Goal: Task Accomplishment & Management: Manage account settings

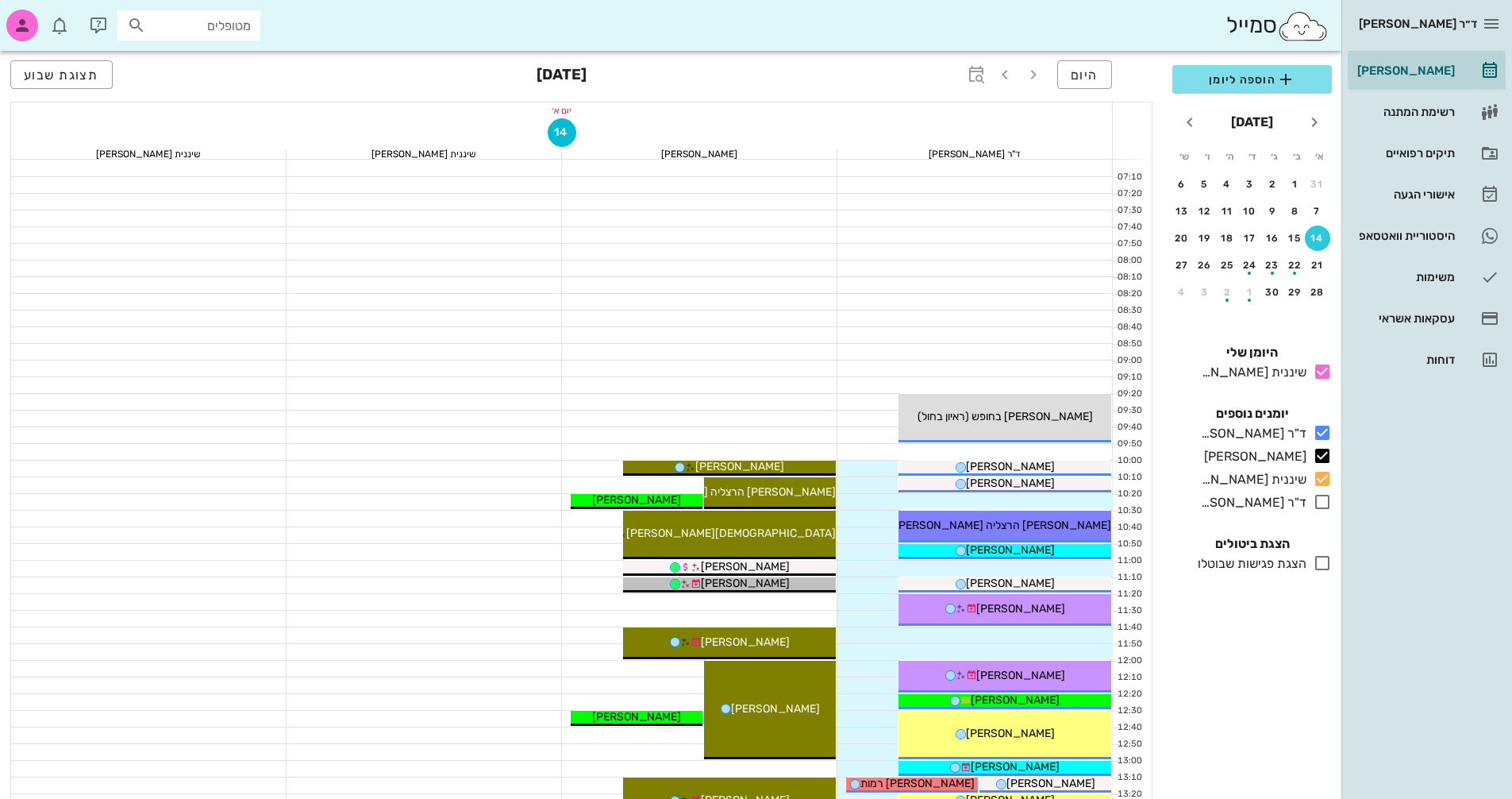
scroll to position [365, 0]
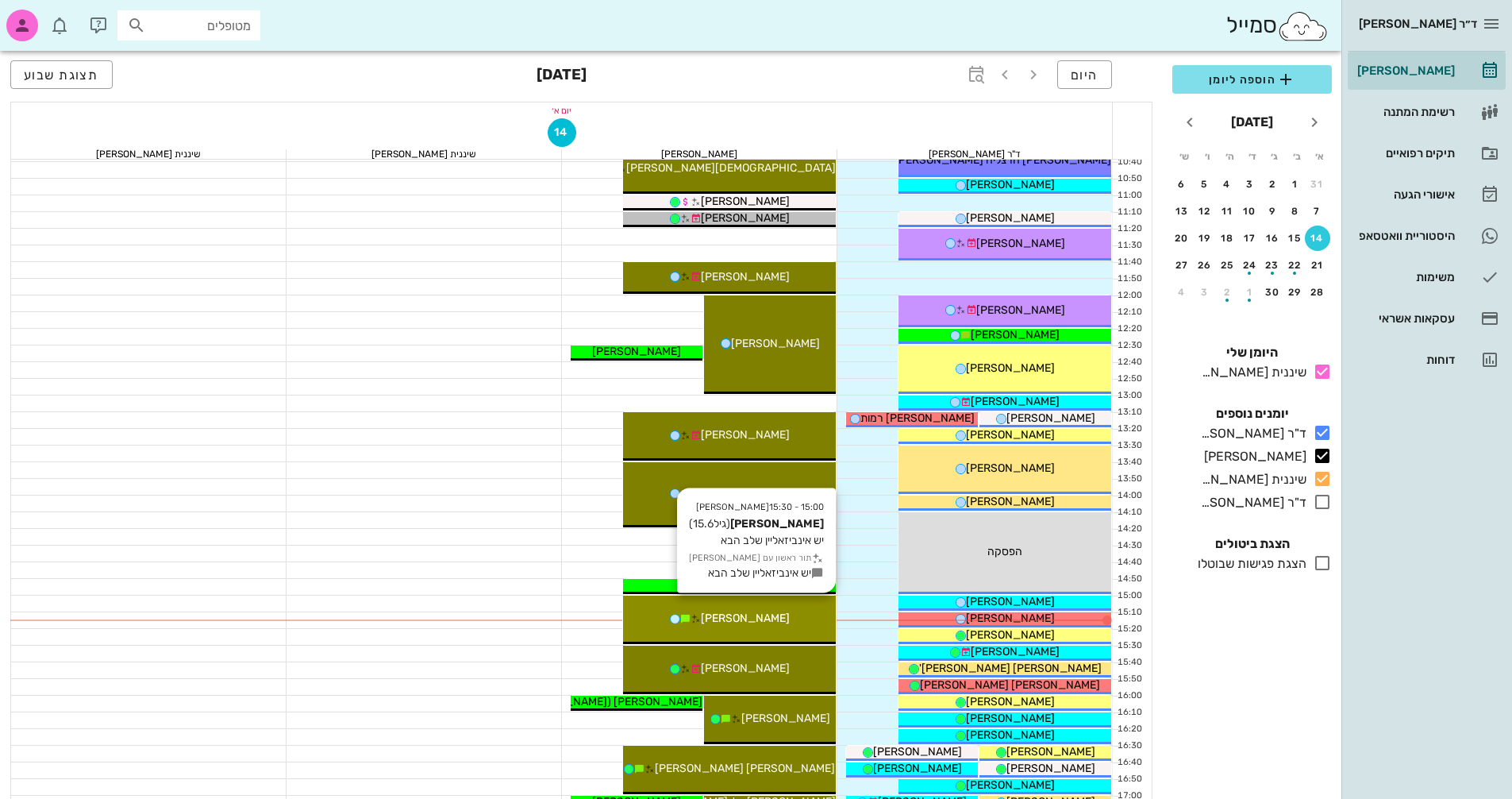
click at [789, 625] on div "[PERSON_NAME]" at bounding box center [730, 618] width 212 height 17
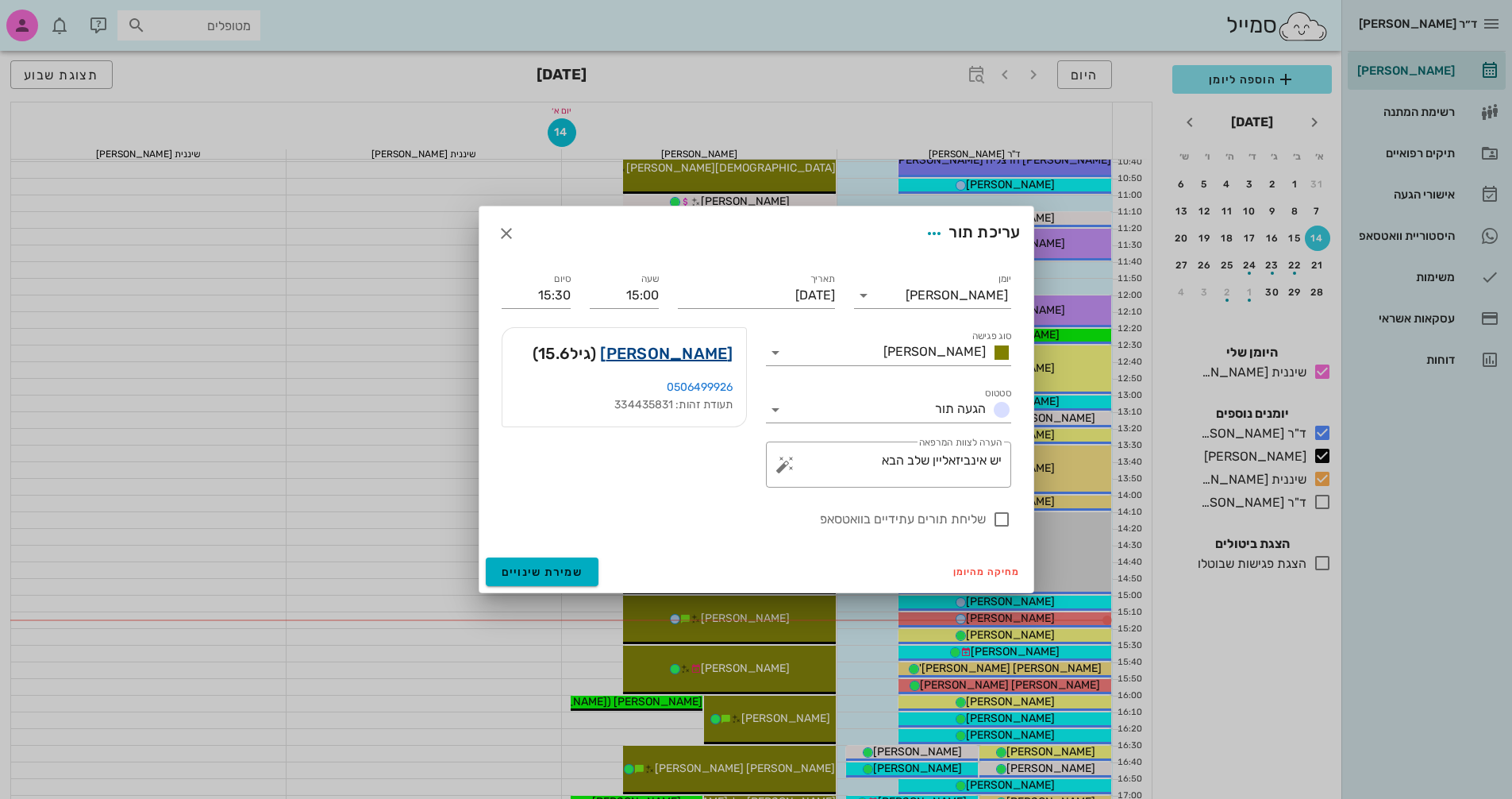
click at [677, 354] on link "[PERSON_NAME]" at bounding box center [666, 353] width 132 height 25
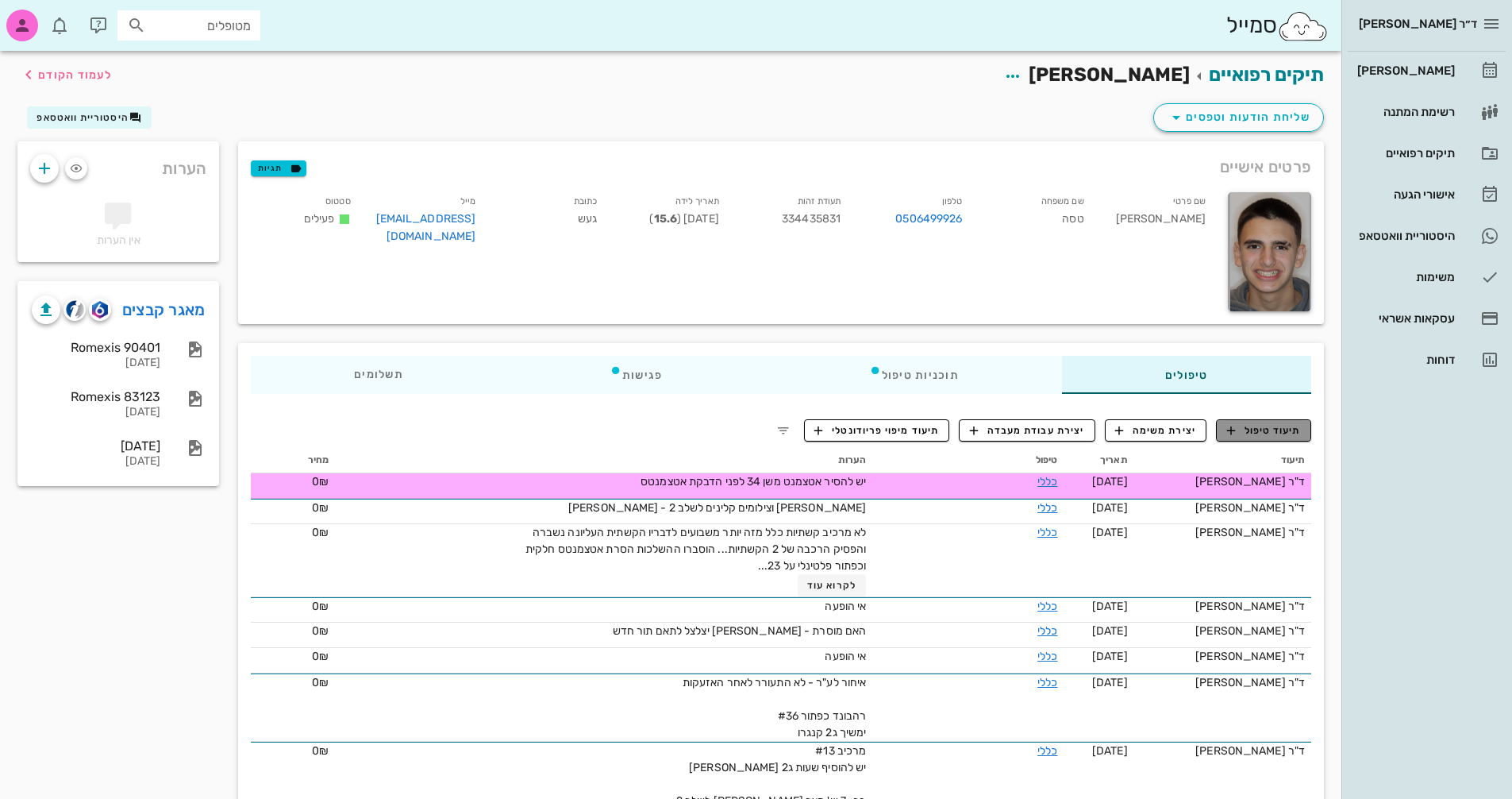
click at [1259, 427] on span "תיעוד טיפול" at bounding box center [1264, 431] width 74 height 15
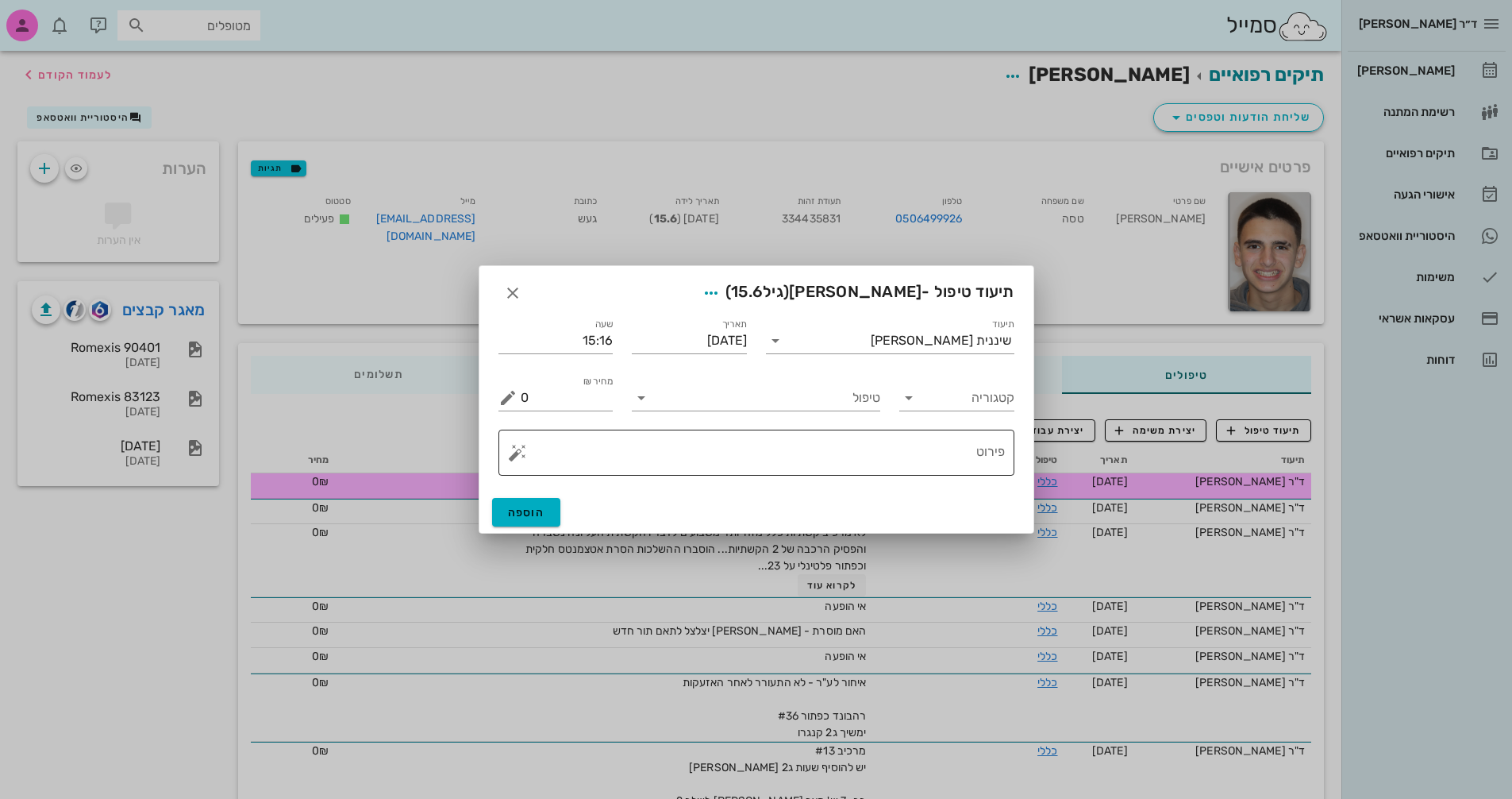
click at [512, 455] on button "button" at bounding box center [517, 452] width 19 height 19
click at [553, 390] on div "[MEDICAL_DATA]" at bounding box center [573, 389] width 130 height 32
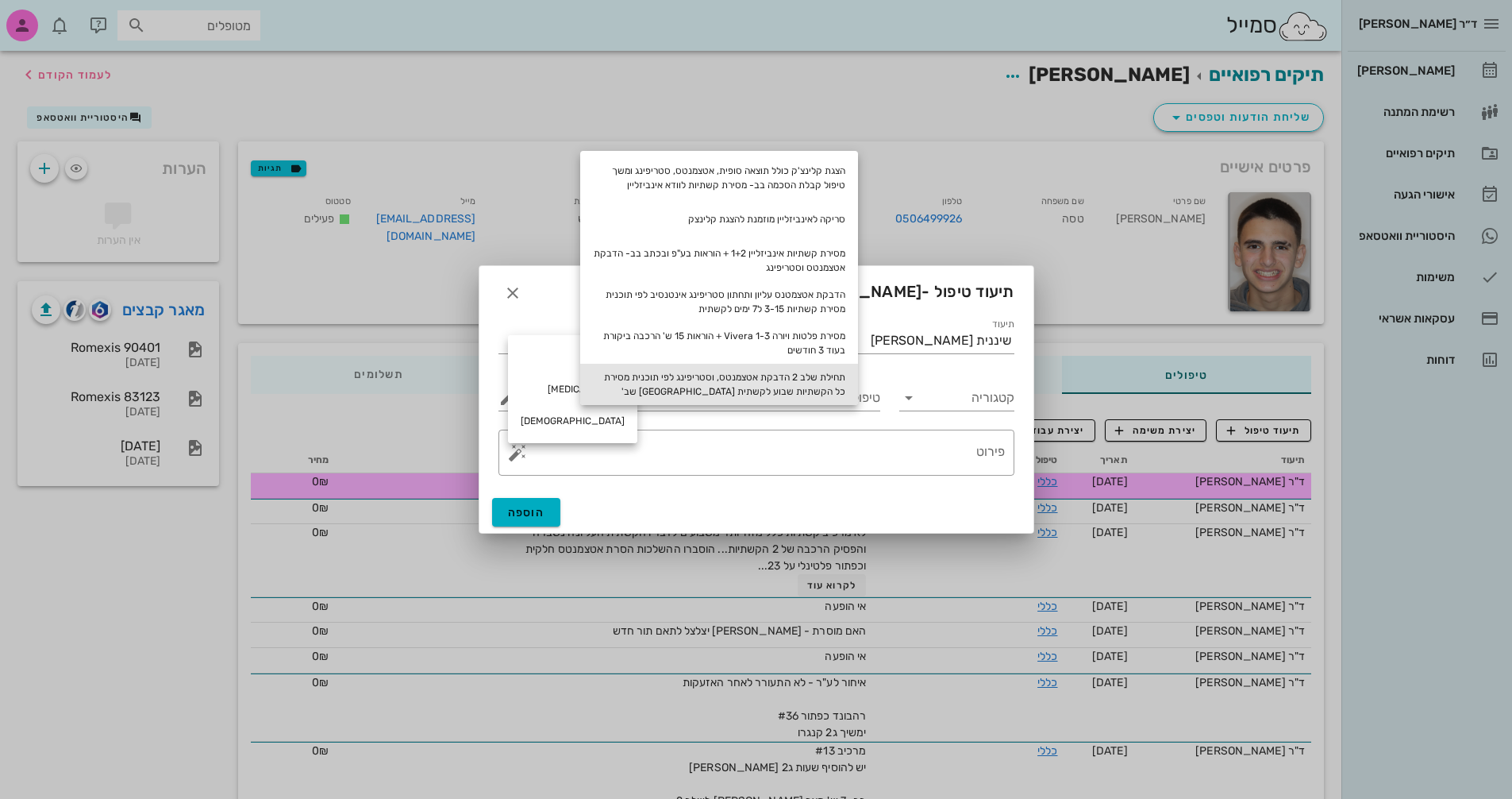
click at [807, 377] on div "תחילת שלב 2 הדבקת אטצמנטס, וסטריפינג לפי תוכנית מסירת כל הקשתיות שבוע לקשתית [G…" at bounding box center [719, 384] width 278 height 41
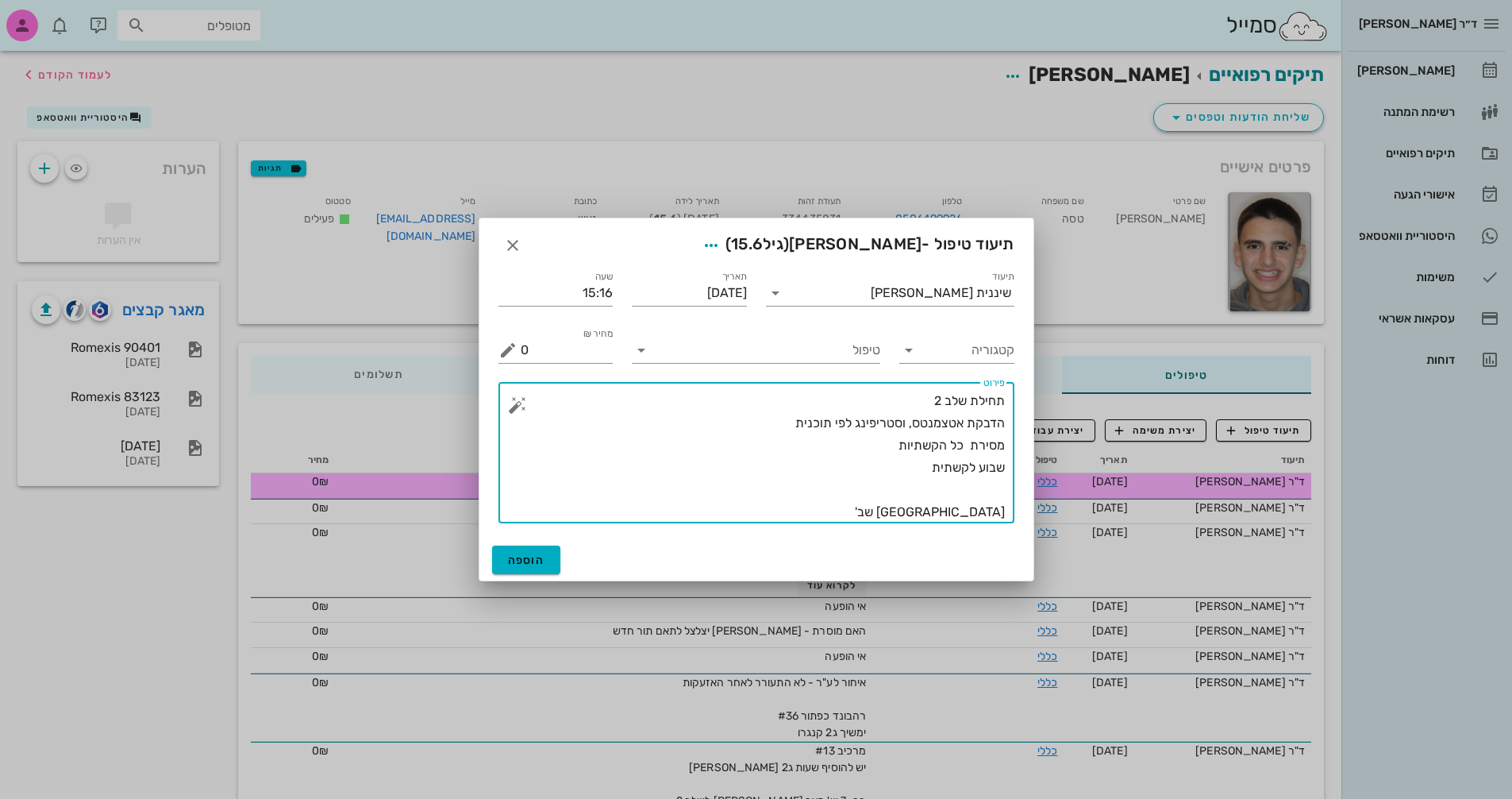
click at [880, 445] on textarea "תחילת שלב 2 הדבקת אטצמנטס, וסטריפינג לפי תוכנית מסירת כל הקשתיות שבוע לקשתית [G…" at bounding box center [762, 457] width 484 height 133
click at [897, 445] on textarea "תחילת שלב 2 הדבקת אטצמנטס, וסטריפינג לפי תוכנית מסירת כל הקשתיות1-20 שבוע לקשתי…" at bounding box center [762, 457] width 484 height 133
click at [923, 468] on textarea "תחילת שלב 2 הדבקת אטצמנטס, וסטריפינג לפי תוכנית מסירת כל הקשתיות 1-20 שבוע לקשת…" at bounding box center [762, 457] width 484 height 133
click at [911, 464] on textarea "תחילת שלב 2 הדבקת אטצמנטס, וסטריפינג לפי תוכנית מסירת כל הקשתיות 1-20 שבוע לקשת…" at bounding box center [762, 457] width 484 height 133
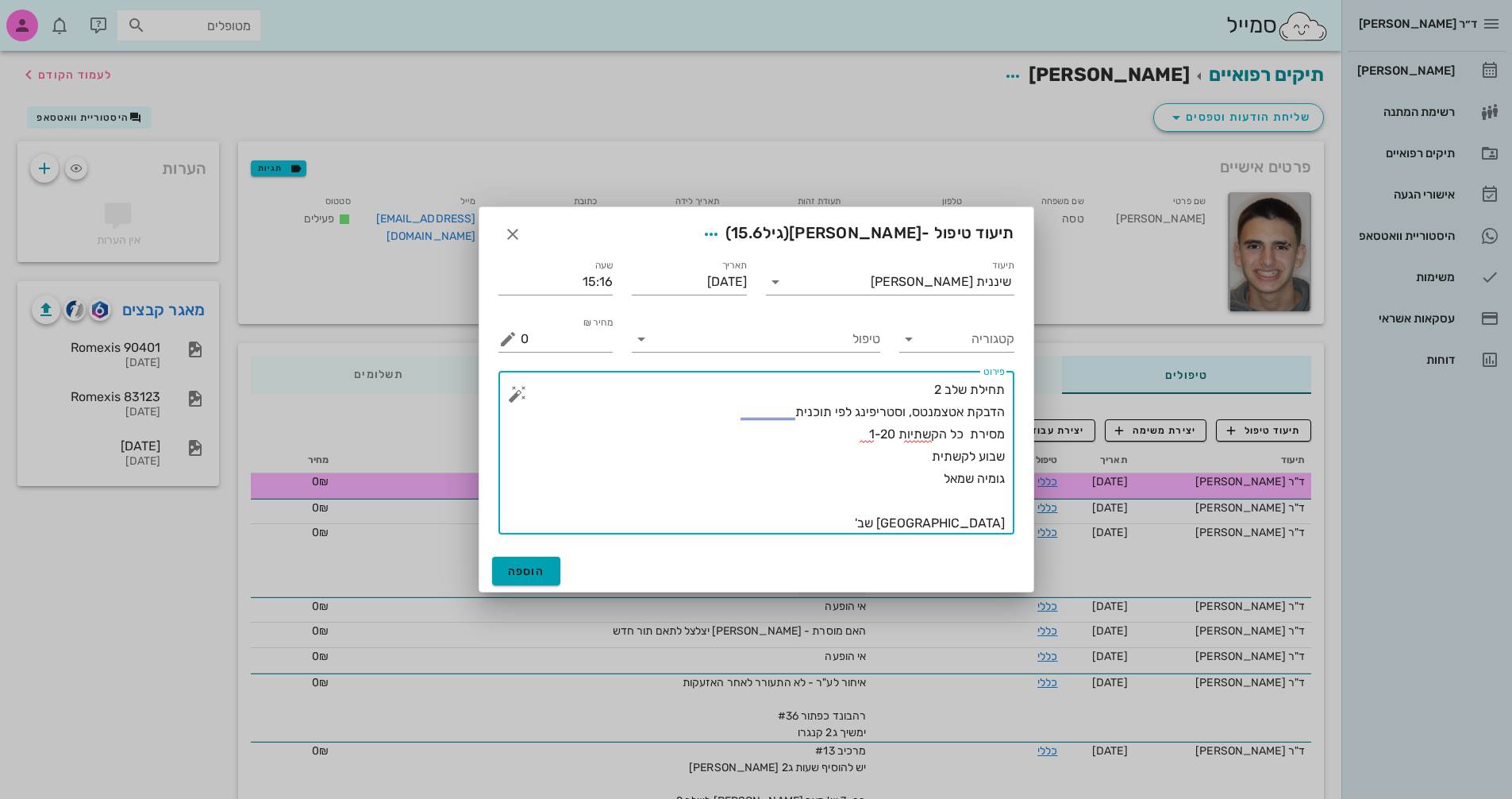
type textarea "תחילת שלב 2 הדבקת אטצמנטס, וסטריפינג לפי תוכנית מסירת כל הקשתיות 1-20 שבוע לקשת…"
click at [529, 572] on span "הוספה" at bounding box center [527, 571] width 37 height 14
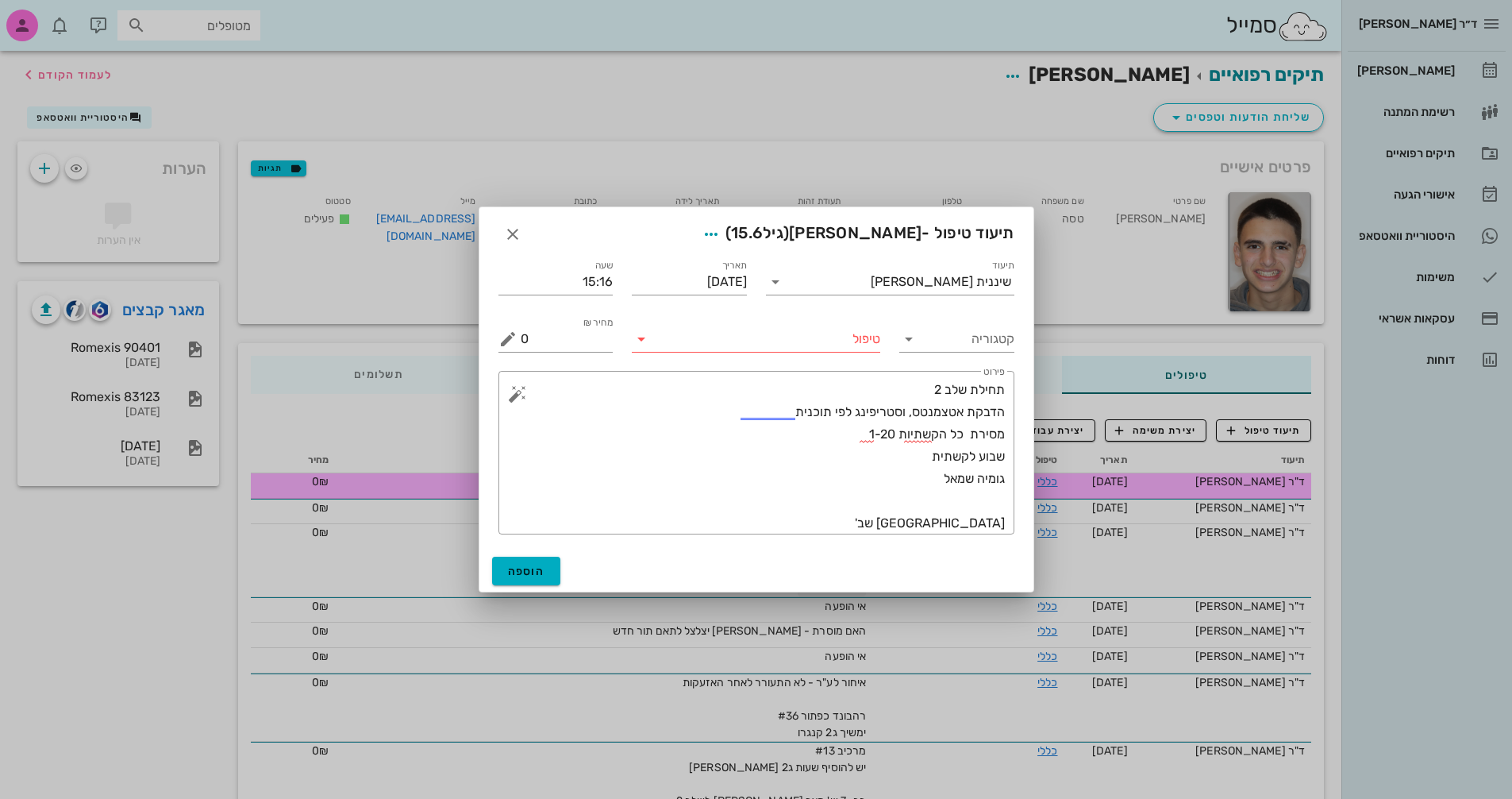
click at [640, 340] on icon at bounding box center [640, 338] width 19 height 19
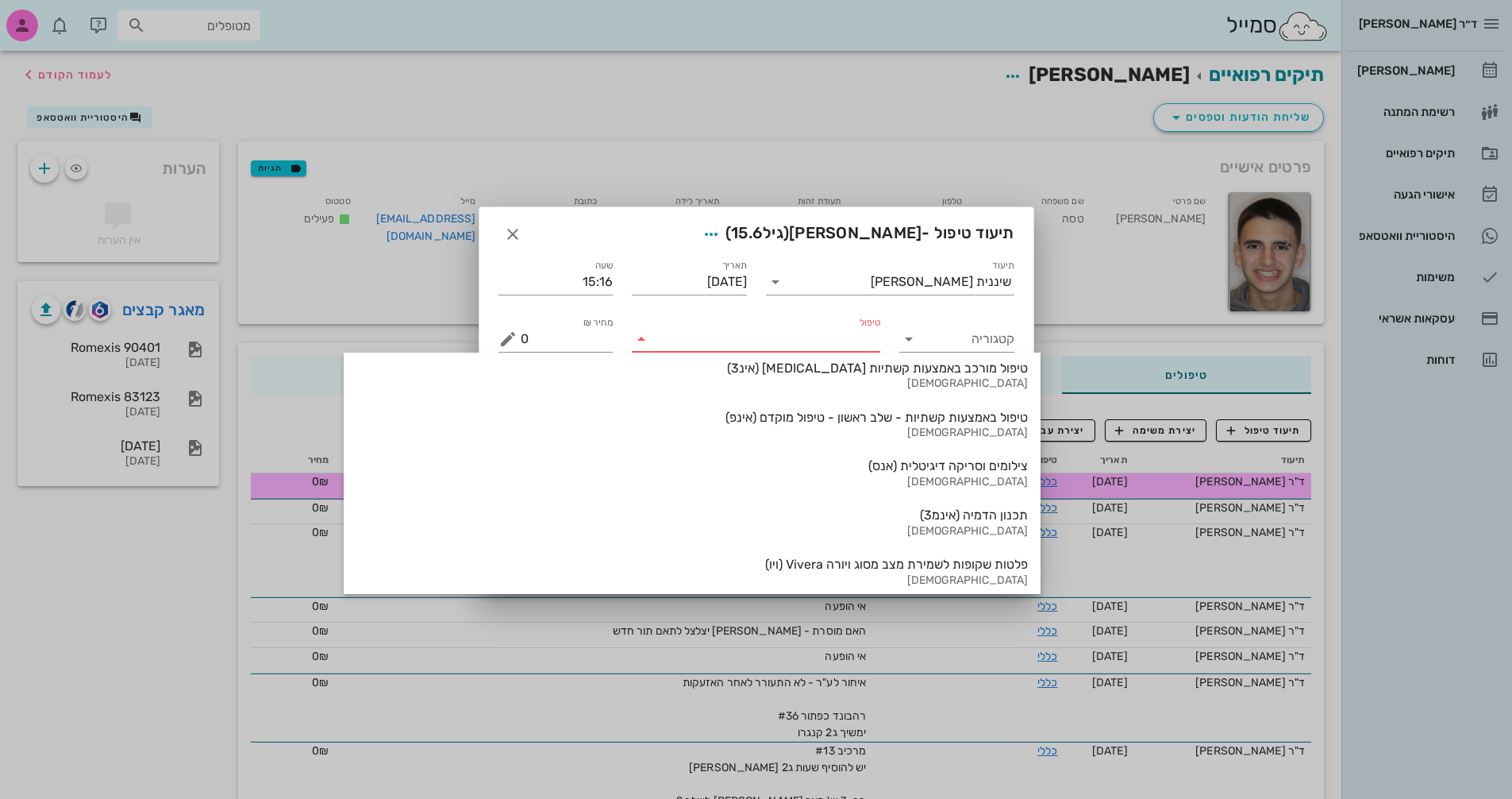
scroll to position [1707, 0]
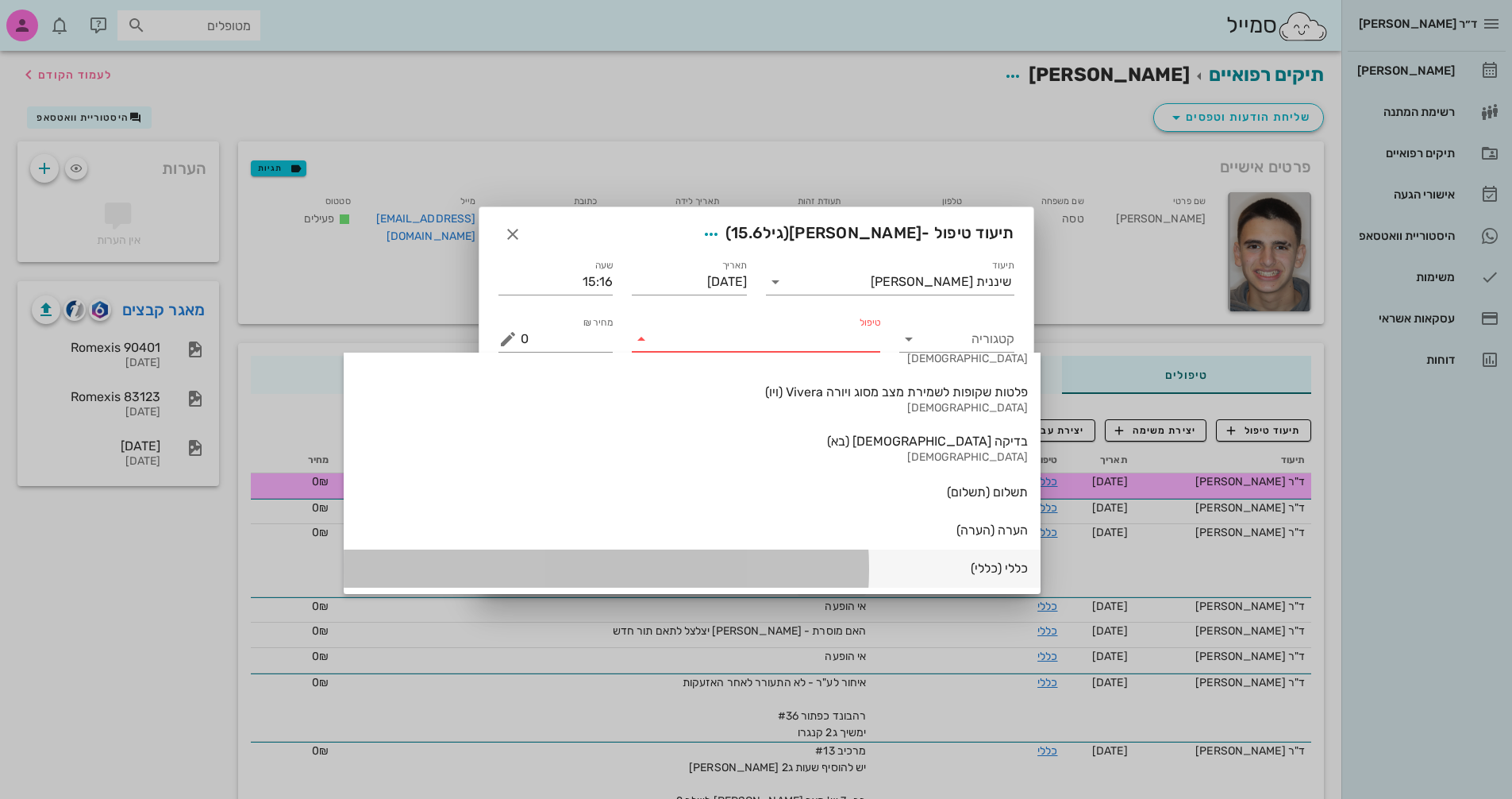
click at [828, 565] on div "כללי (כללי)" at bounding box center [692, 568] width 671 height 15
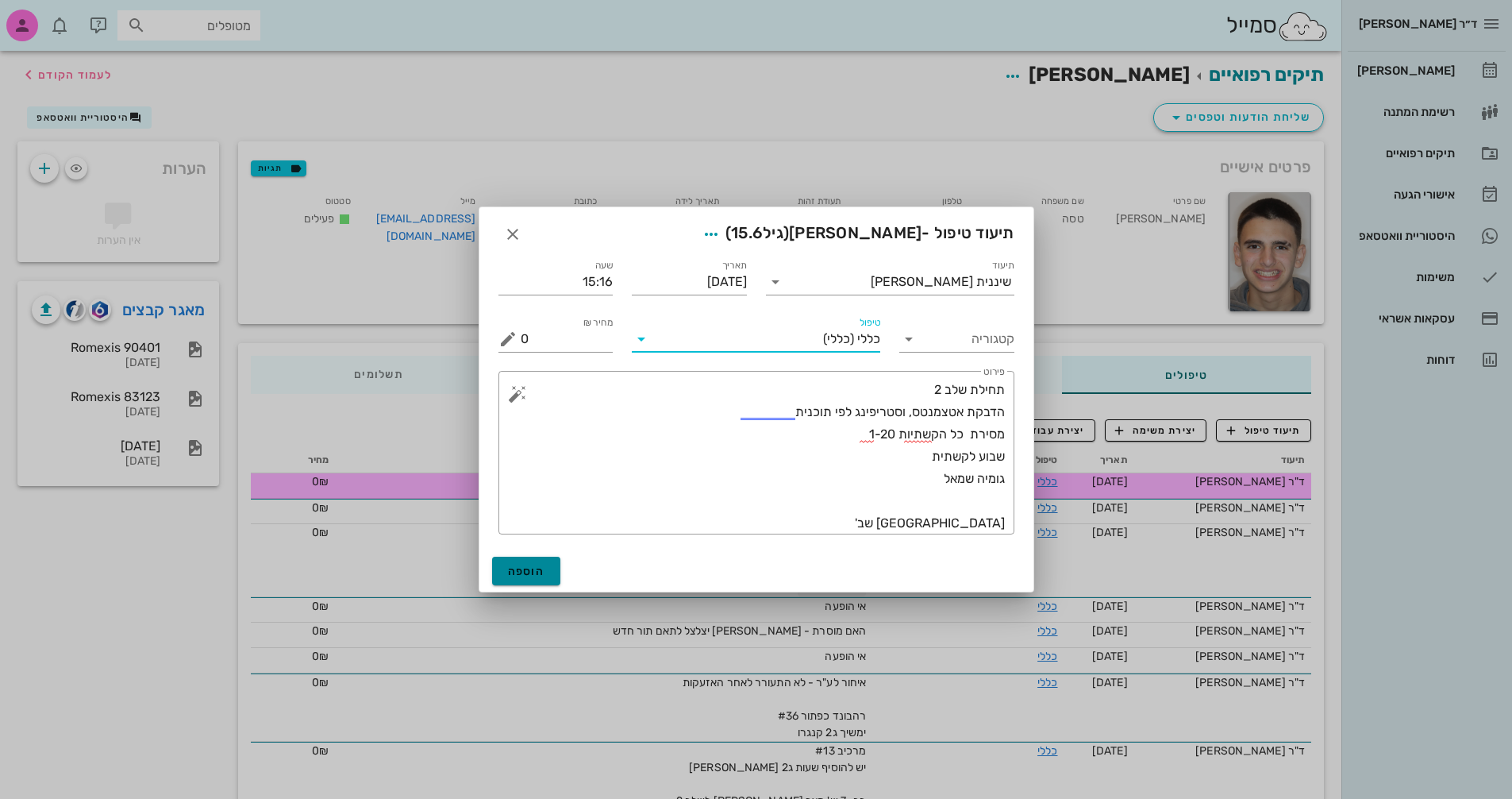
click at [532, 573] on span "הוספה" at bounding box center [527, 571] width 37 height 14
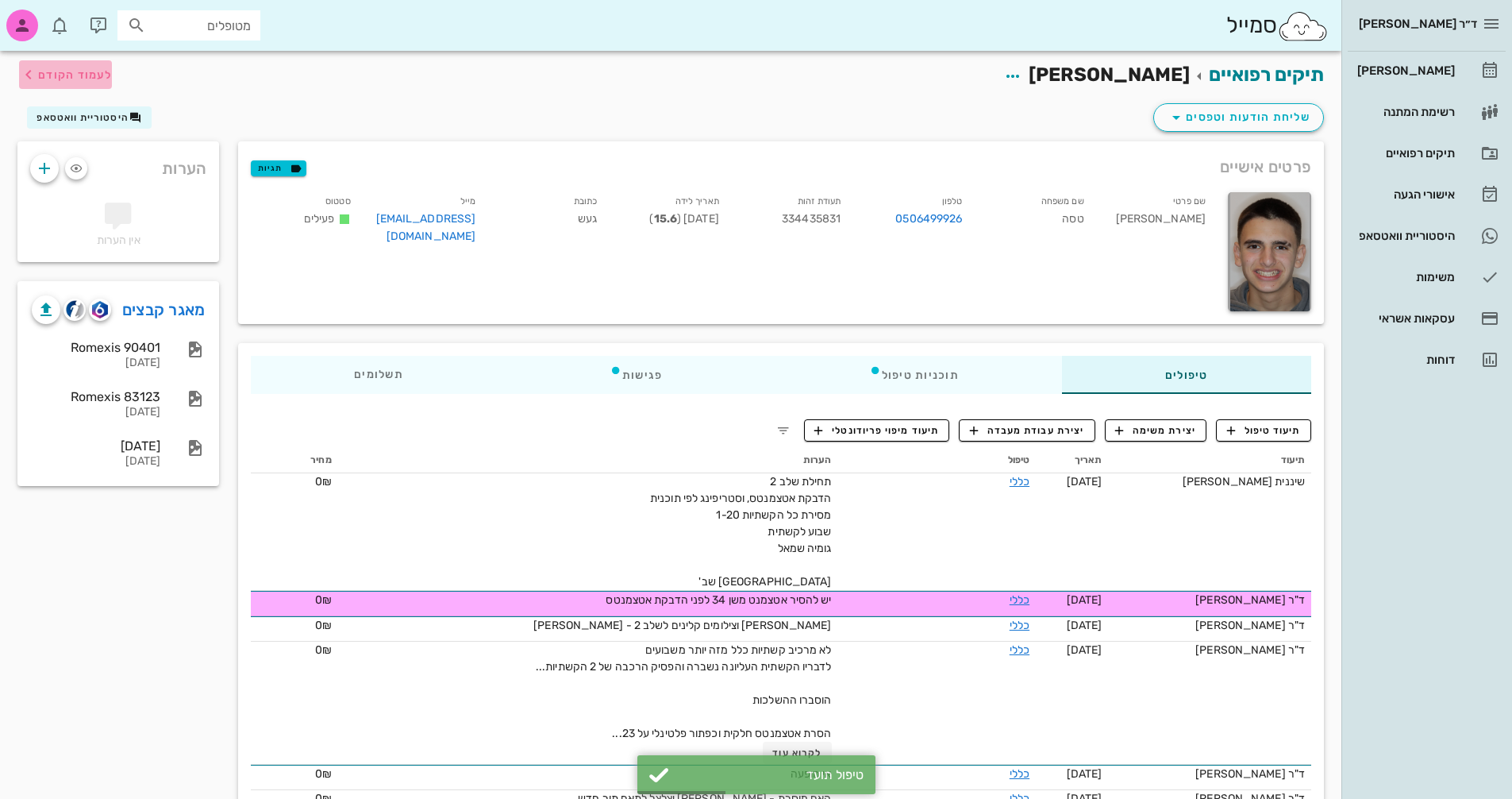
click at [62, 75] on span "לעמוד הקודם" at bounding box center [75, 75] width 74 height 14
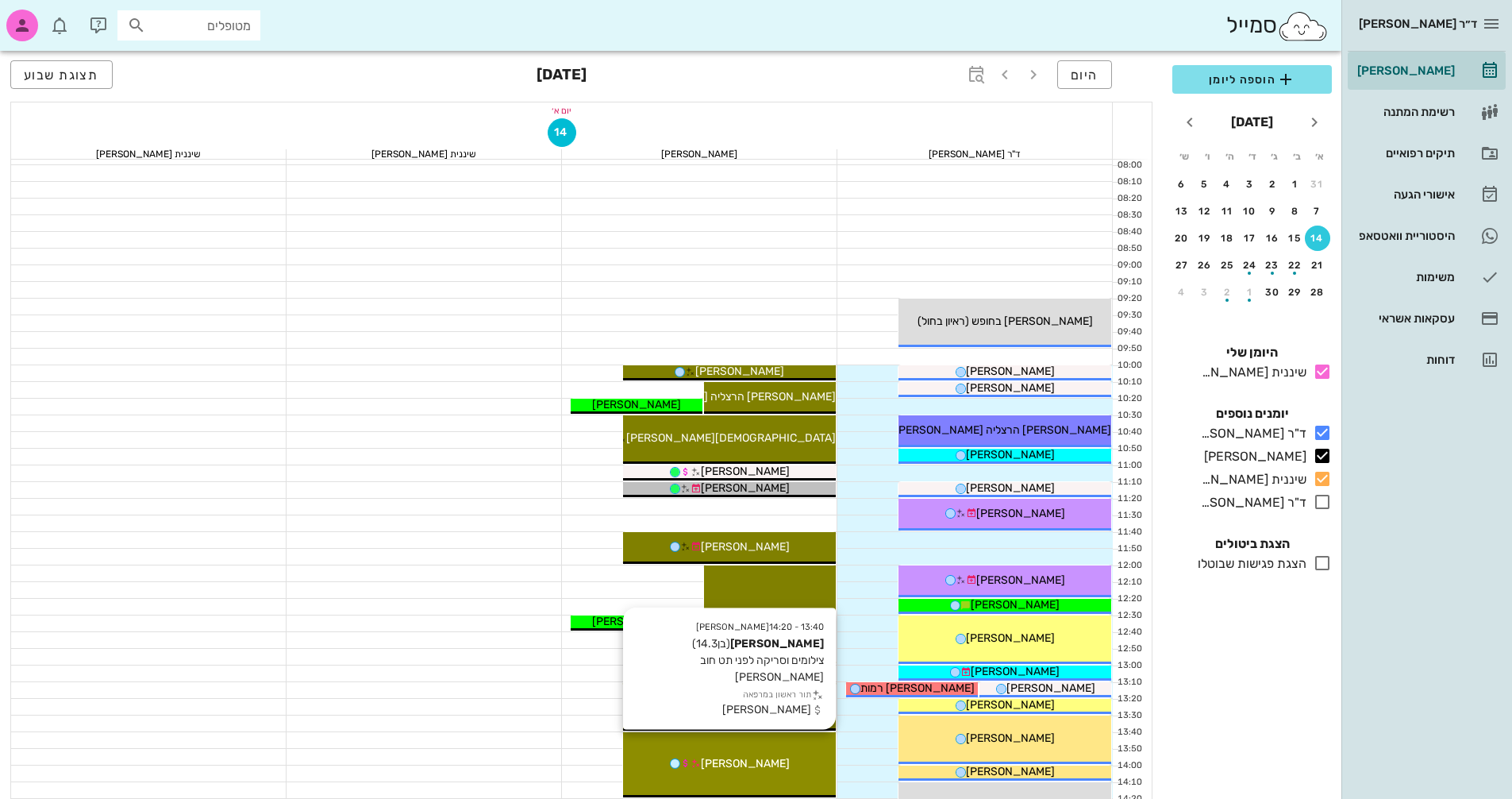
scroll to position [48, 0]
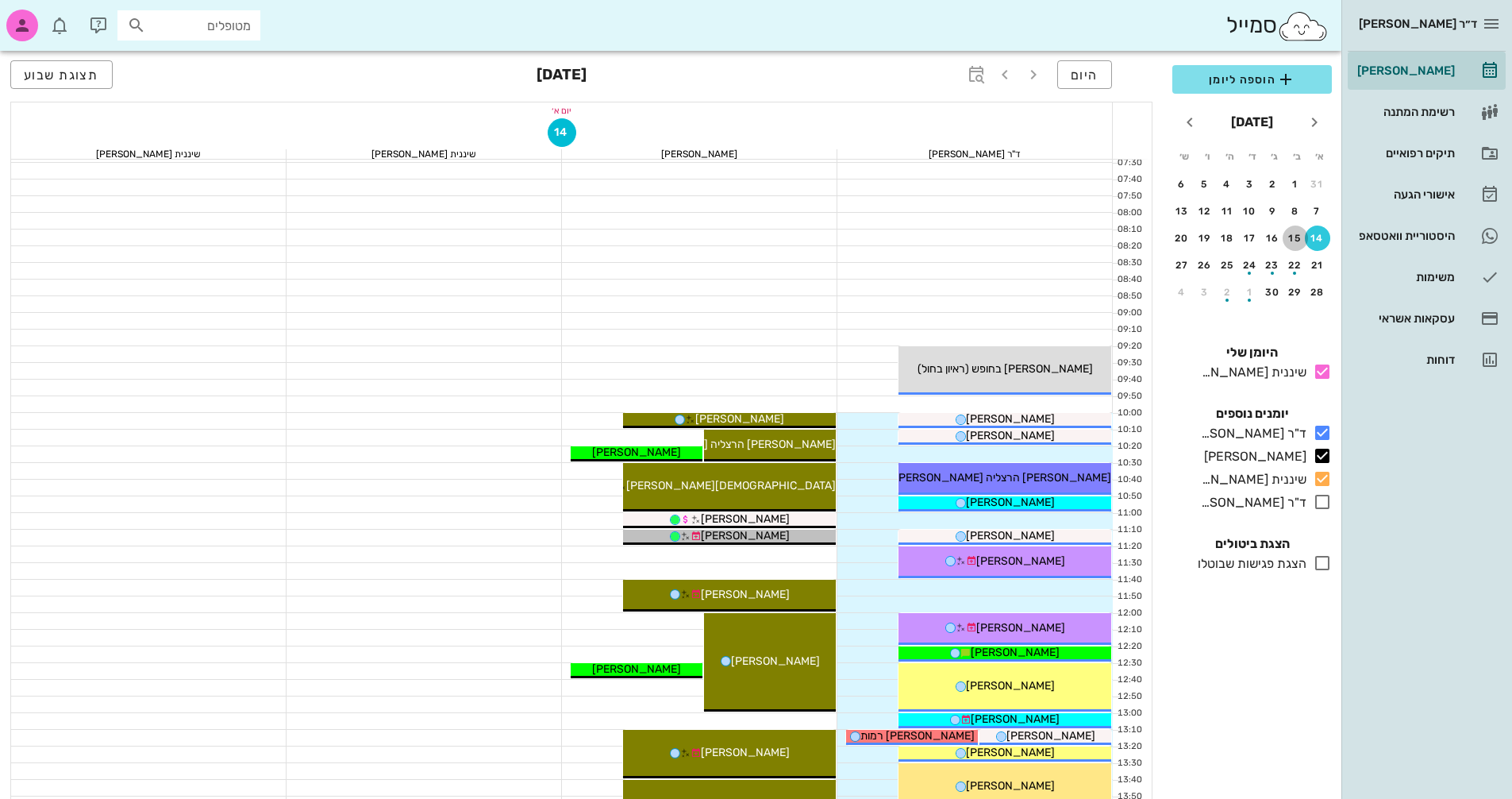
click at [1291, 235] on div "15" at bounding box center [1295, 238] width 25 height 11
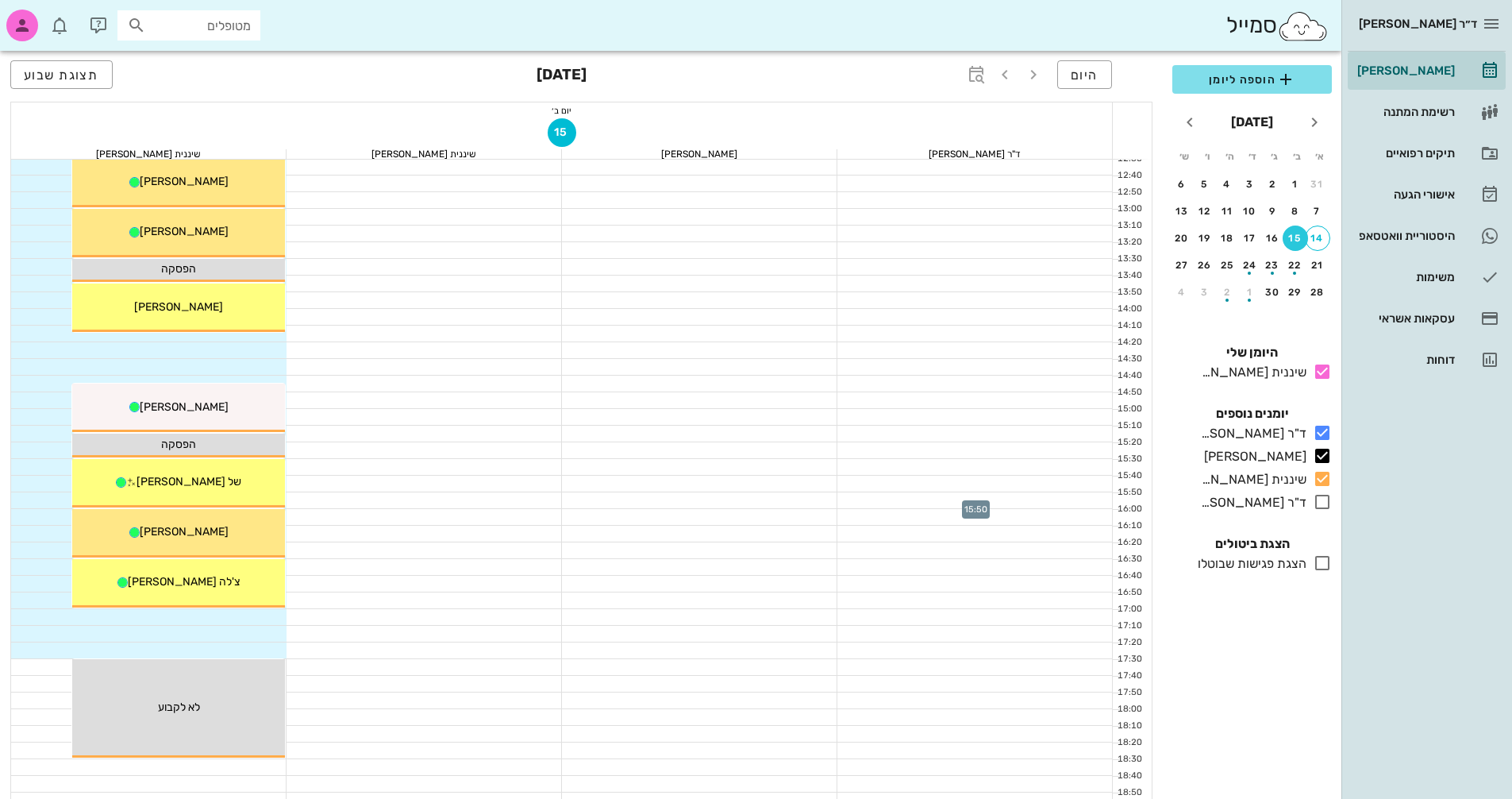
scroll to position [524, 0]
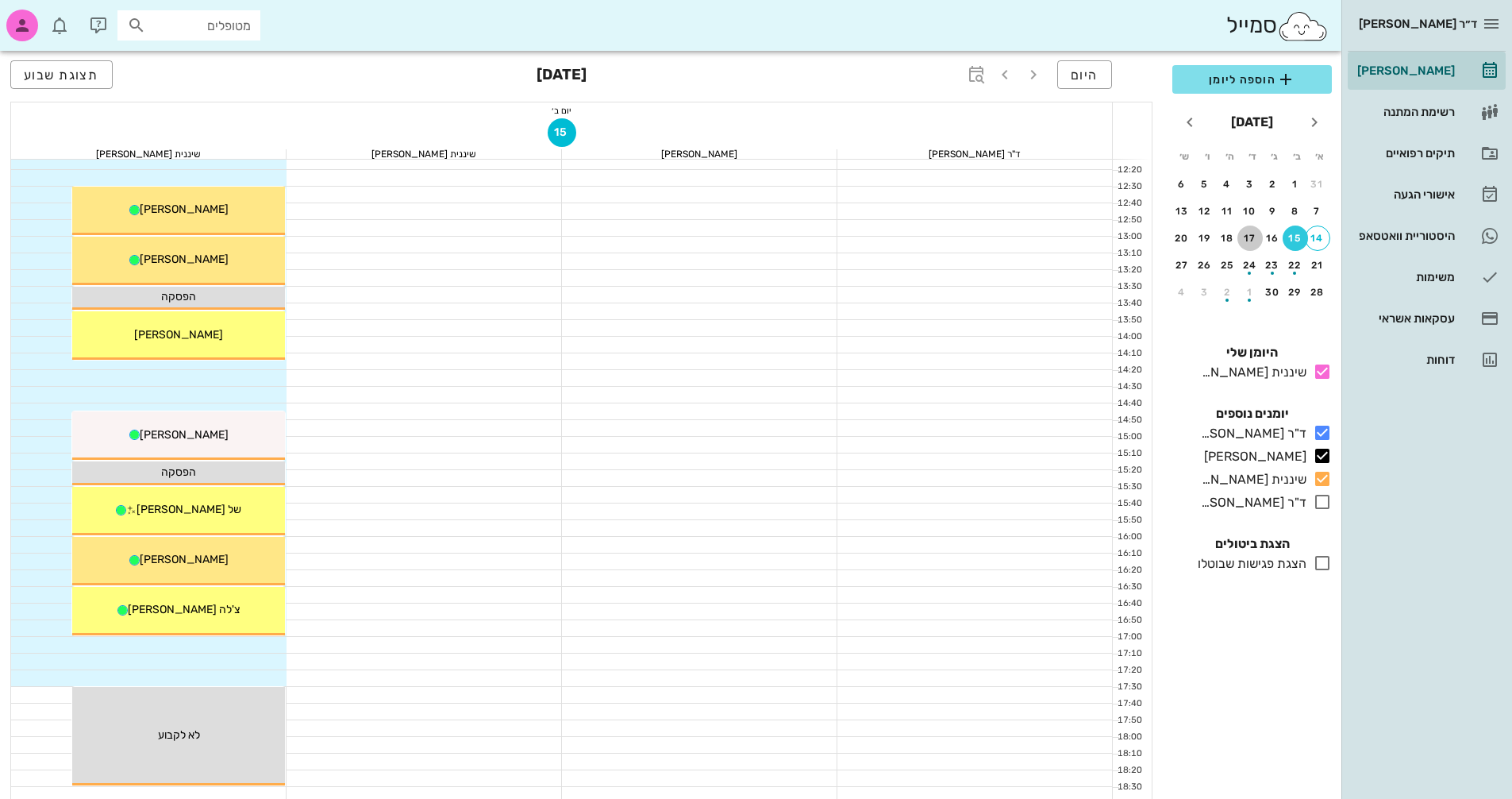
click at [1248, 236] on div "17" at bounding box center [1249, 238] width 25 height 11
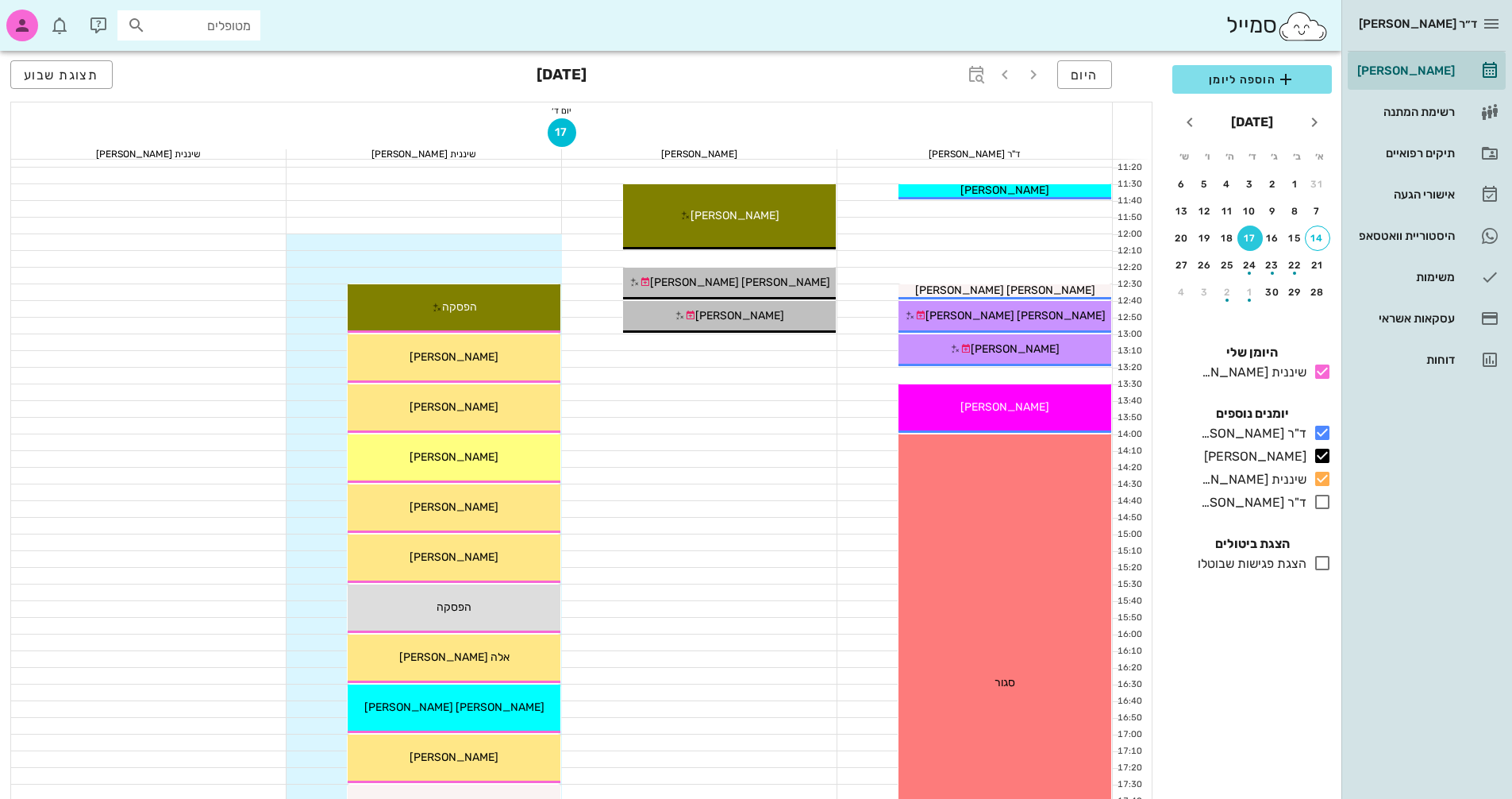
scroll to position [286, 0]
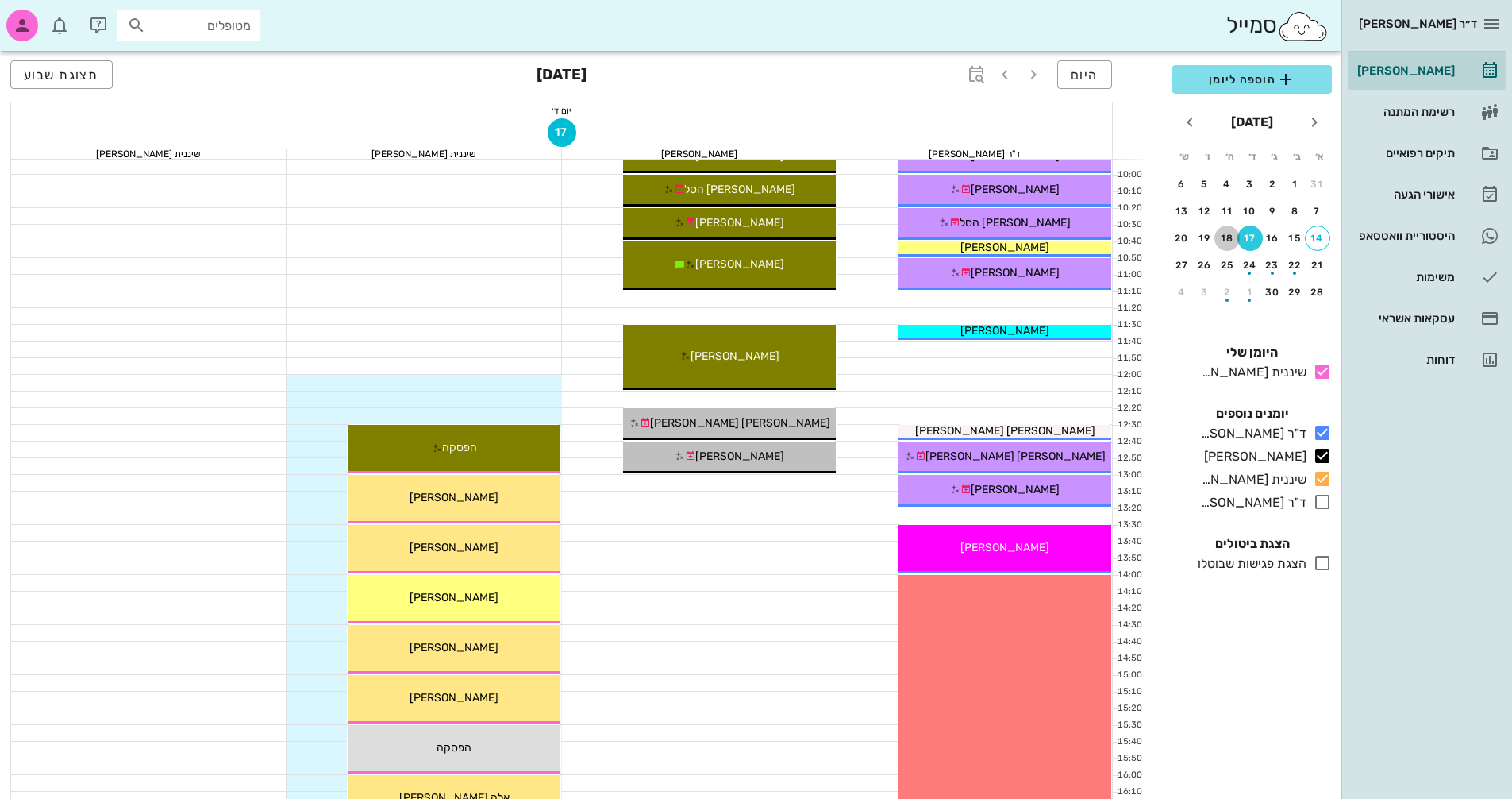
click at [1225, 238] on div "18" at bounding box center [1227, 238] width 25 height 11
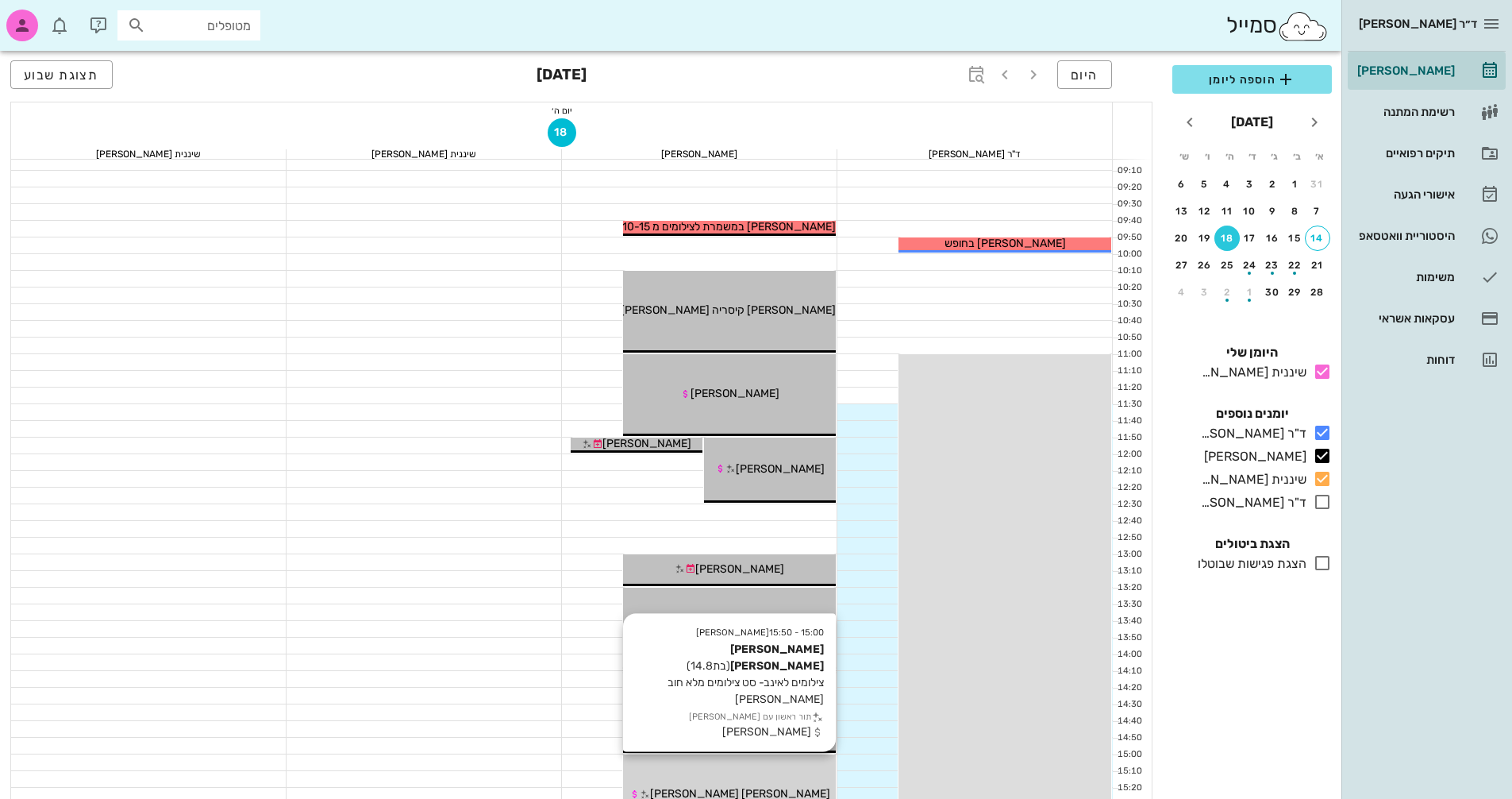
scroll to position [48, 0]
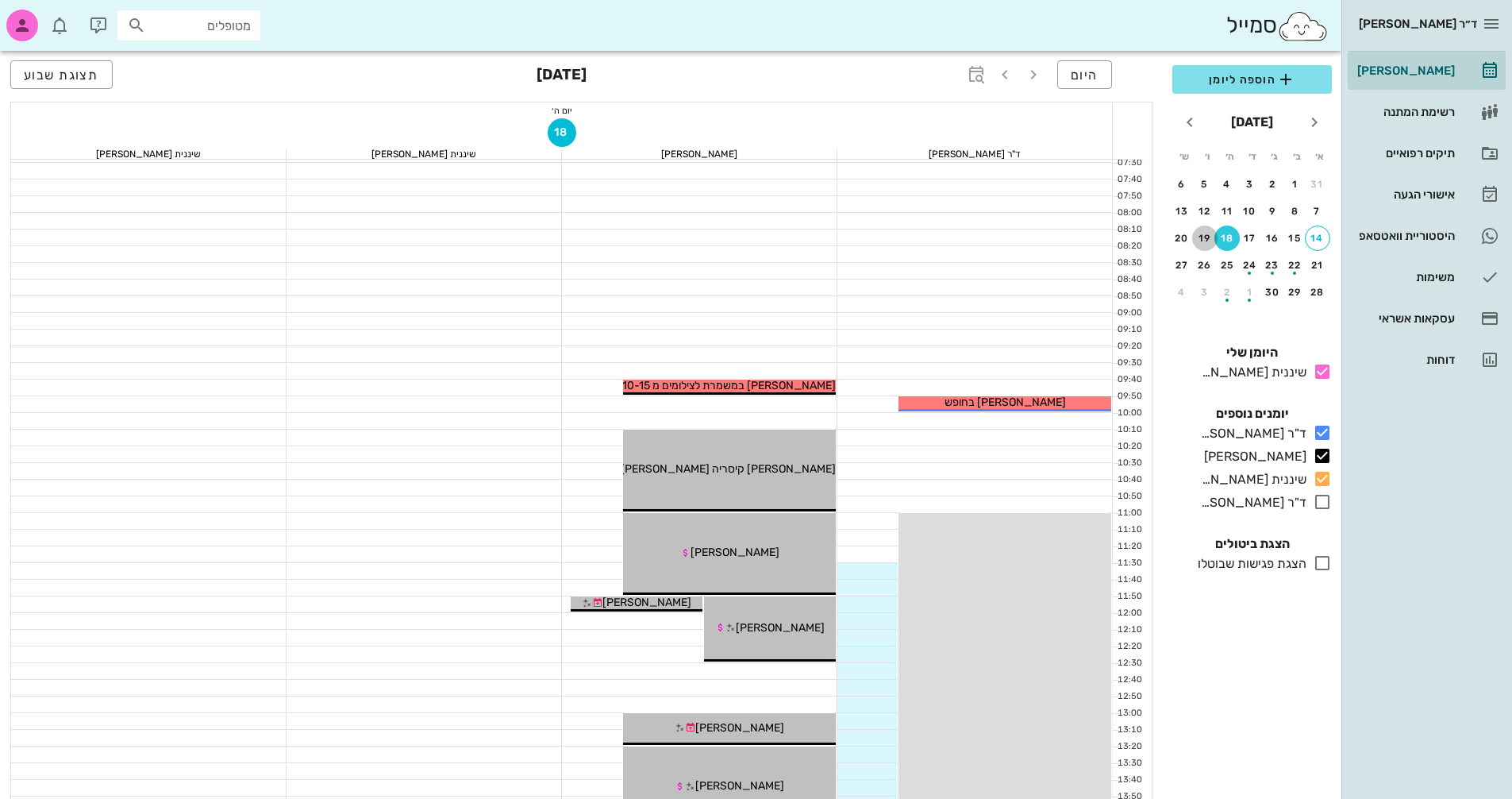
click at [1203, 240] on div "19" at bounding box center [1204, 238] width 25 height 11
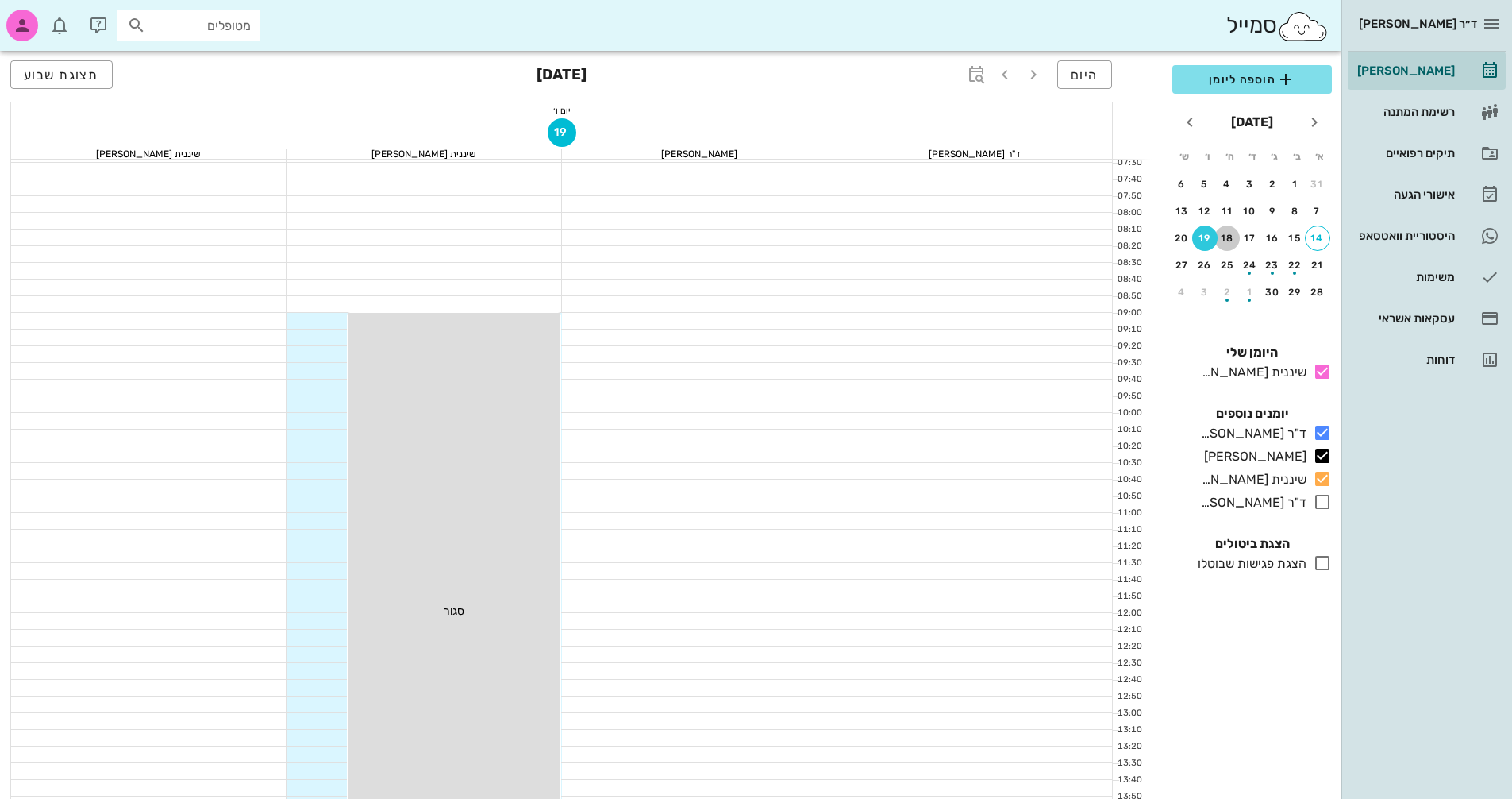
click at [1227, 239] on div "18" at bounding box center [1227, 238] width 25 height 11
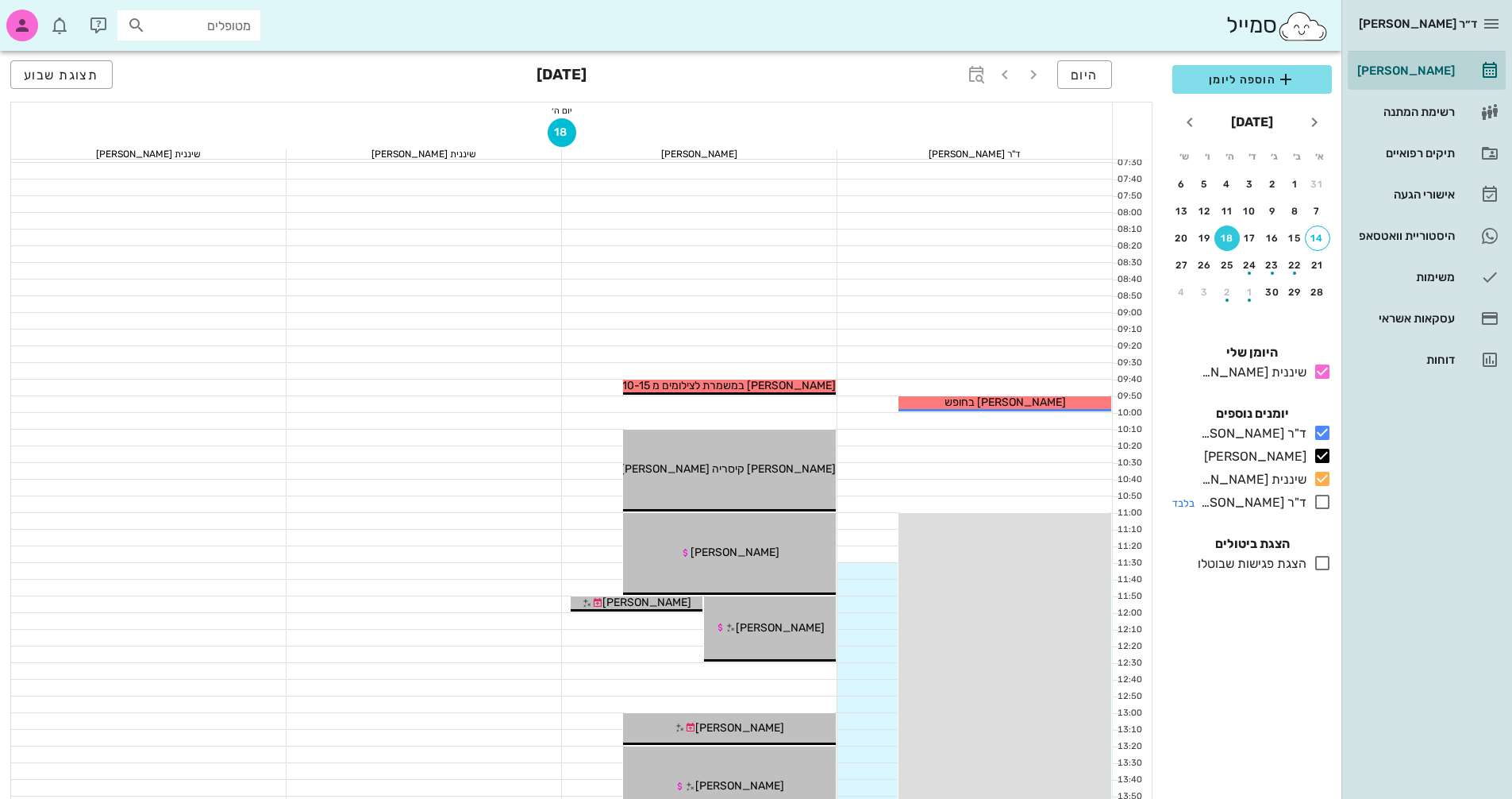
click at [1331, 496] on icon at bounding box center [1321, 501] width 19 height 19
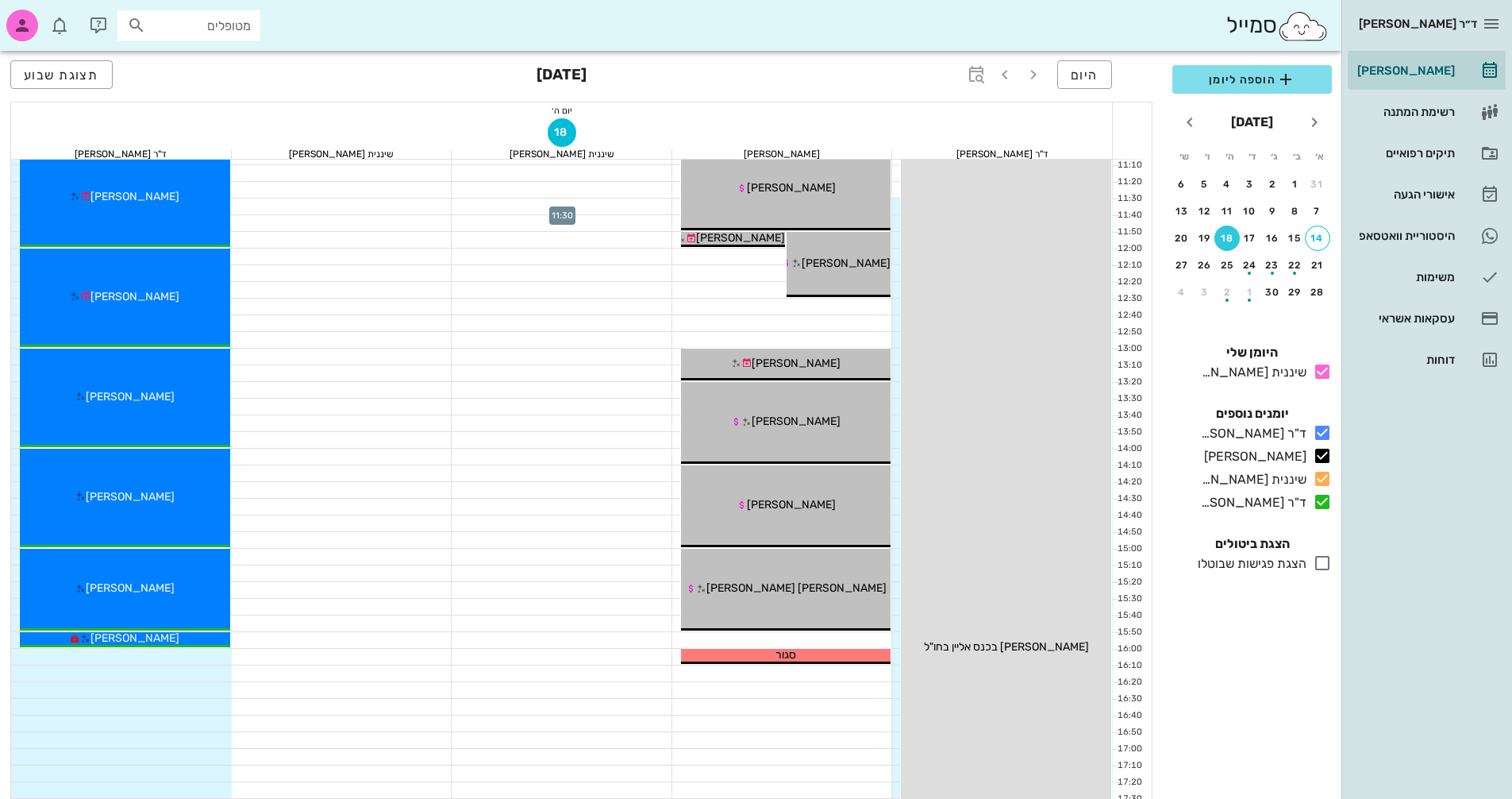
scroll to position [445, 0]
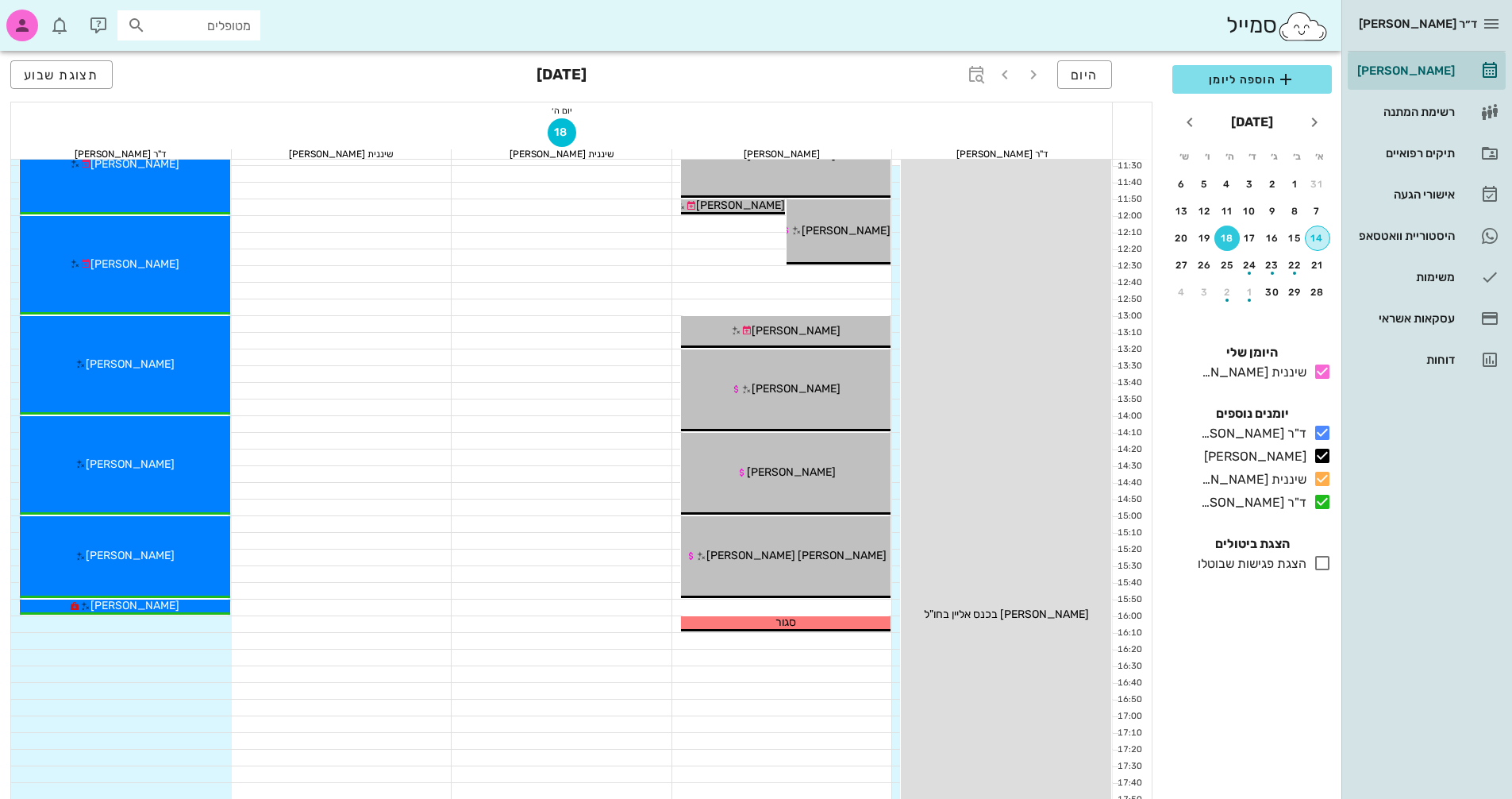
click at [1319, 237] on div "14" at bounding box center [1317, 238] width 24 height 11
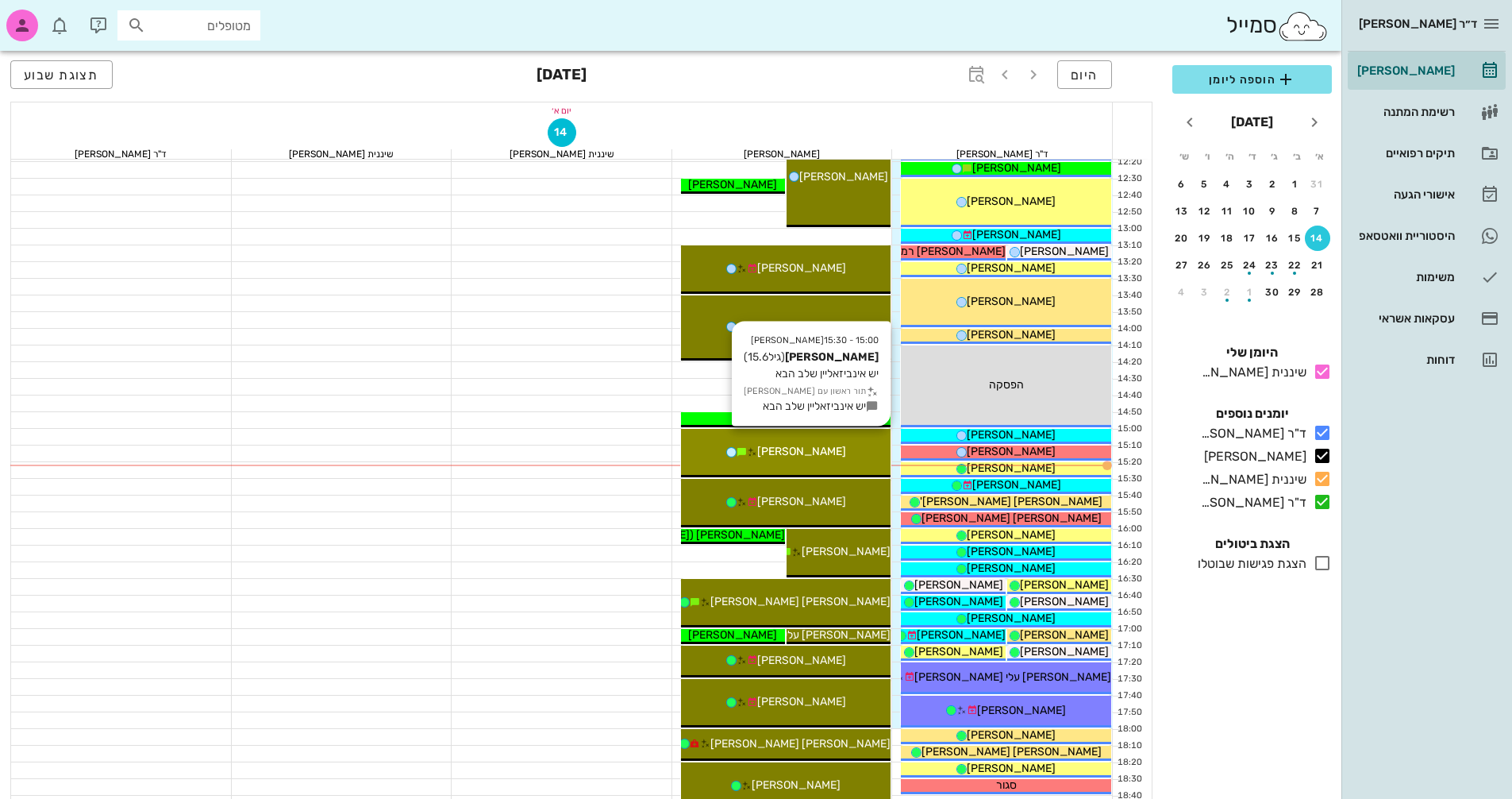
scroll to position [604, 0]
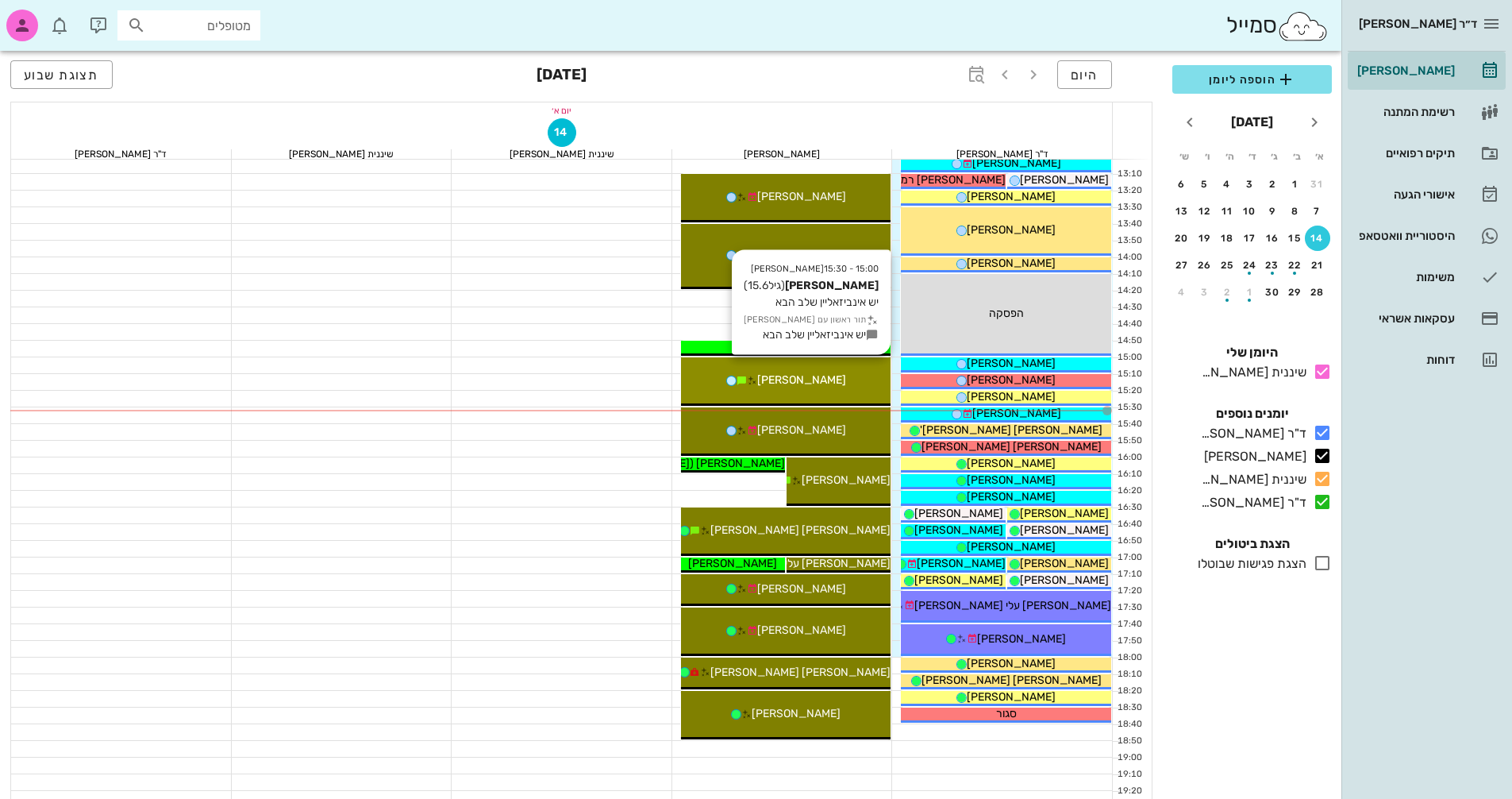
click at [830, 379] on div "[PERSON_NAME]" at bounding box center [786, 380] width 210 height 17
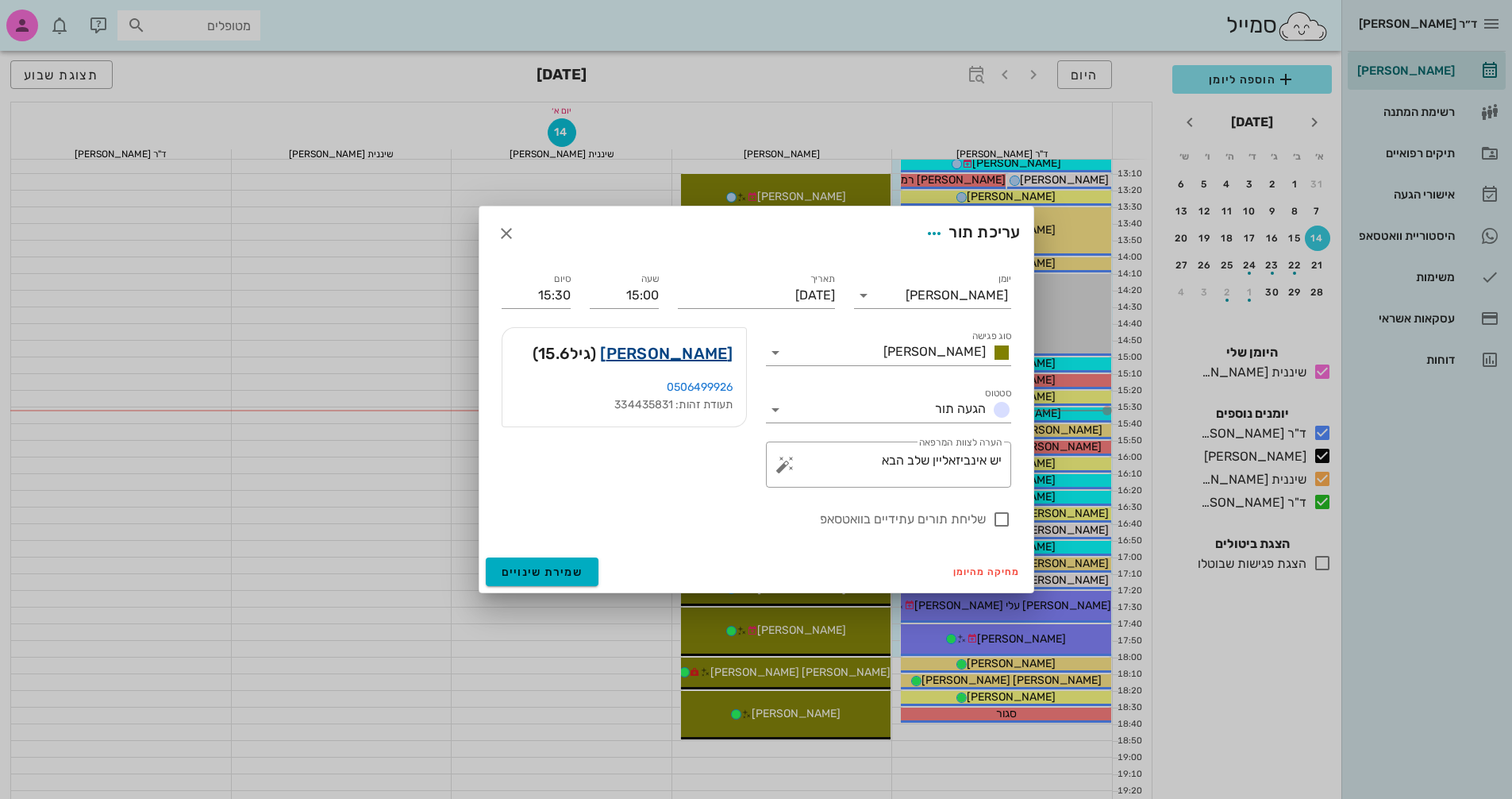
click at [677, 341] on link "[PERSON_NAME]" at bounding box center [666, 353] width 132 height 25
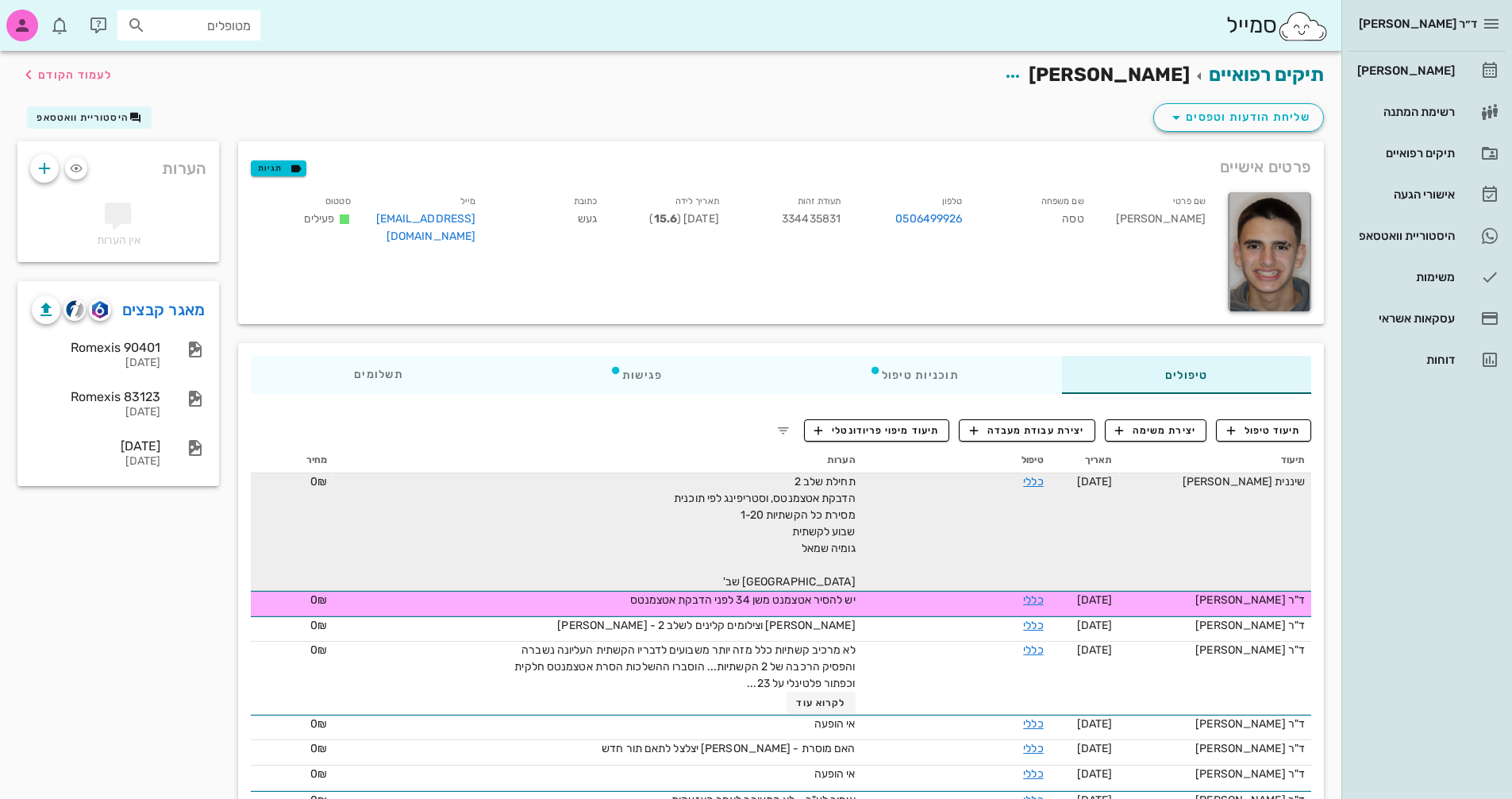
click at [735, 509] on div "תחילת שלב 2 הדבקת אטצמנטס, וסטריפינג לפי תוכנית מסירת כל הקשתיות 1-20 שבוע לקשת…" at bounding box center [677, 531] width 358 height 117
click at [1043, 487] on link "כללי" at bounding box center [1033, 481] width 19 height 14
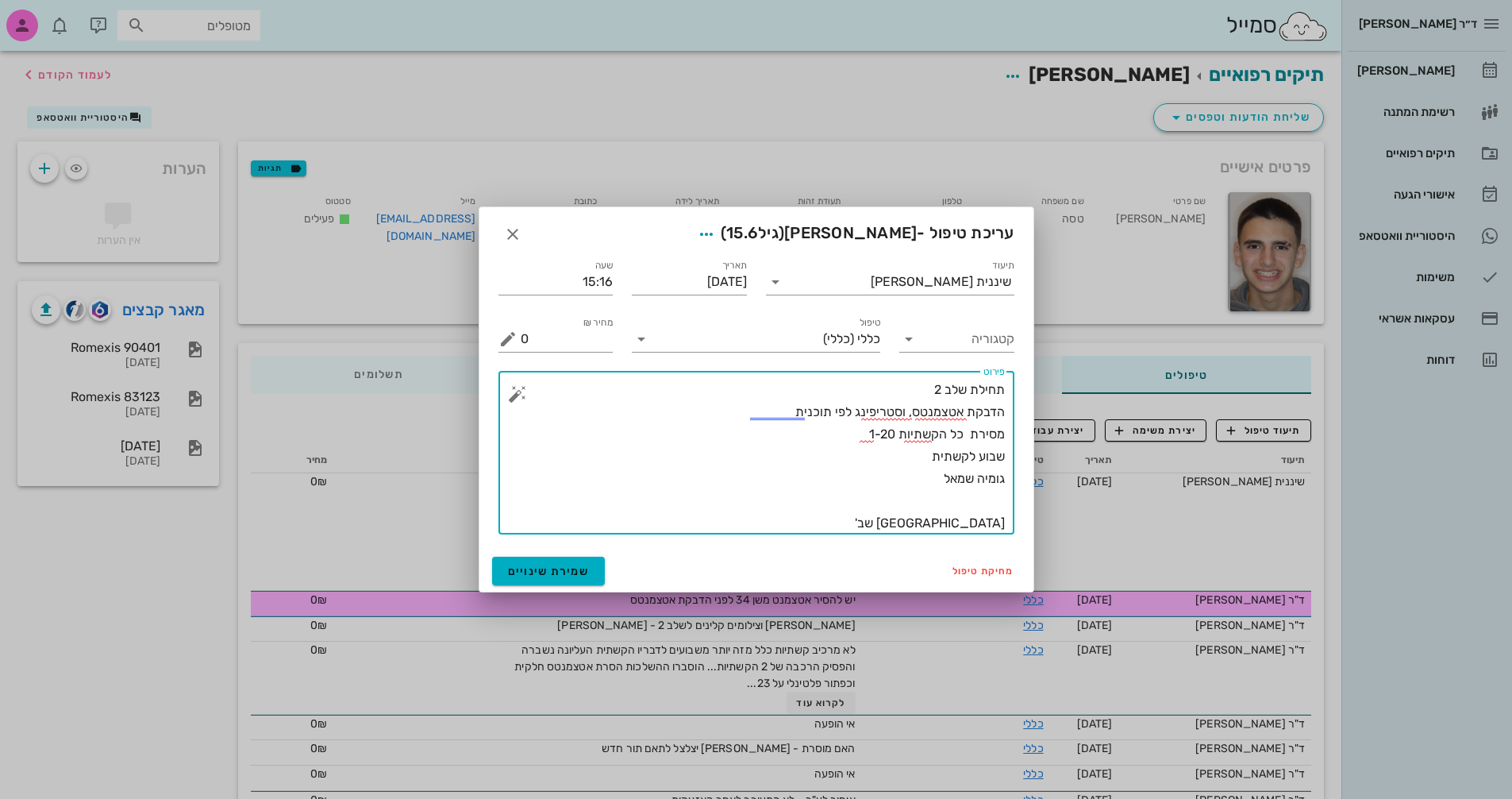
drag, startPoint x: 974, startPoint y: 479, endPoint x: 1010, endPoint y: 479, distance: 36.0
click at [1010, 479] on div "​ פירוט תחילת שלב 2 הדבקת אטצמנטס, וסטריפינג לפי תוכנית מסירת כל הקשתיות 1-20 ש…" at bounding box center [756, 453] width 516 height 164
drag, startPoint x: 932, startPoint y: 479, endPoint x: 1075, endPoint y: 478, distance: 143.0
click at [739, 481] on textarea "תחילת שלב 2 הדבקת אטצמנטס, וסטריפינג לפי תוכנית מסירת כל הקשתיות 1-20 שבוע לקשת…" at bounding box center [762, 457] width 484 height 156
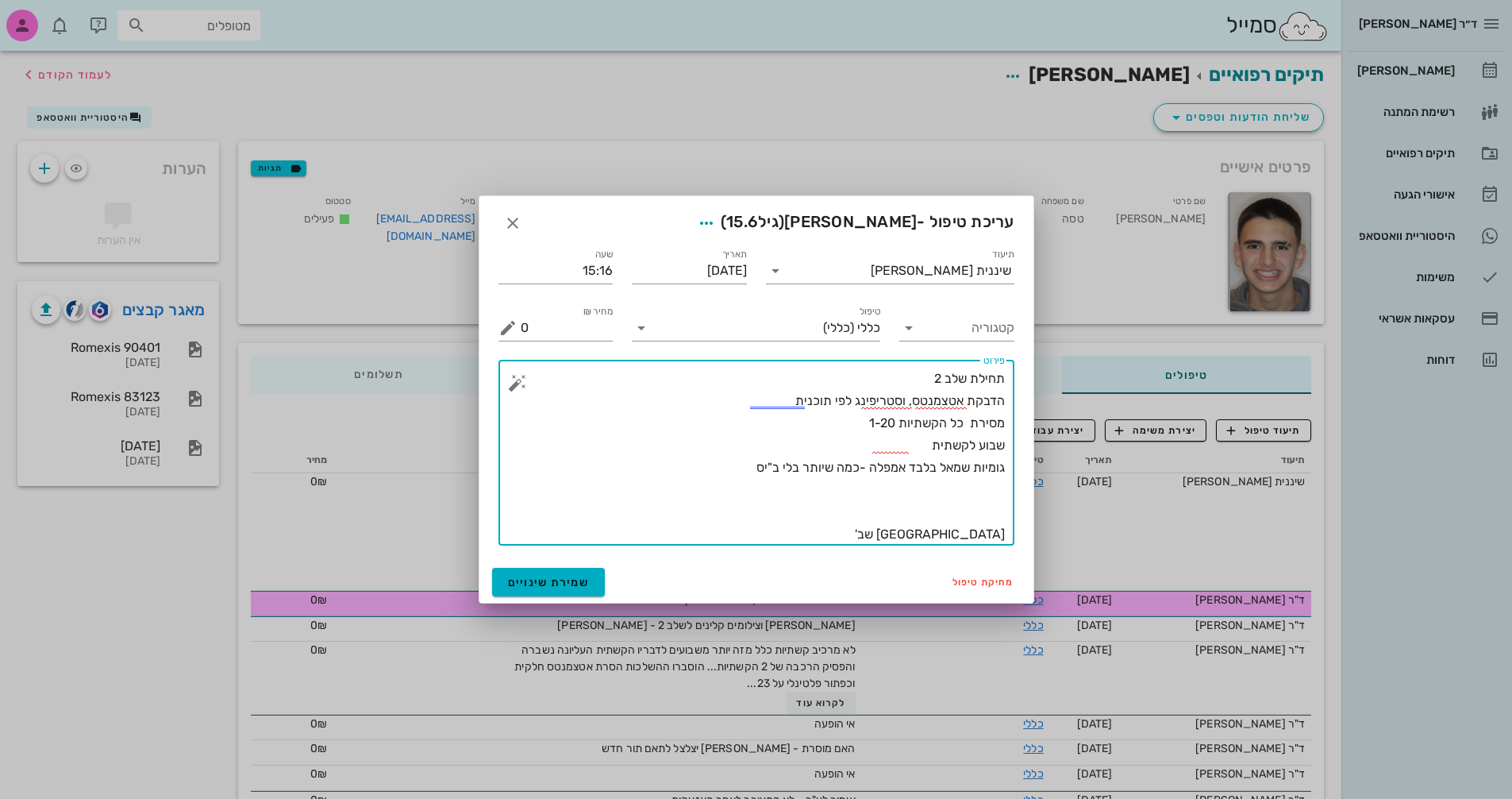
click at [979, 535] on textarea "תחילת שלב 2 הדבקת אטצמנטס, וסטריפינג לפי תוכנית מסירת כל הקשתיות 1-20 שבוע לקשת…" at bounding box center [762, 456] width 484 height 178
type textarea "תחילת שלב 2 הדבקת אטצמנטס, וסטריפינג לפי תוכנית מסירת כל הקשתיות 1-20 שבוע לקשת…"
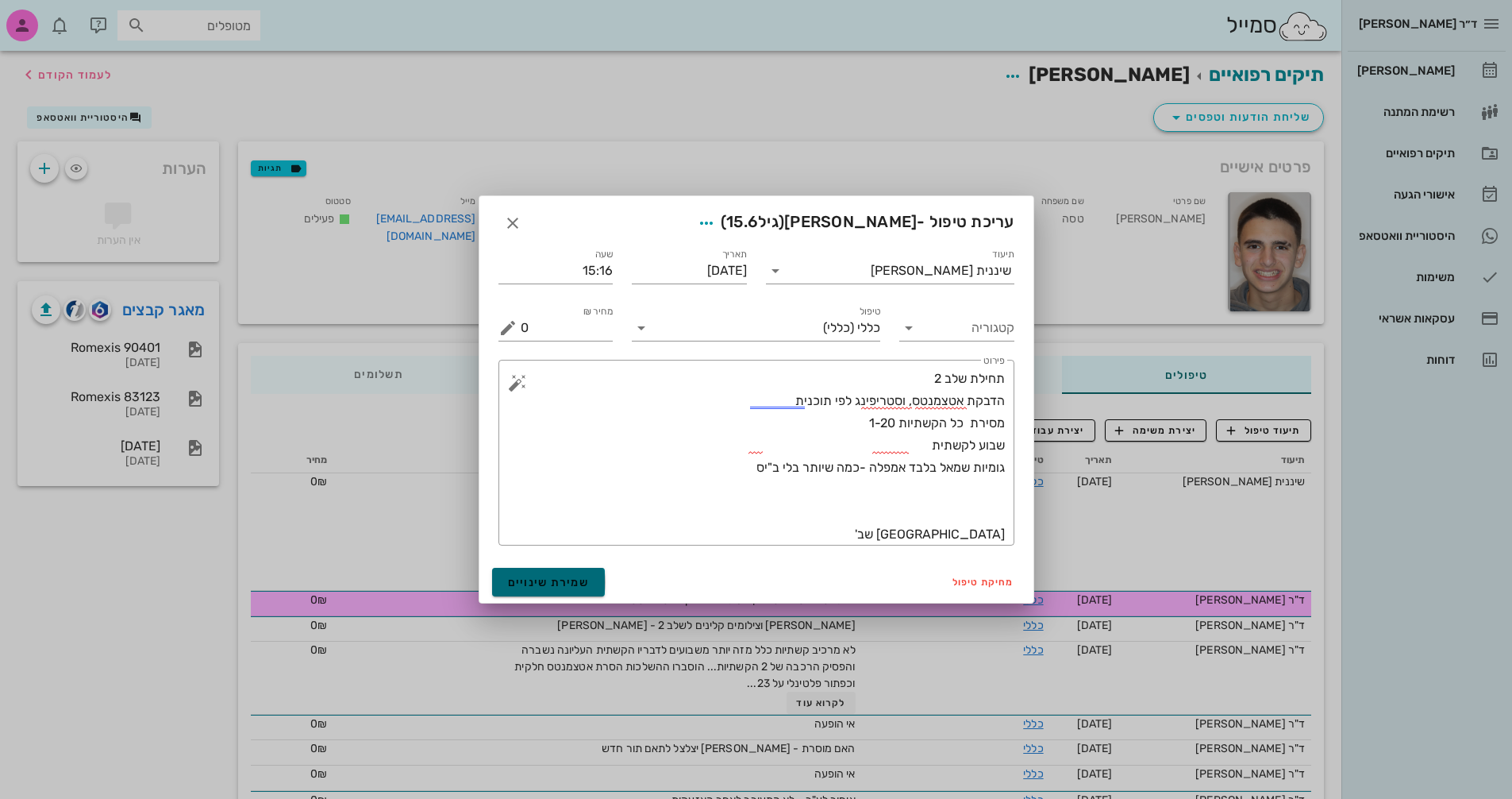
click at [586, 582] on span "שמירת שינויים" at bounding box center [549, 582] width 82 height 14
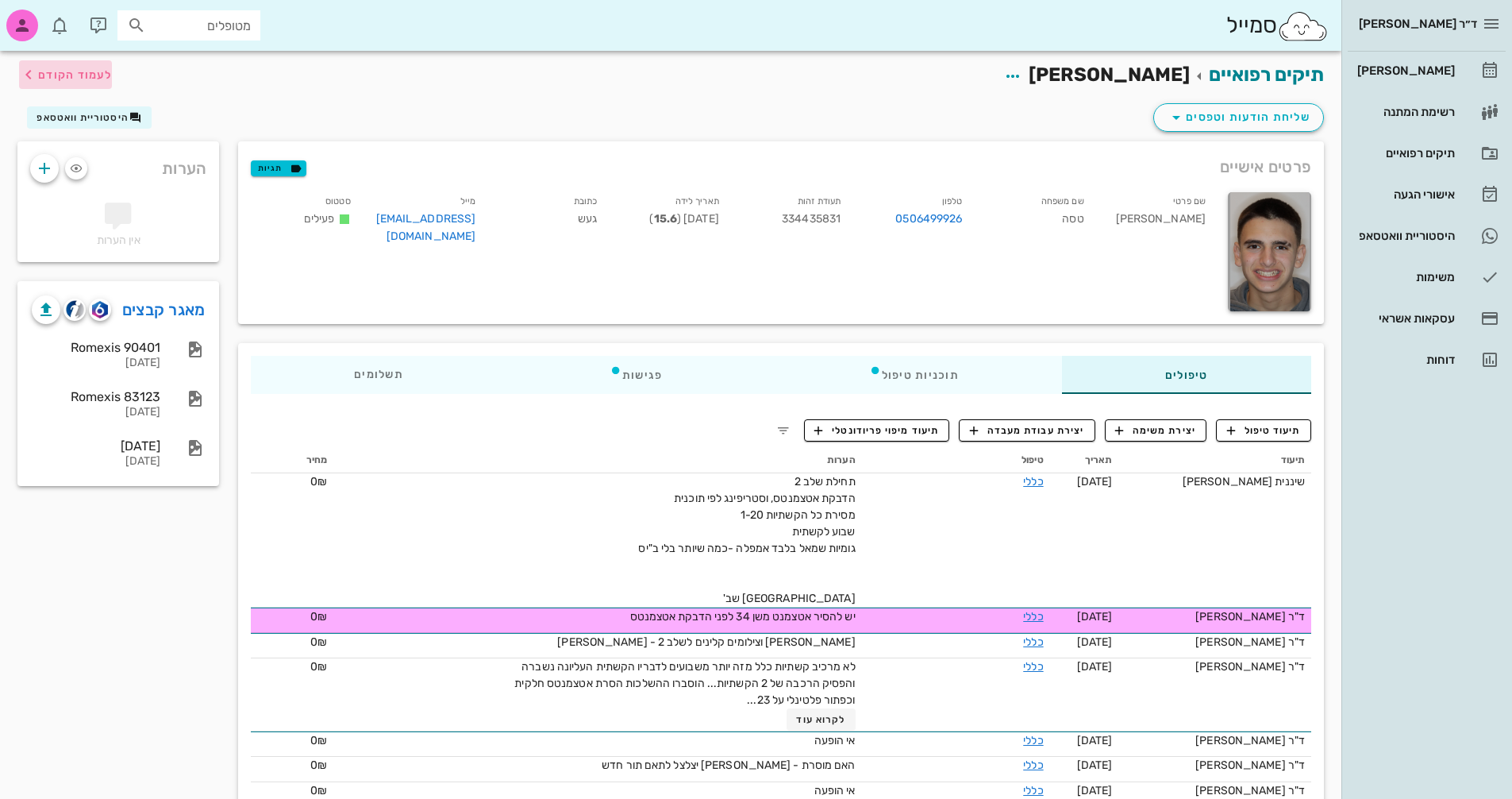
click at [34, 74] on icon "button" at bounding box center [28, 74] width 19 height 19
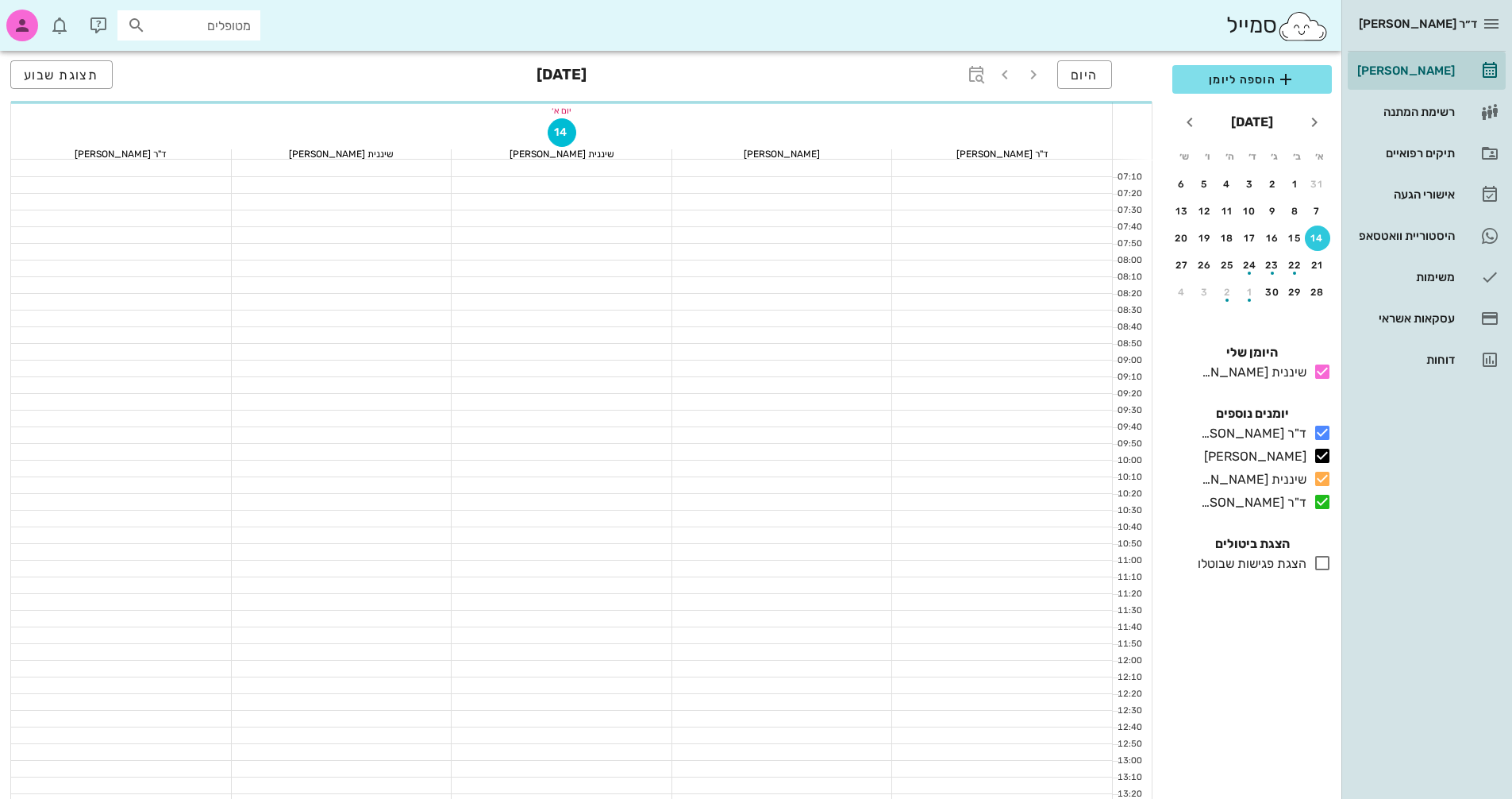
scroll to position [604, 0]
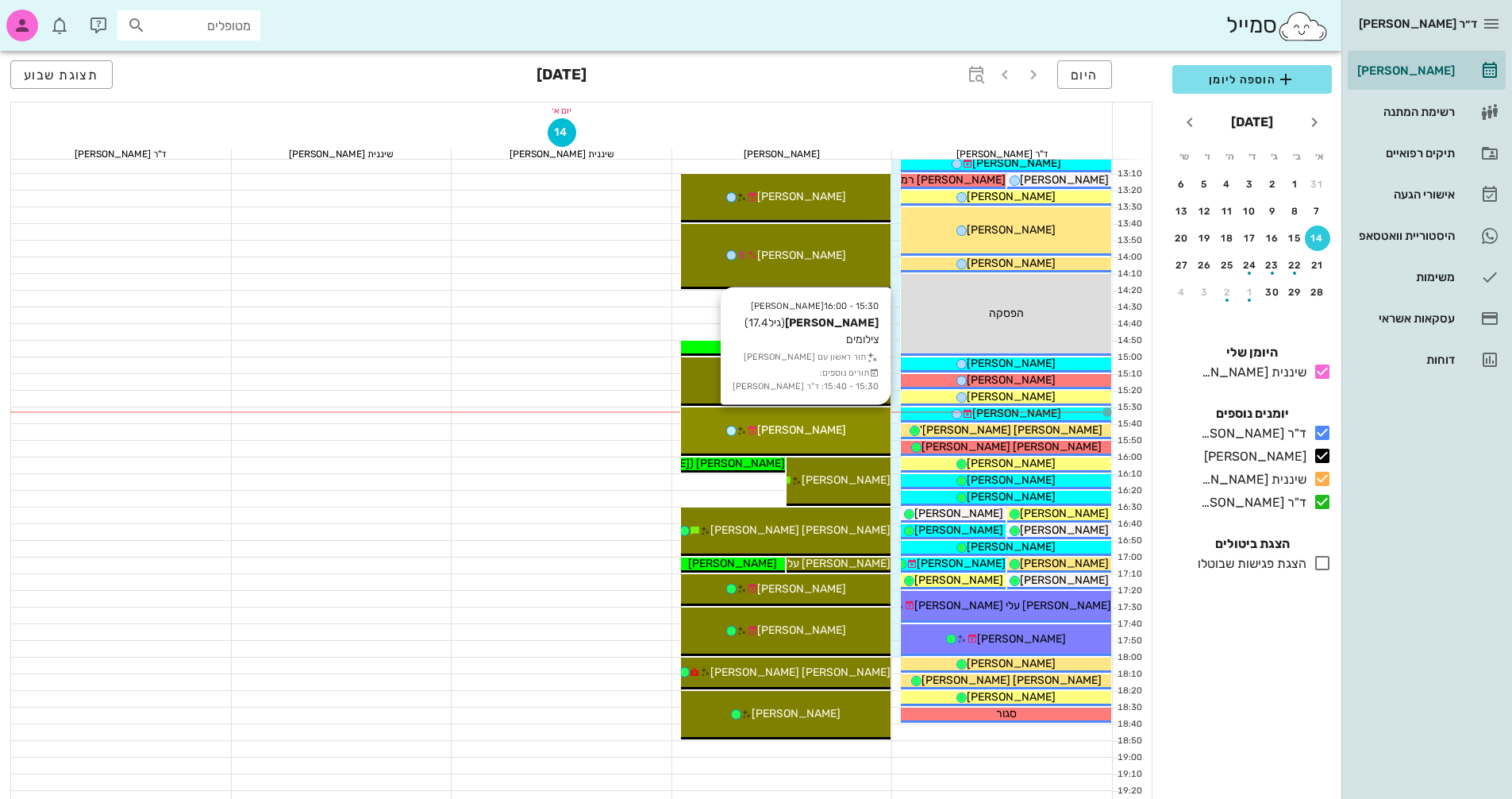
click at [859, 435] on div "[PERSON_NAME]" at bounding box center [786, 430] width 210 height 17
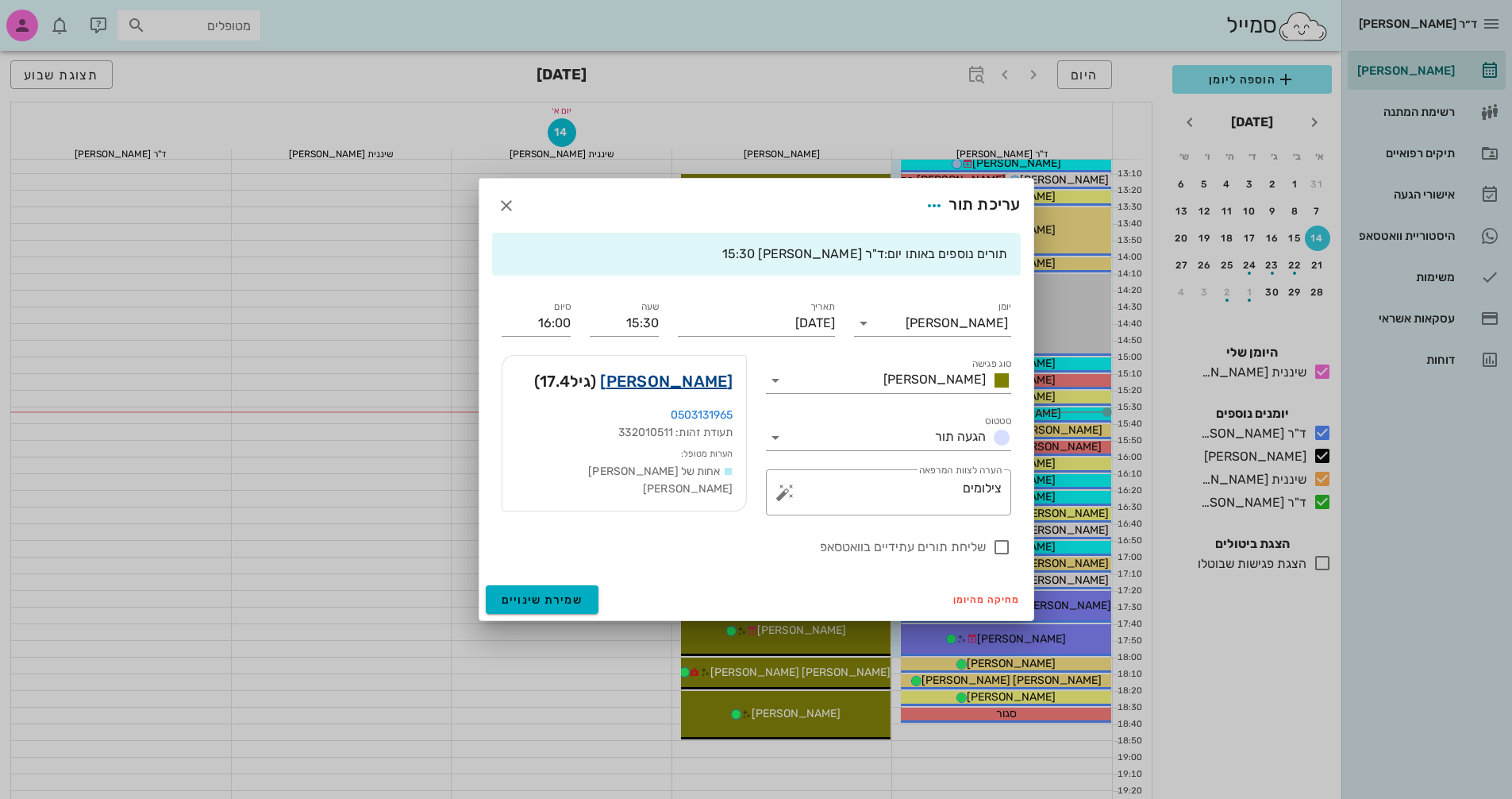
click at [687, 368] on link "[PERSON_NAME]" at bounding box center [666, 380] width 132 height 25
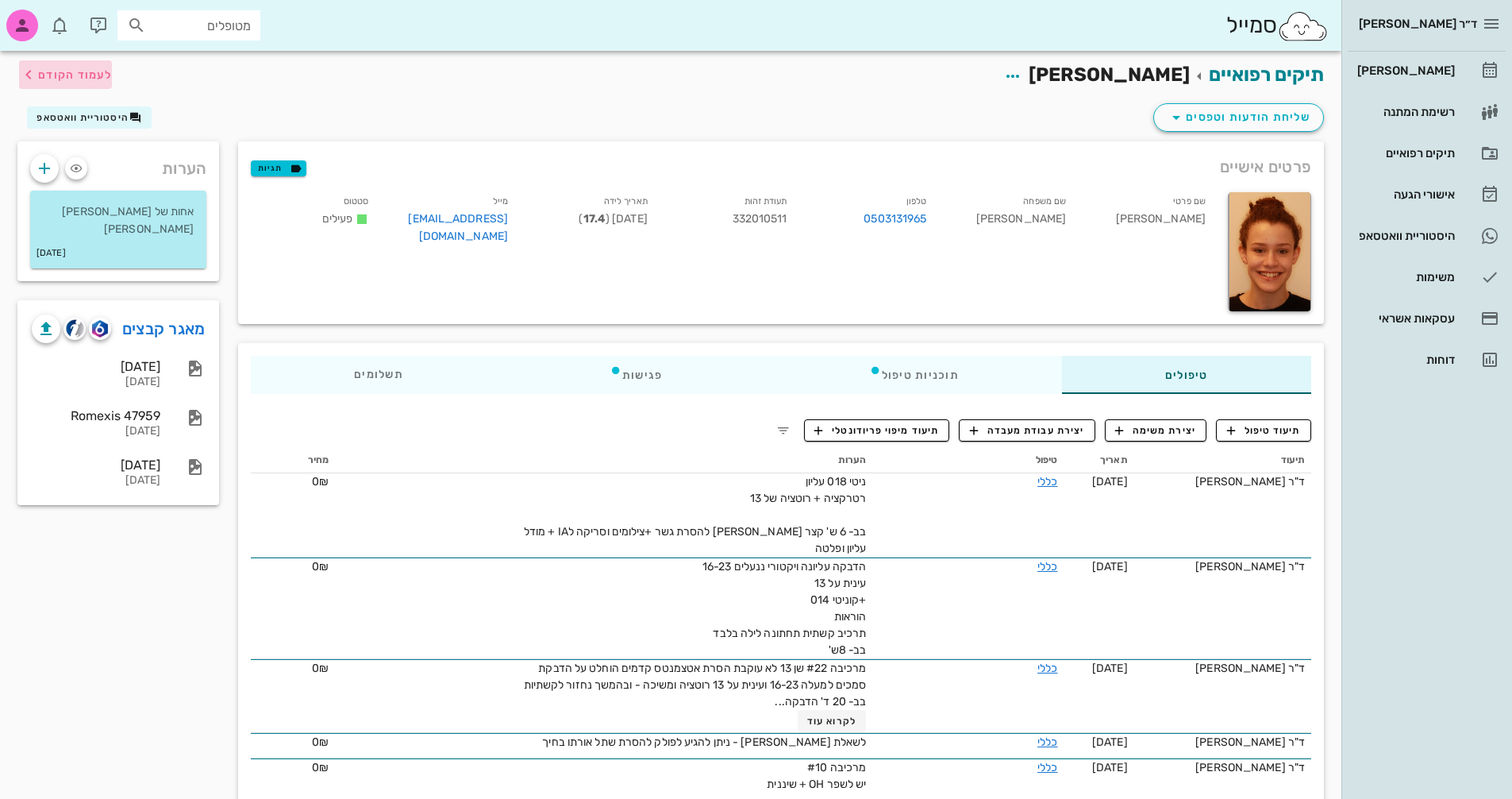
click at [34, 71] on icon "button" at bounding box center [28, 74] width 19 height 19
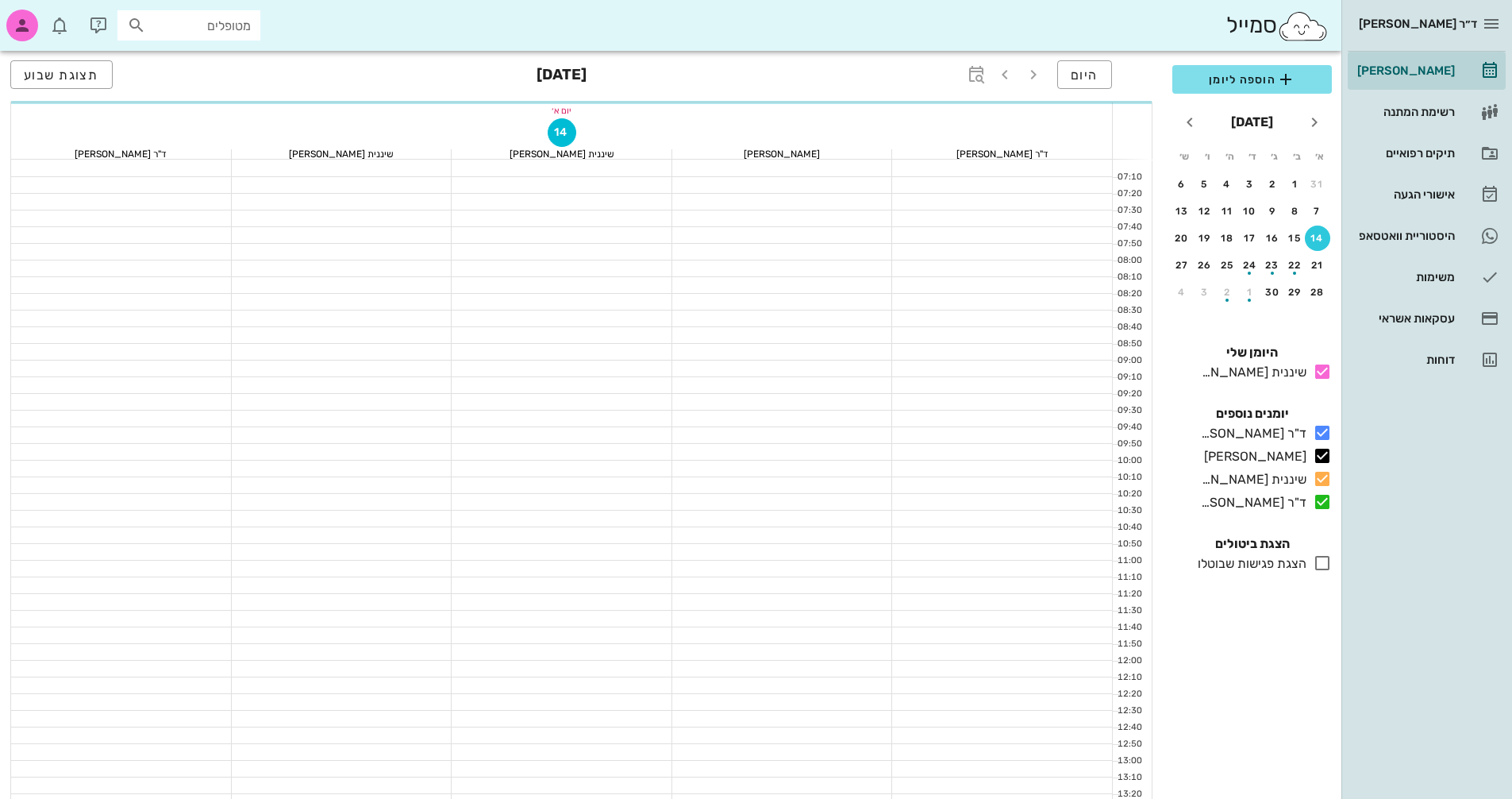
scroll to position [604, 0]
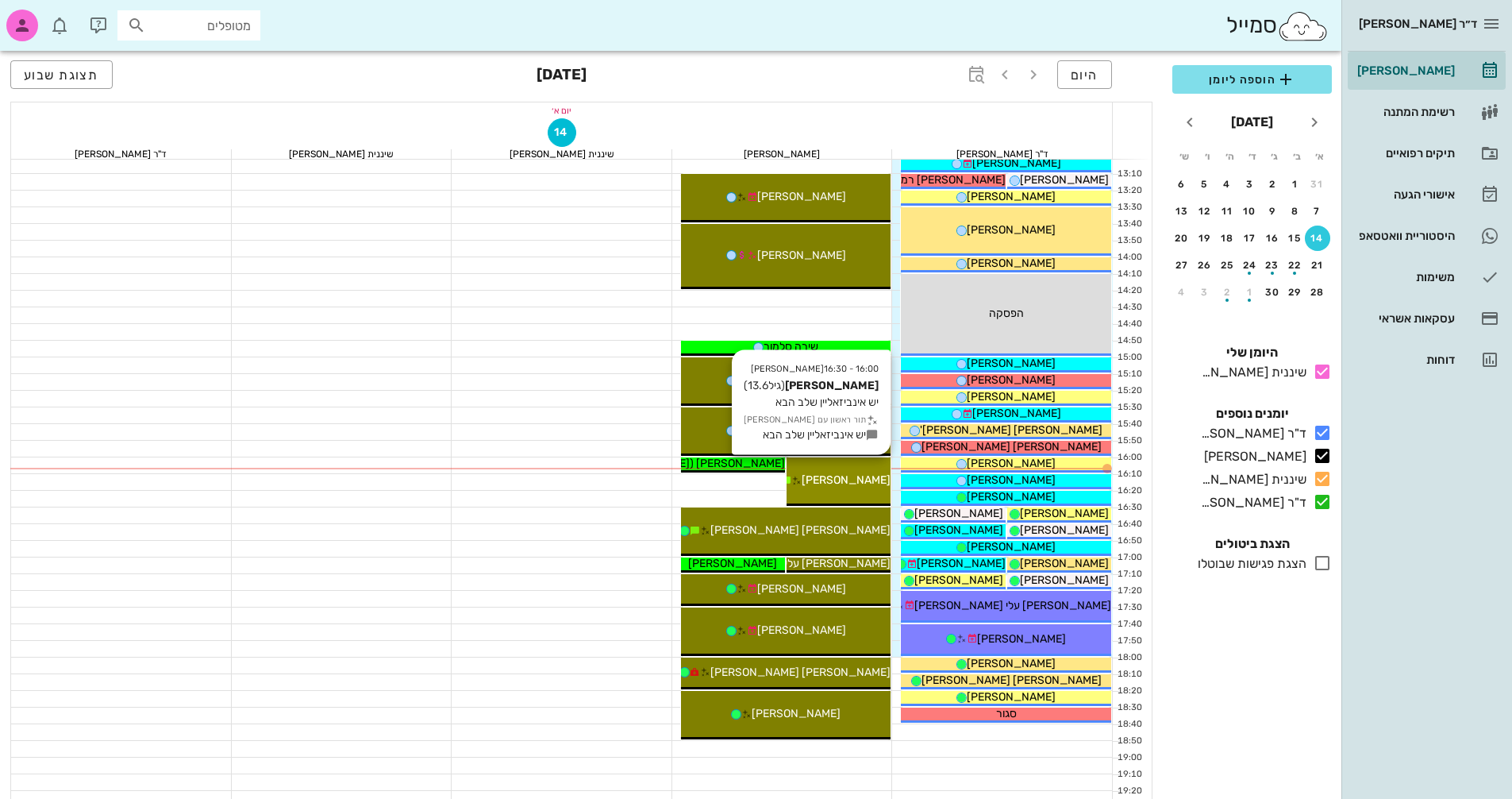
click at [839, 479] on span "[PERSON_NAME]" at bounding box center [846, 479] width 89 height 14
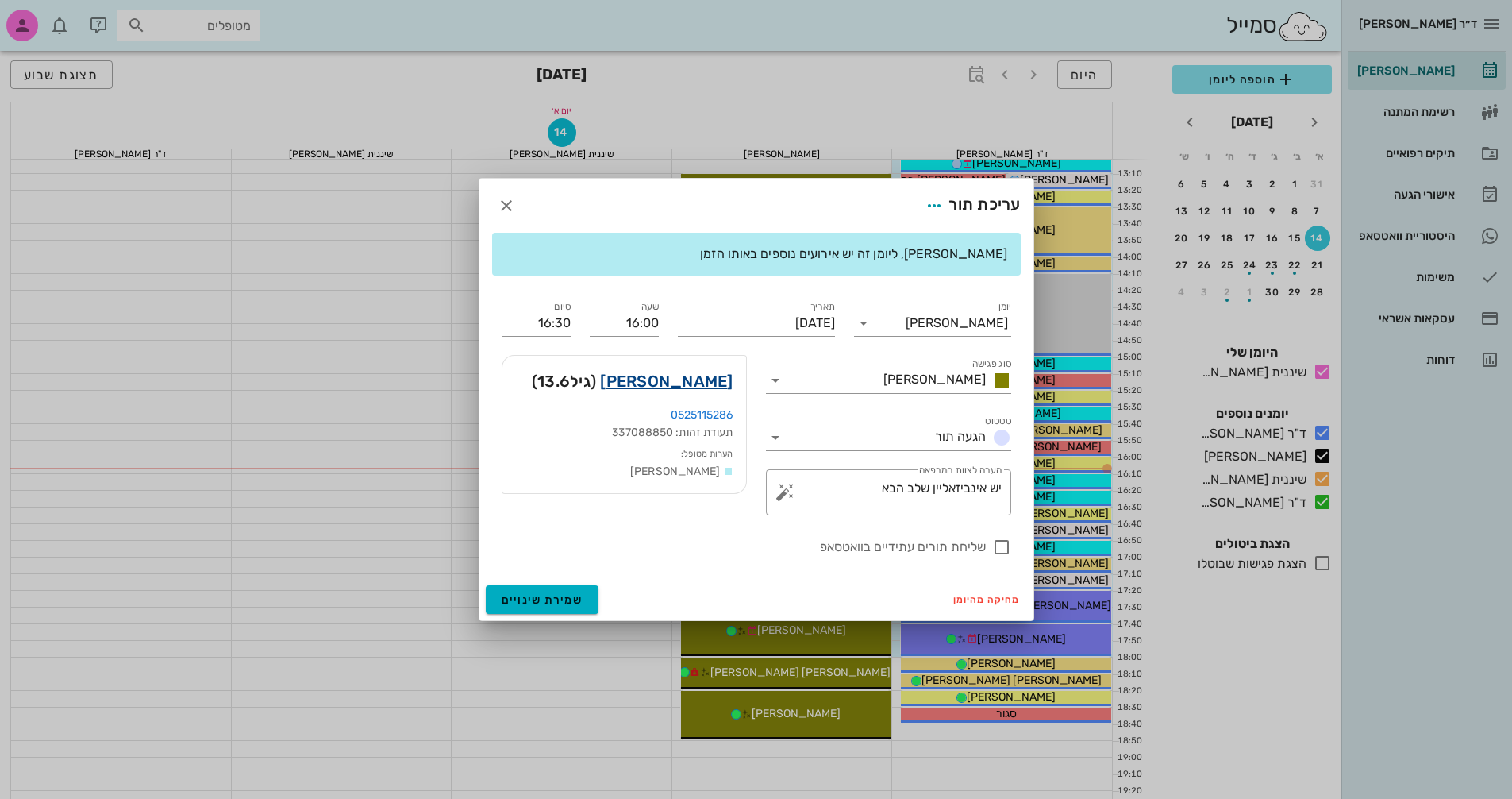
click at [686, 377] on link "[PERSON_NAME]" at bounding box center [666, 380] width 132 height 25
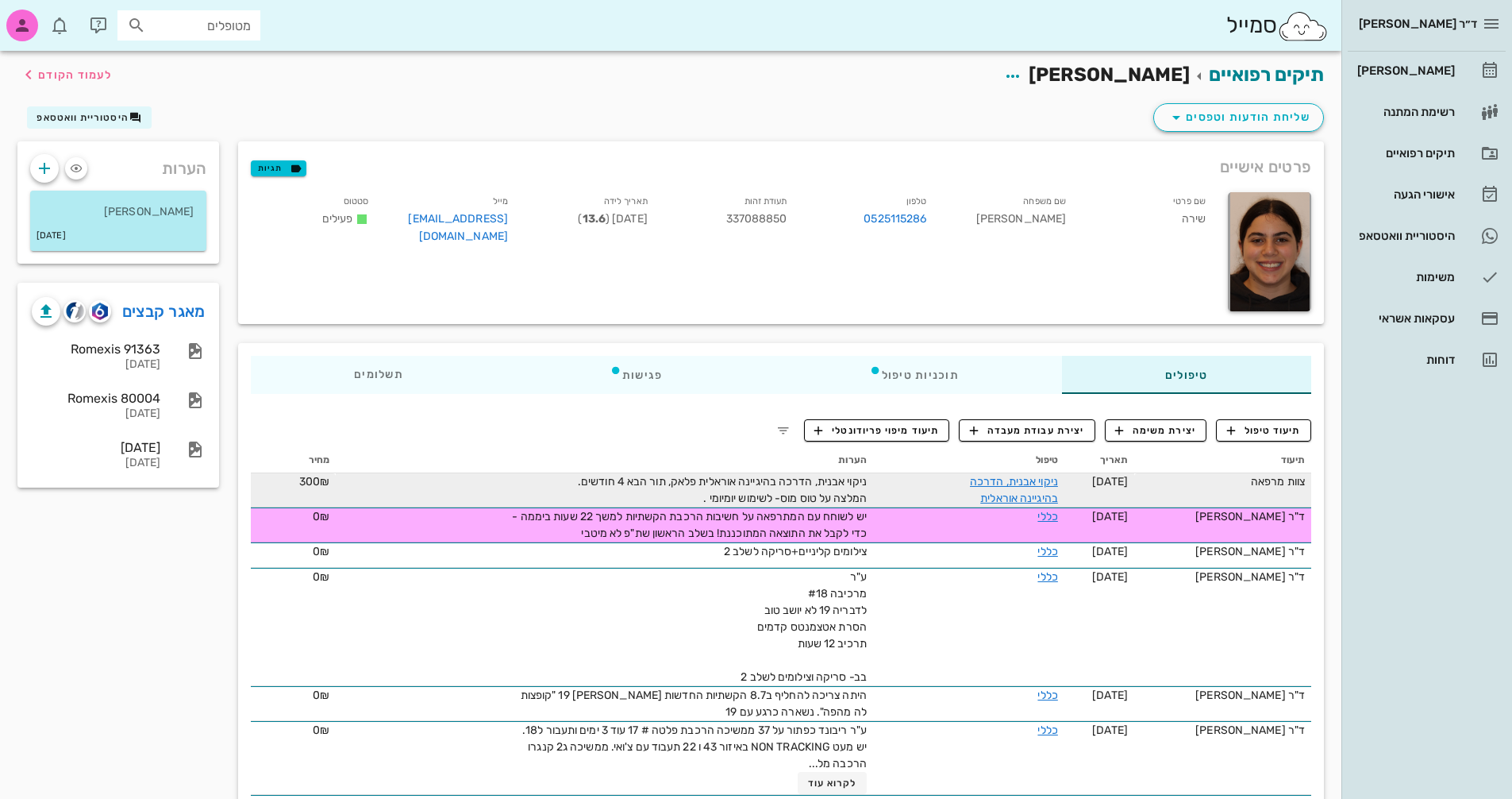
click at [1128, 485] on span "[DATE]" at bounding box center [1110, 481] width 36 height 14
click at [974, 483] on link "ניקוי אבנית, הדרכה בהיגיינה אוראלית" at bounding box center [1013, 489] width 88 height 30
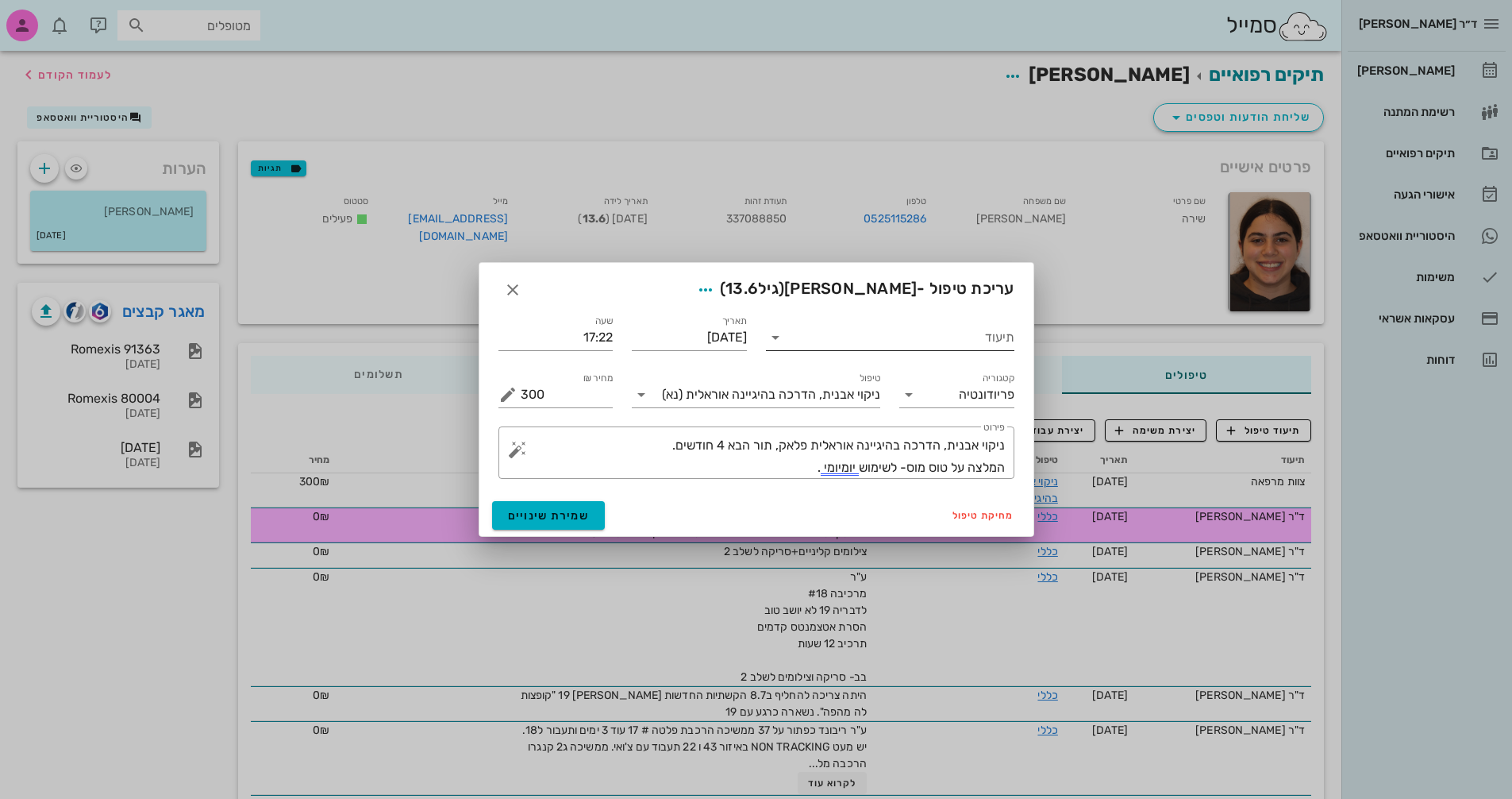
click at [958, 346] on input "תיעוד" at bounding box center [901, 337] width 226 height 25
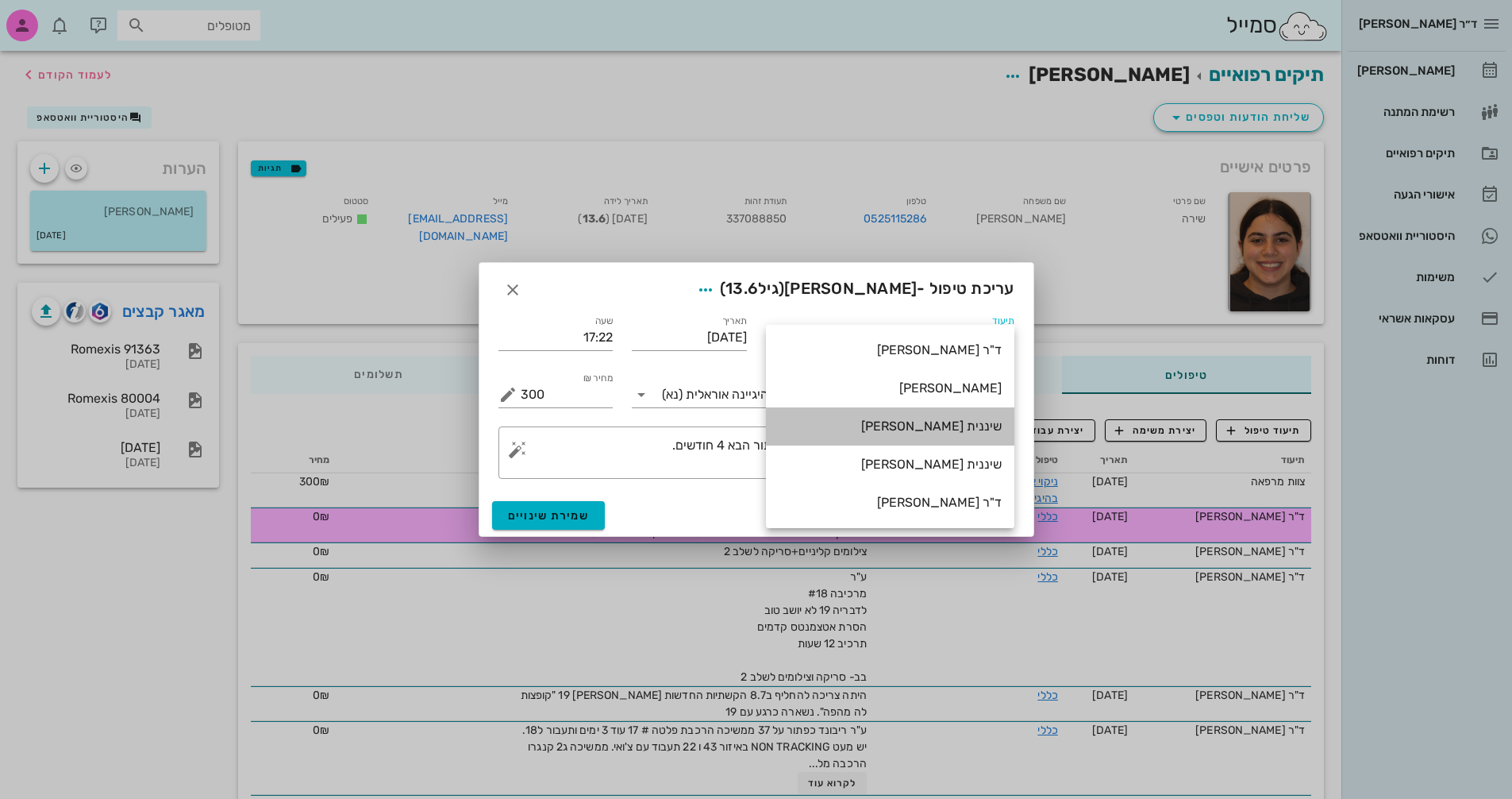
click at [965, 426] on div "שיננית [PERSON_NAME]" at bounding box center [889, 426] width 223 height 15
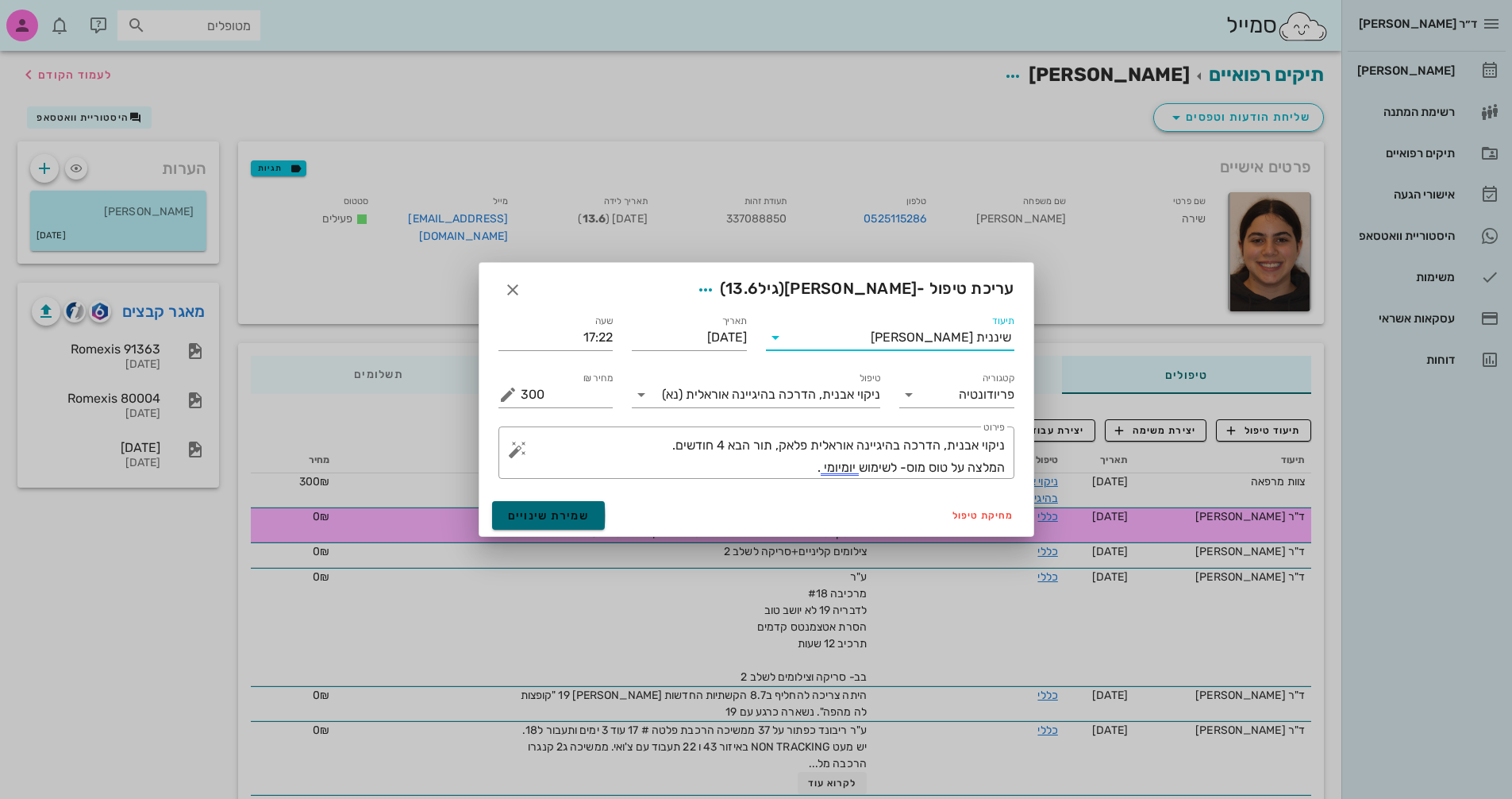
click at [563, 517] on span "שמירת שינויים" at bounding box center [549, 516] width 82 height 14
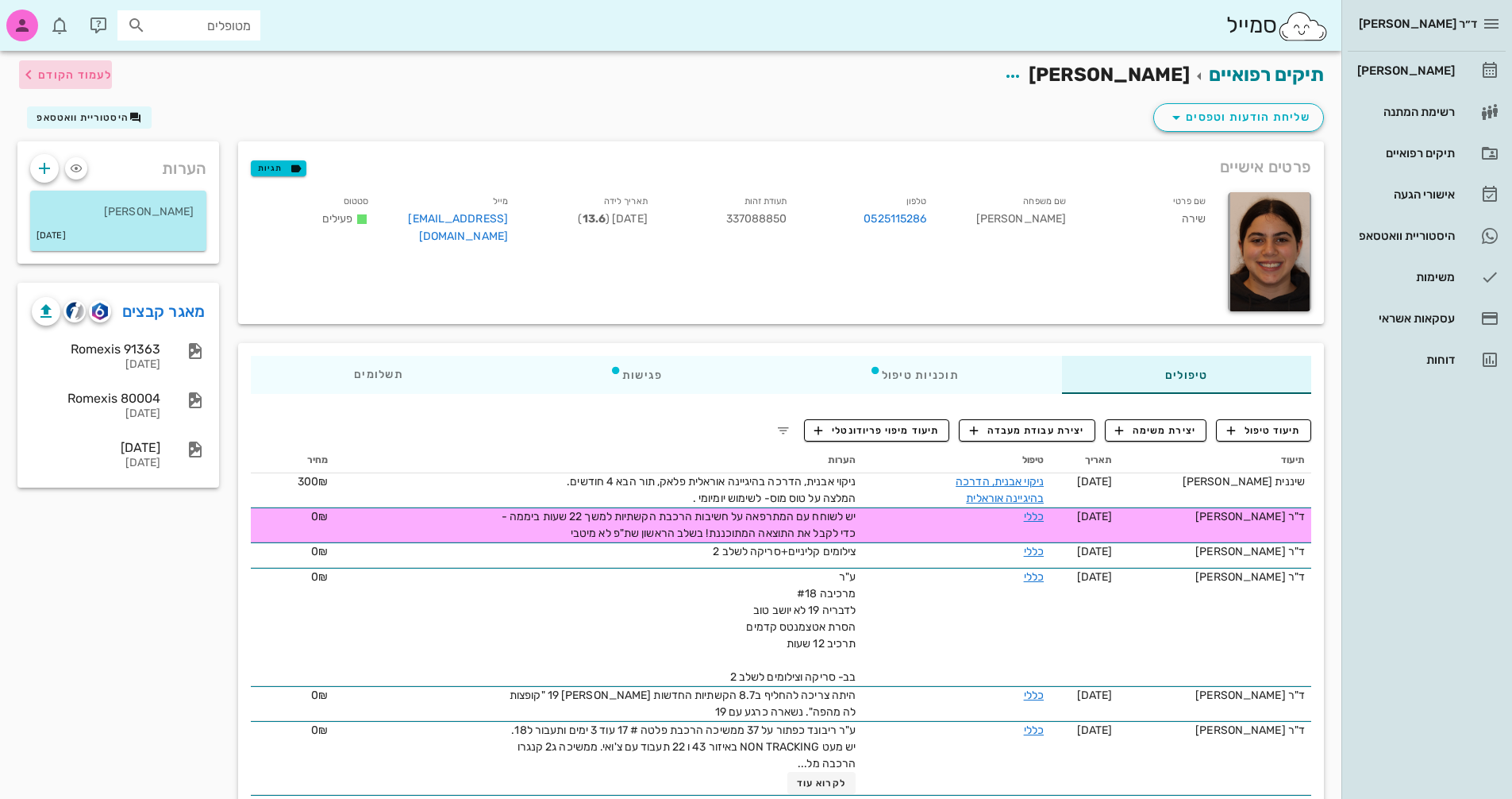
click at [49, 75] on span "לעמוד הקודם" at bounding box center [75, 75] width 74 height 14
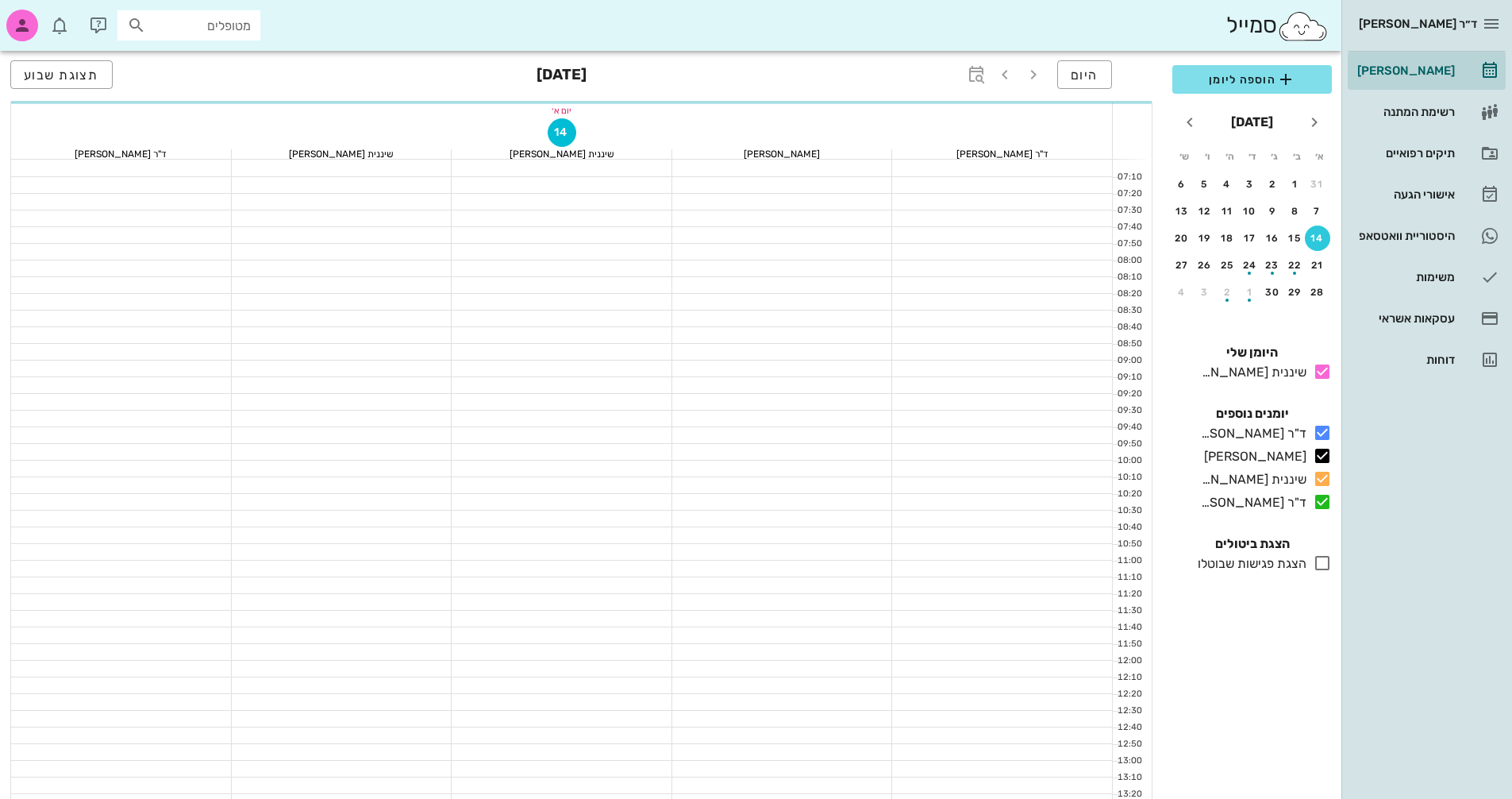
scroll to position [604, 0]
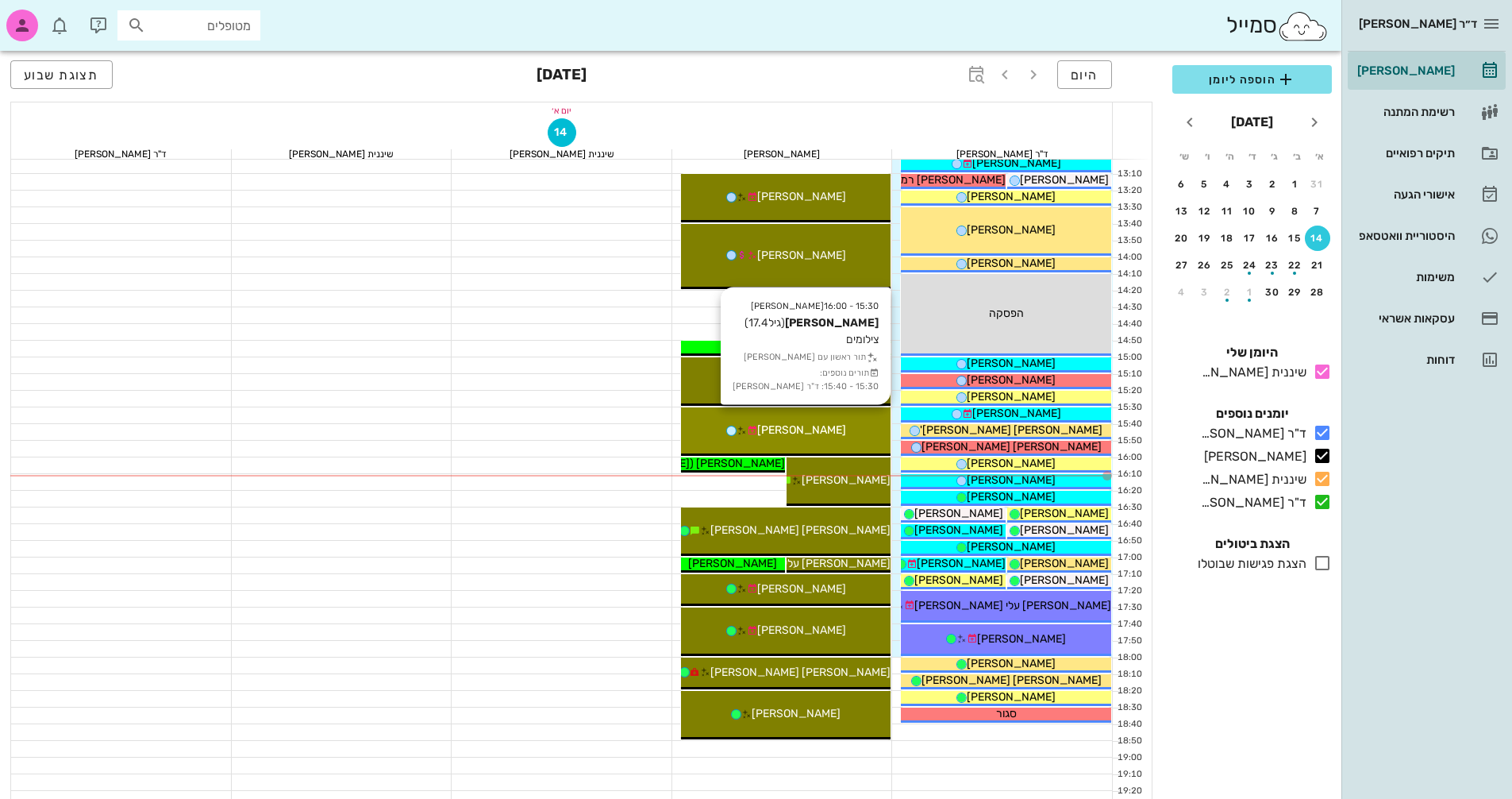
click at [825, 423] on div "[PERSON_NAME]" at bounding box center [786, 430] width 210 height 17
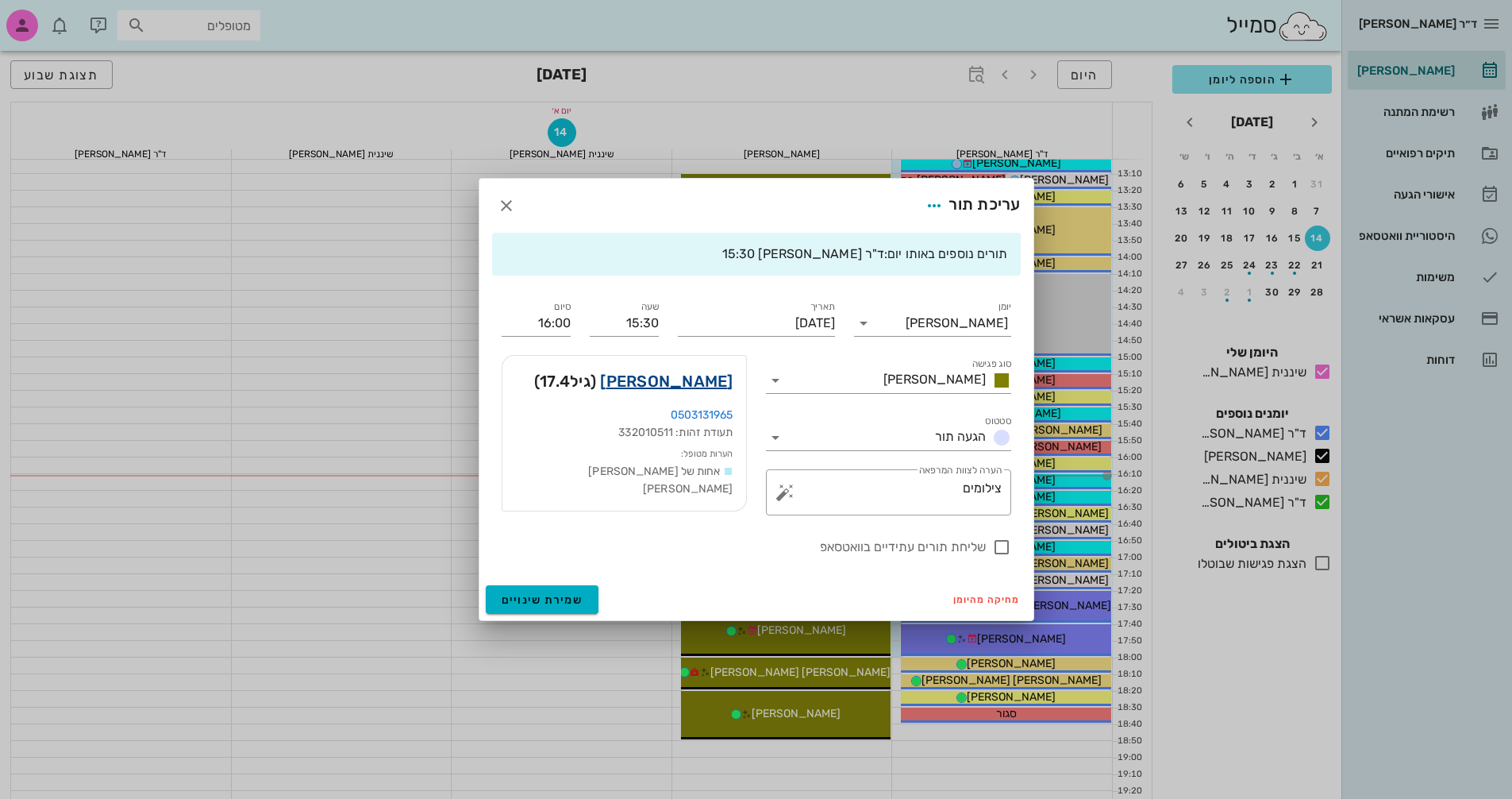
click at [692, 371] on link "[PERSON_NAME]" at bounding box center [666, 380] width 132 height 25
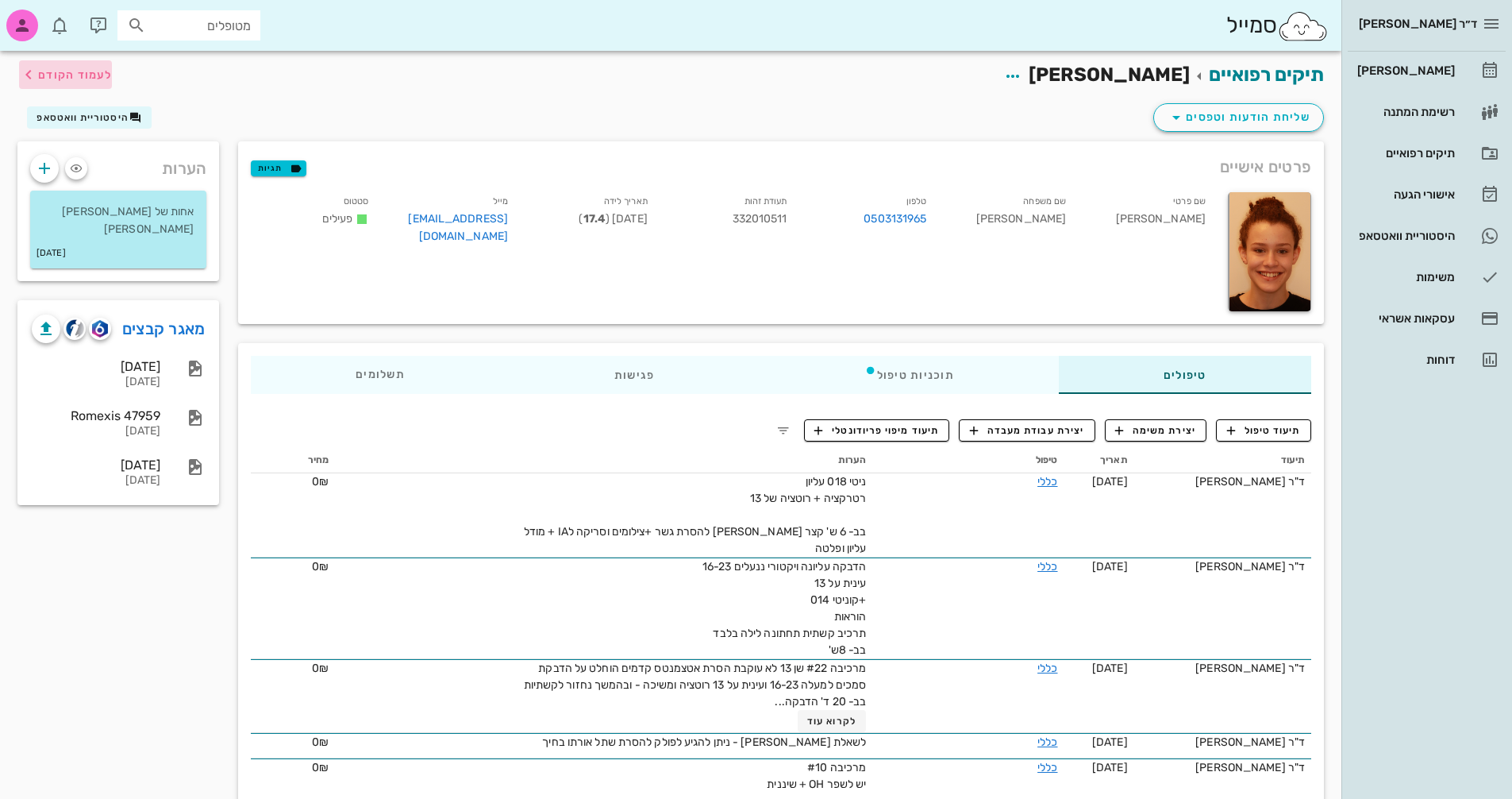
click at [56, 77] on span "לעמוד הקודם" at bounding box center [75, 75] width 74 height 14
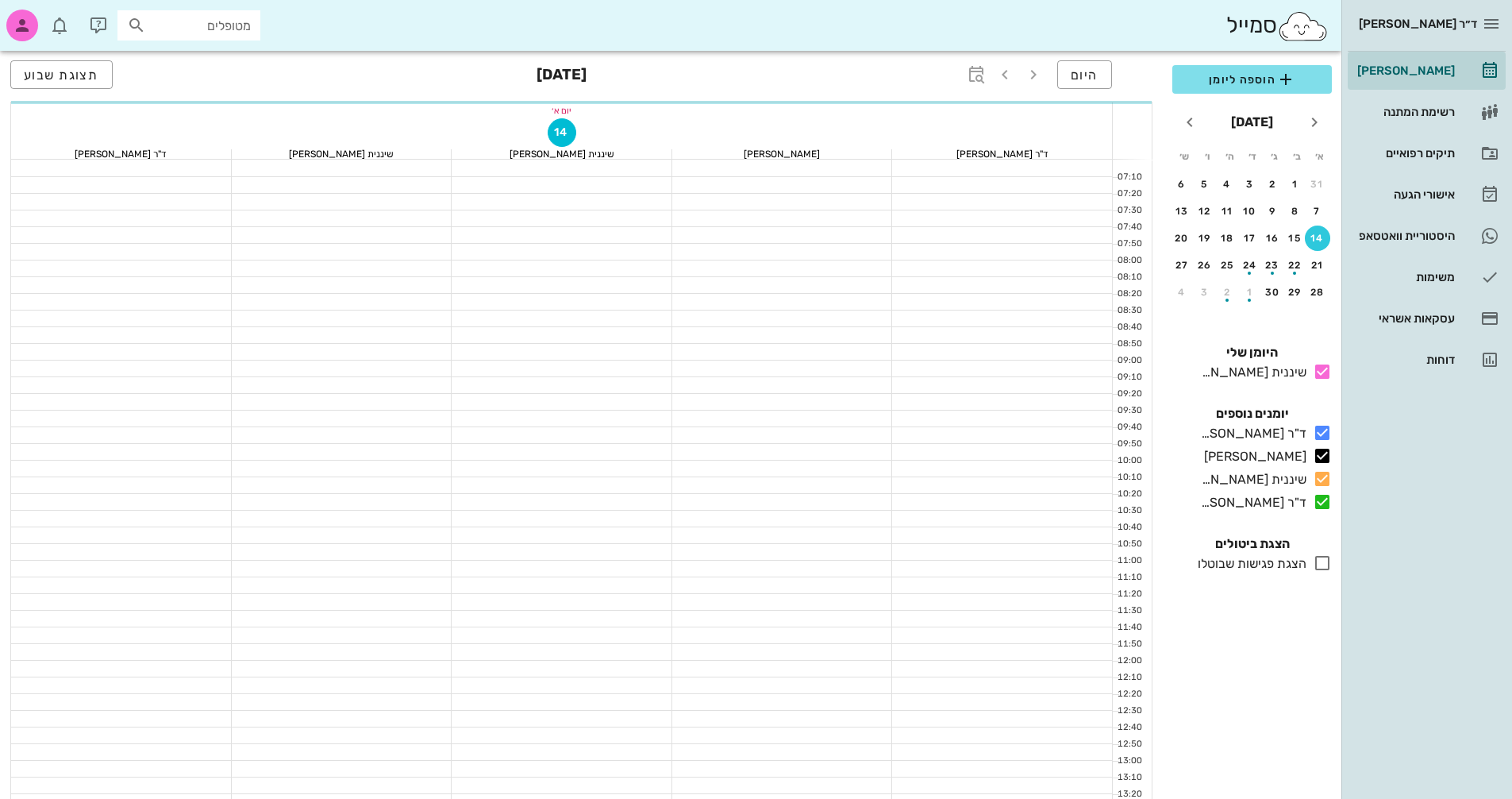
scroll to position [604, 0]
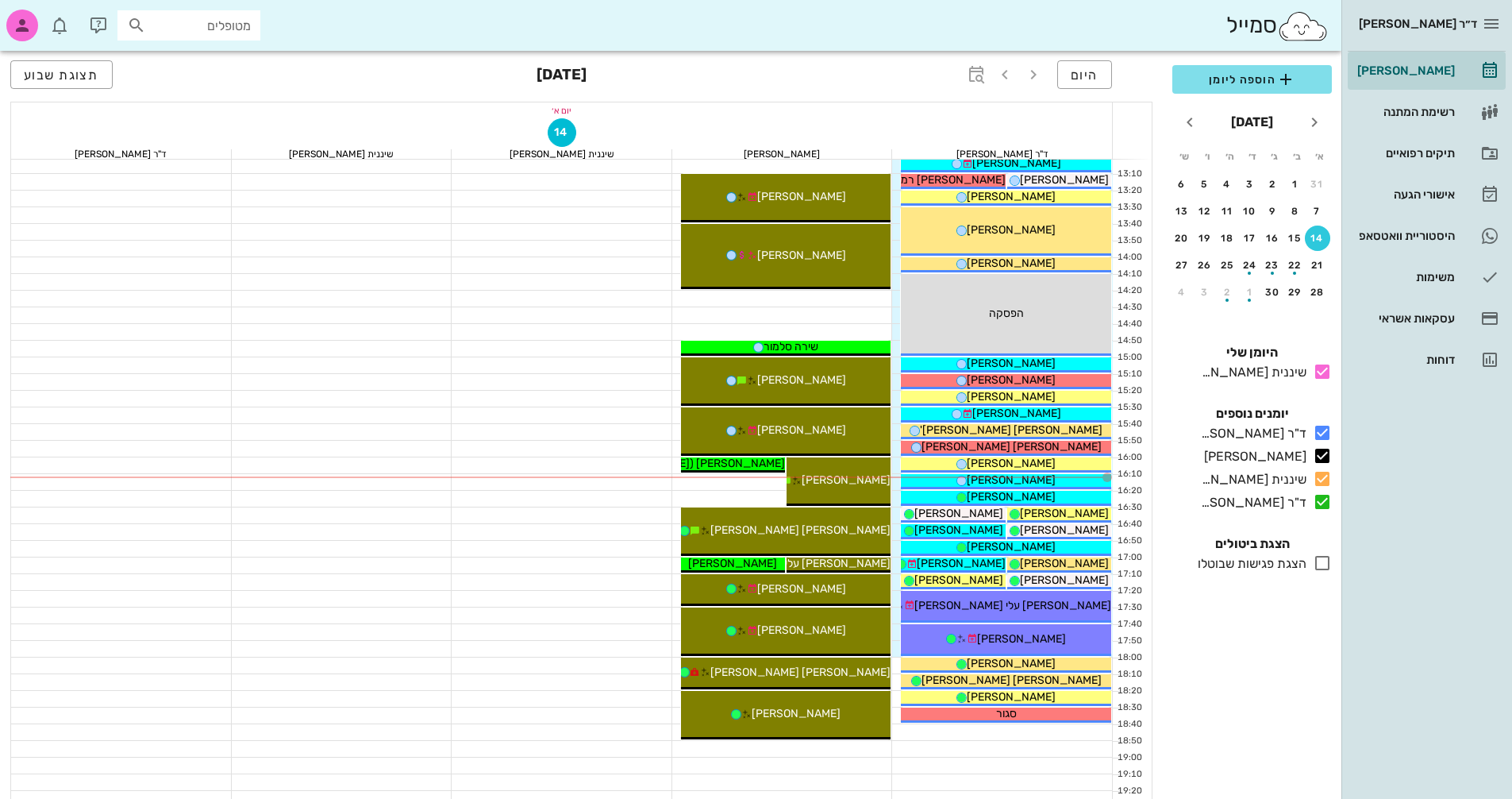
click at [616, 321] on div at bounding box center [562, 316] width 221 height 16
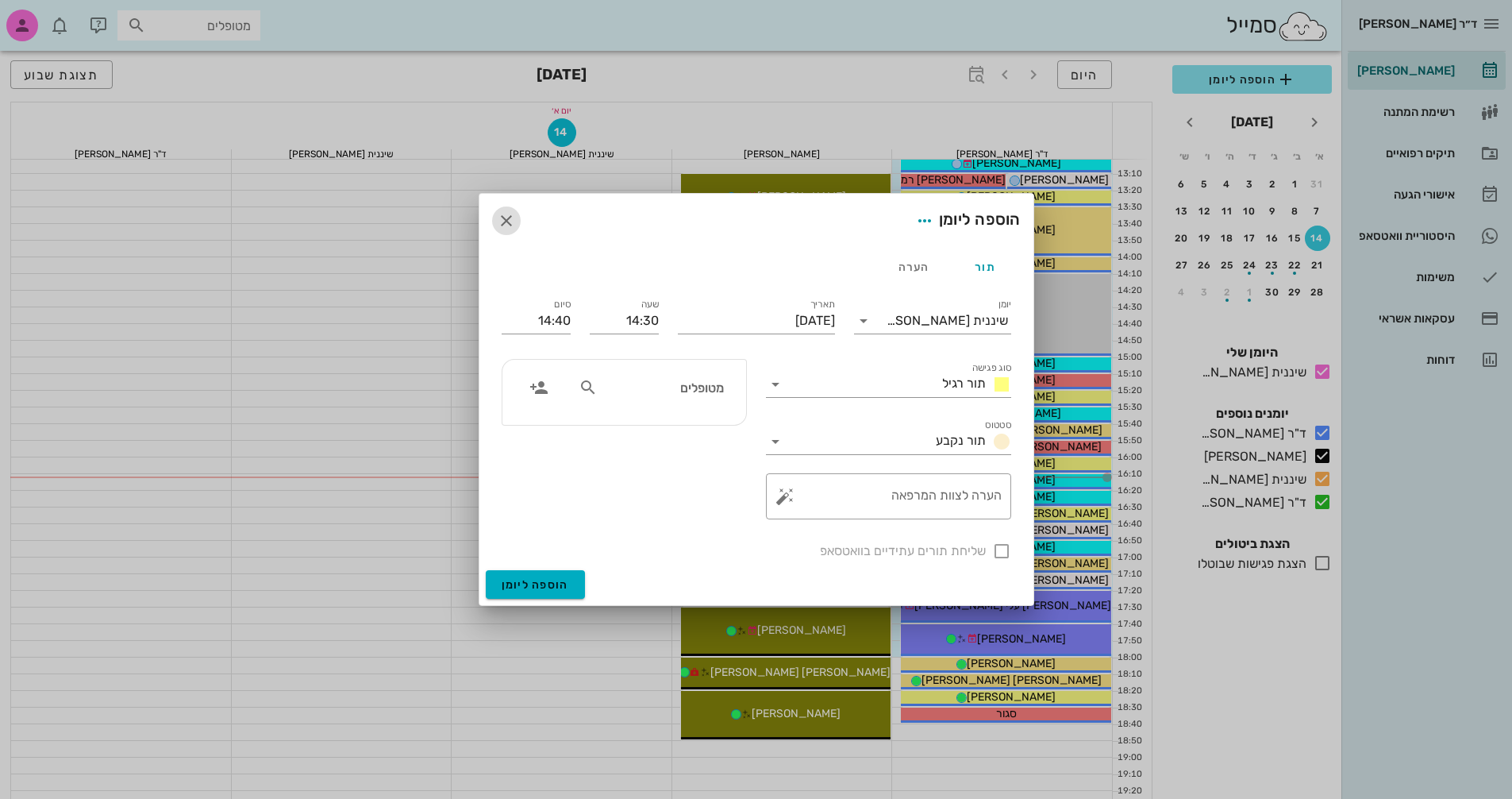
click at [506, 222] on icon "button" at bounding box center [506, 220] width 19 height 19
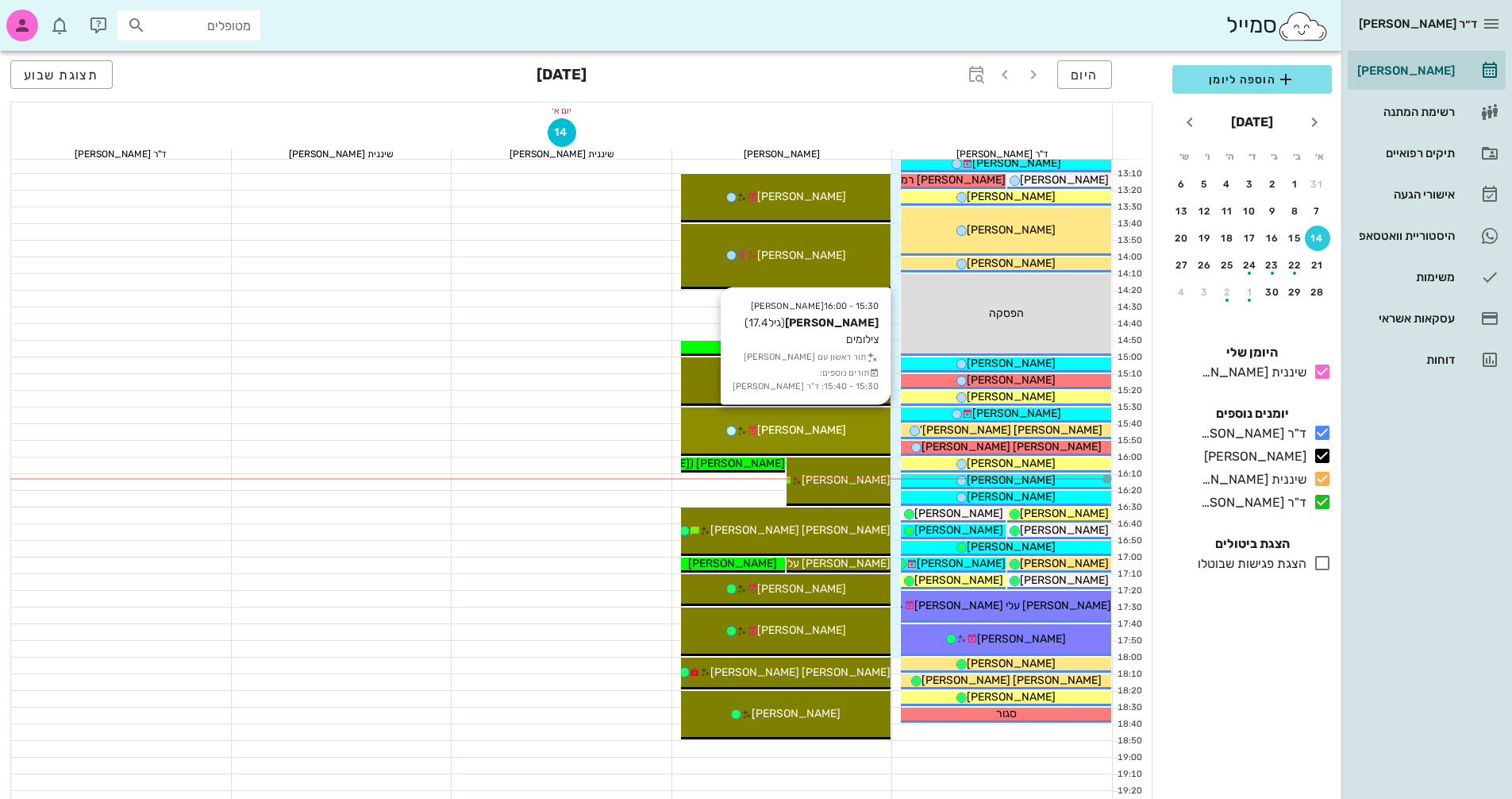
click at [843, 435] on div "[PERSON_NAME]" at bounding box center [786, 430] width 210 height 17
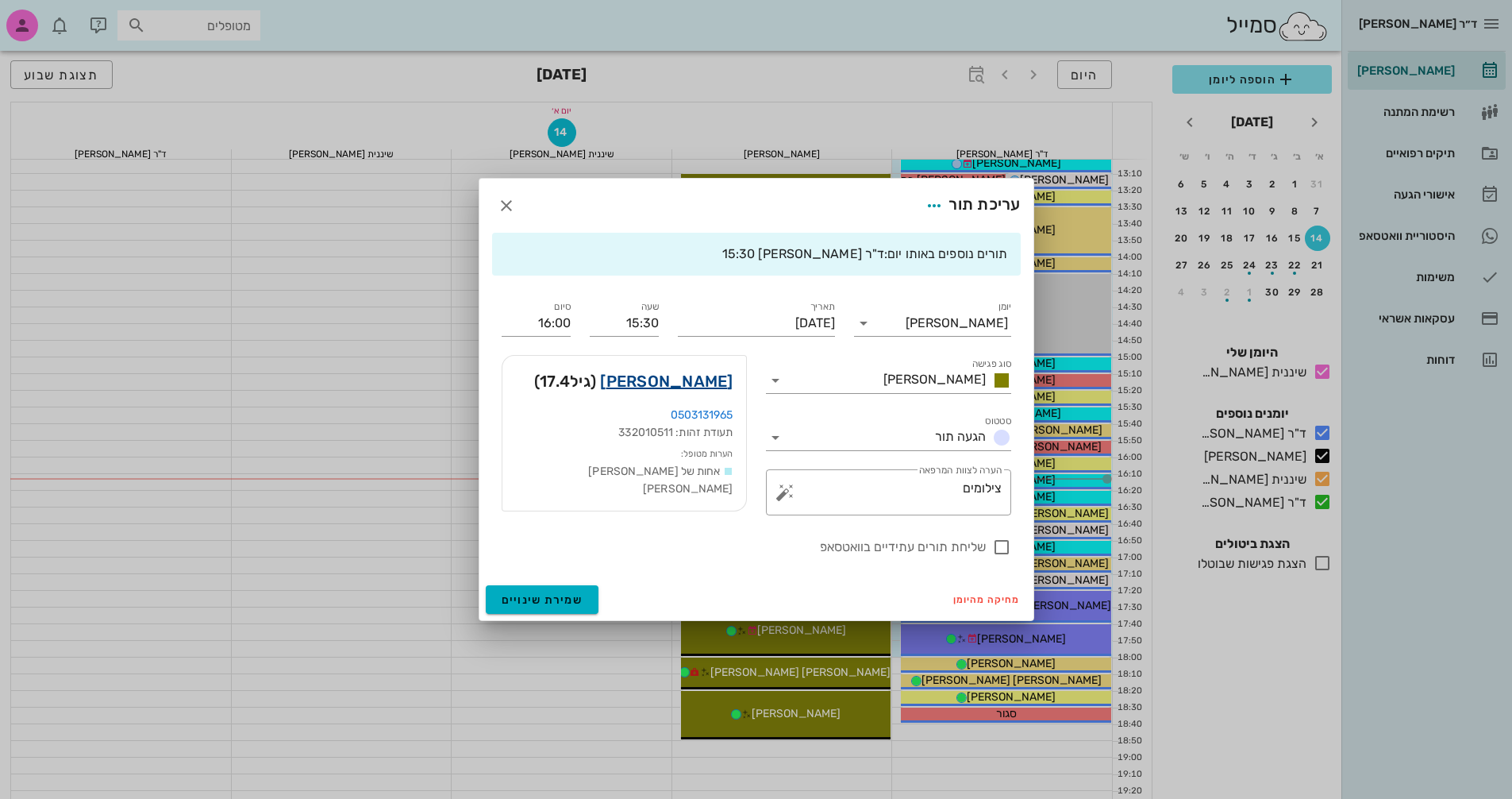
click at [705, 379] on link "[PERSON_NAME]" at bounding box center [666, 380] width 132 height 25
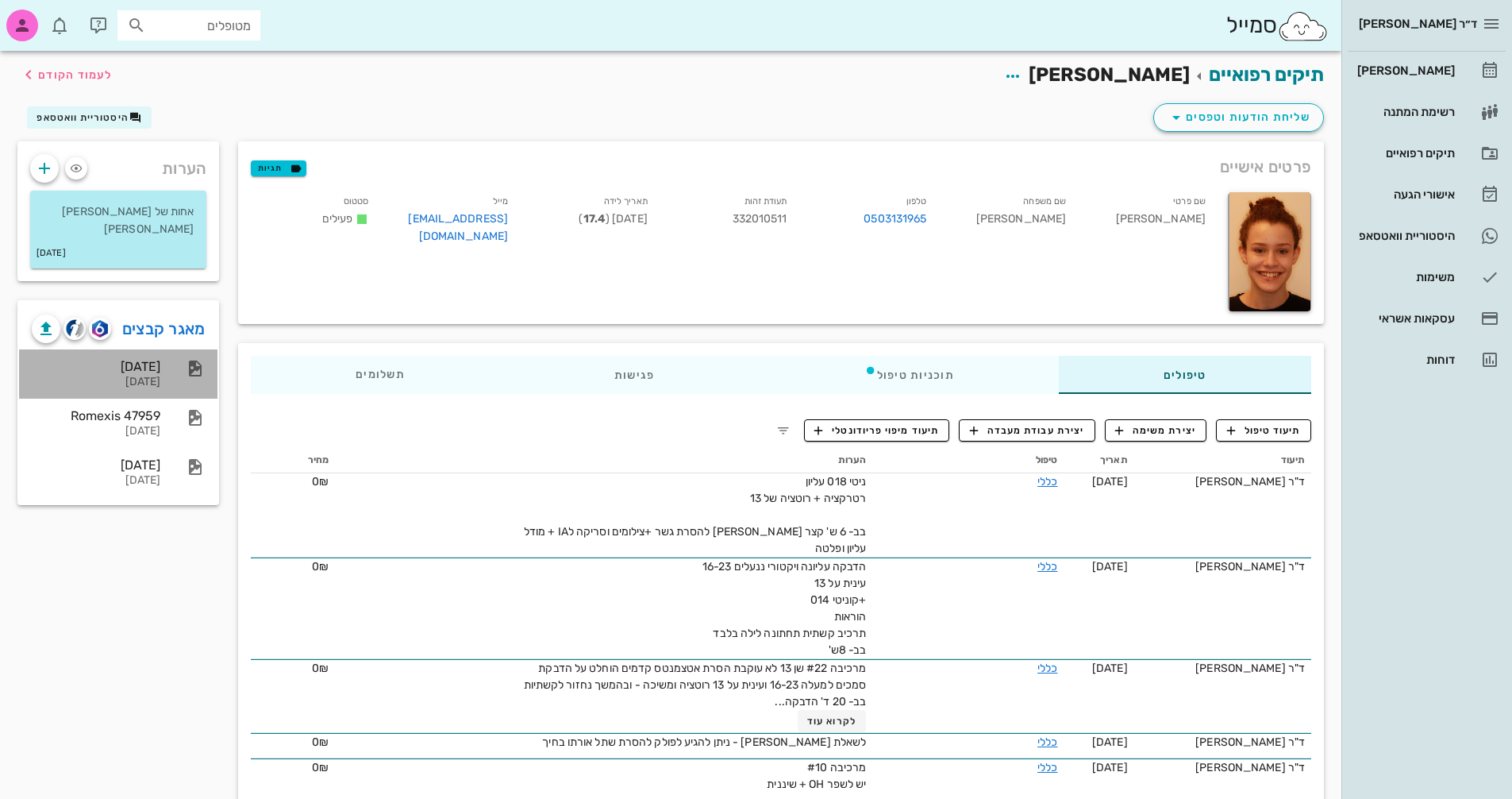
click at [156, 359] on div "[DATE]" at bounding box center [96, 367] width 129 height 15
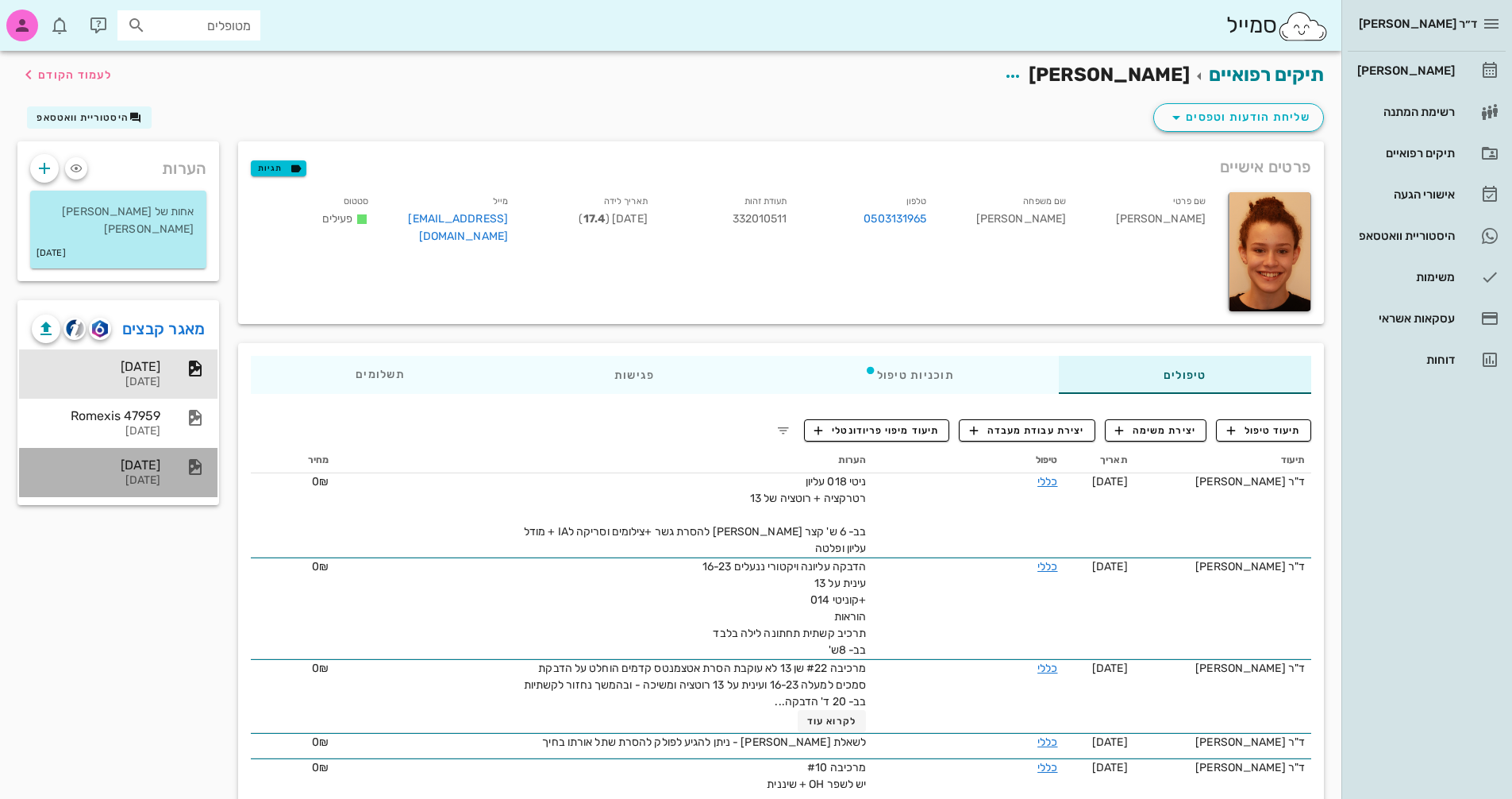
click at [116, 457] on div "[DATE]" at bounding box center [96, 465] width 129 height 15
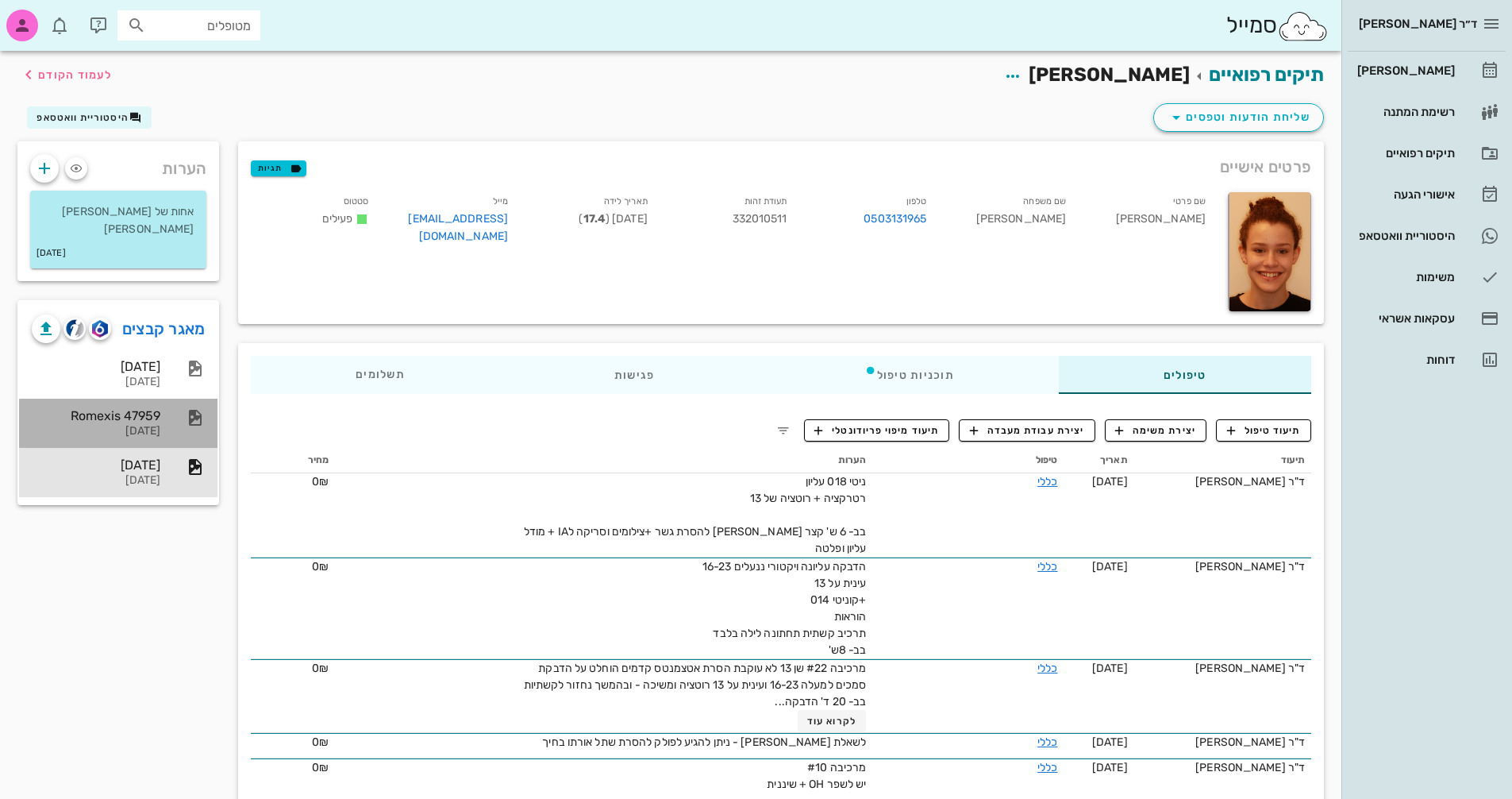
click at [113, 408] on div "Romexis 47959" at bounding box center [96, 415] width 129 height 15
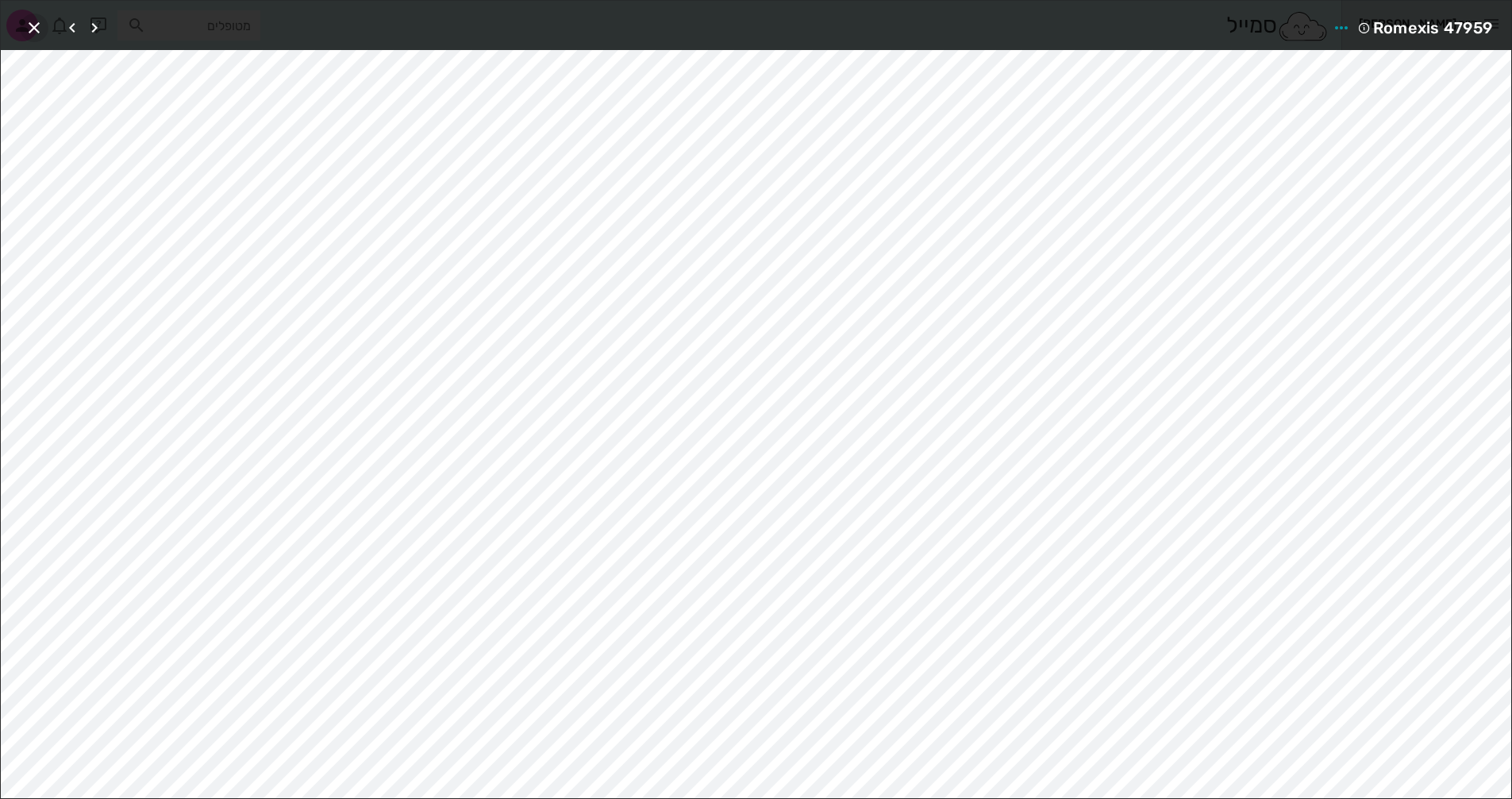
click at [35, 30] on icon "button" at bounding box center [33, 28] width 19 height 19
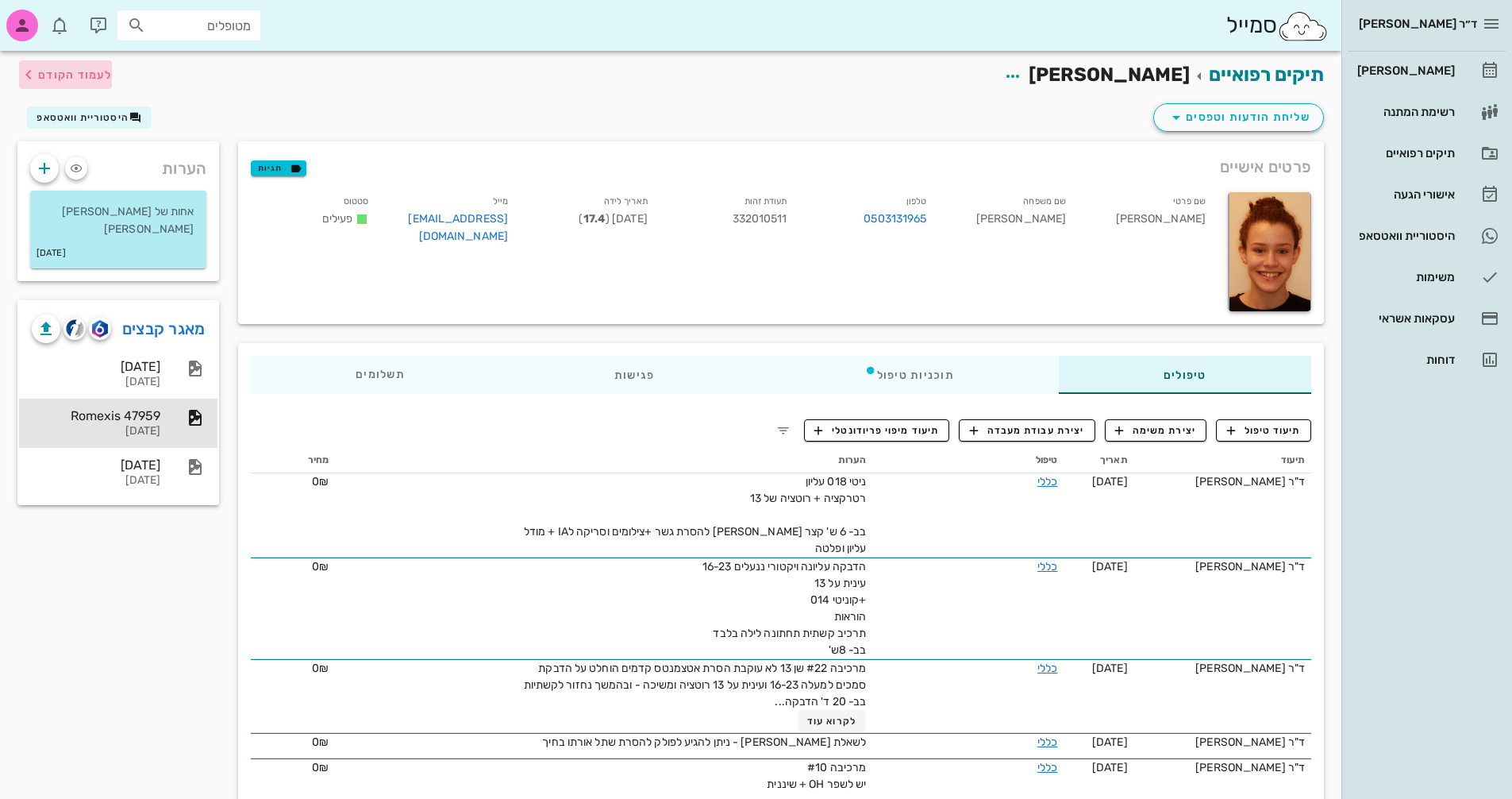
click at [76, 78] on span "לעמוד הקודם" at bounding box center [75, 75] width 74 height 14
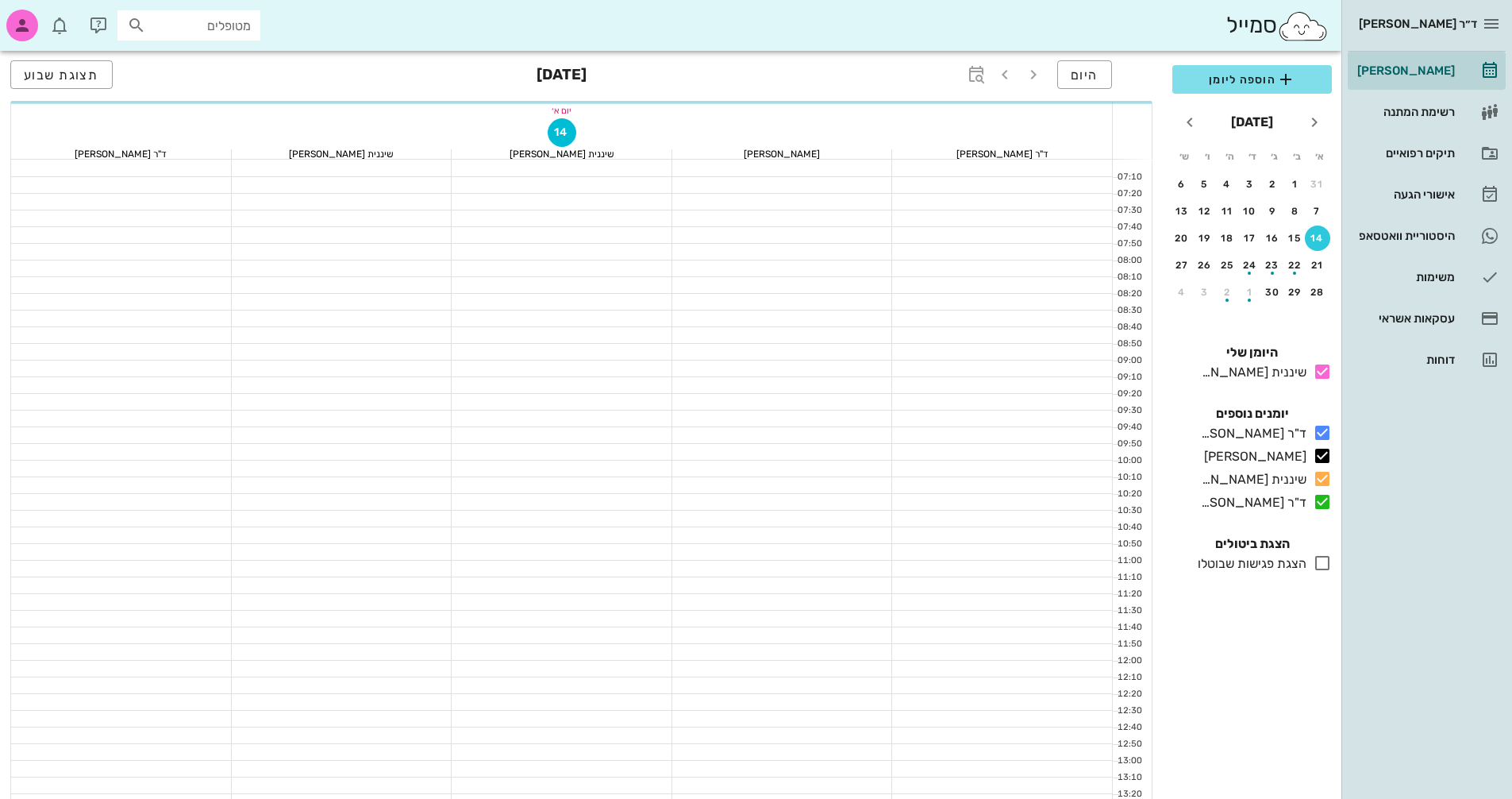
scroll to position [604, 0]
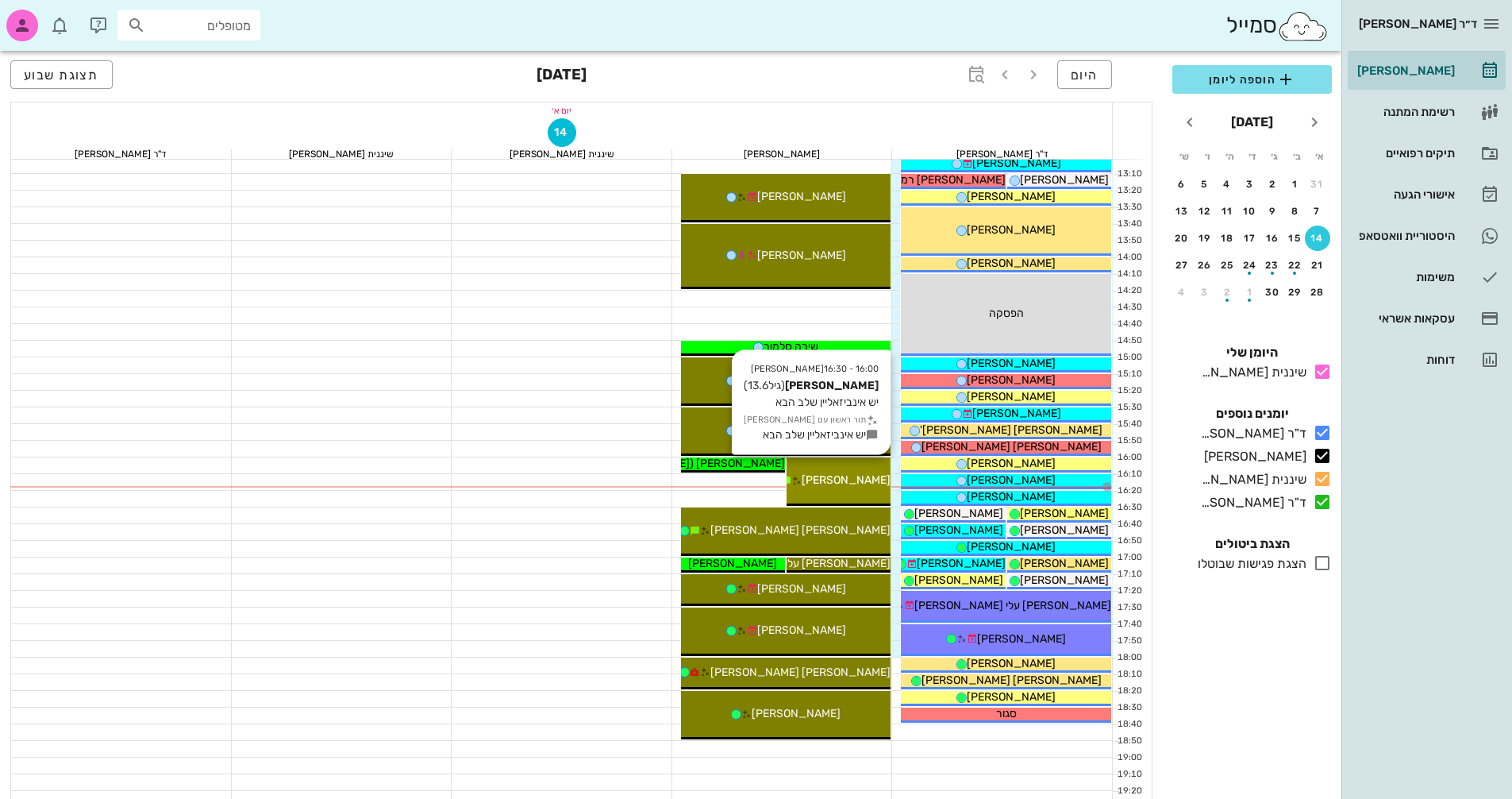
click at [869, 475] on span "[PERSON_NAME]" at bounding box center [846, 479] width 89 height 14
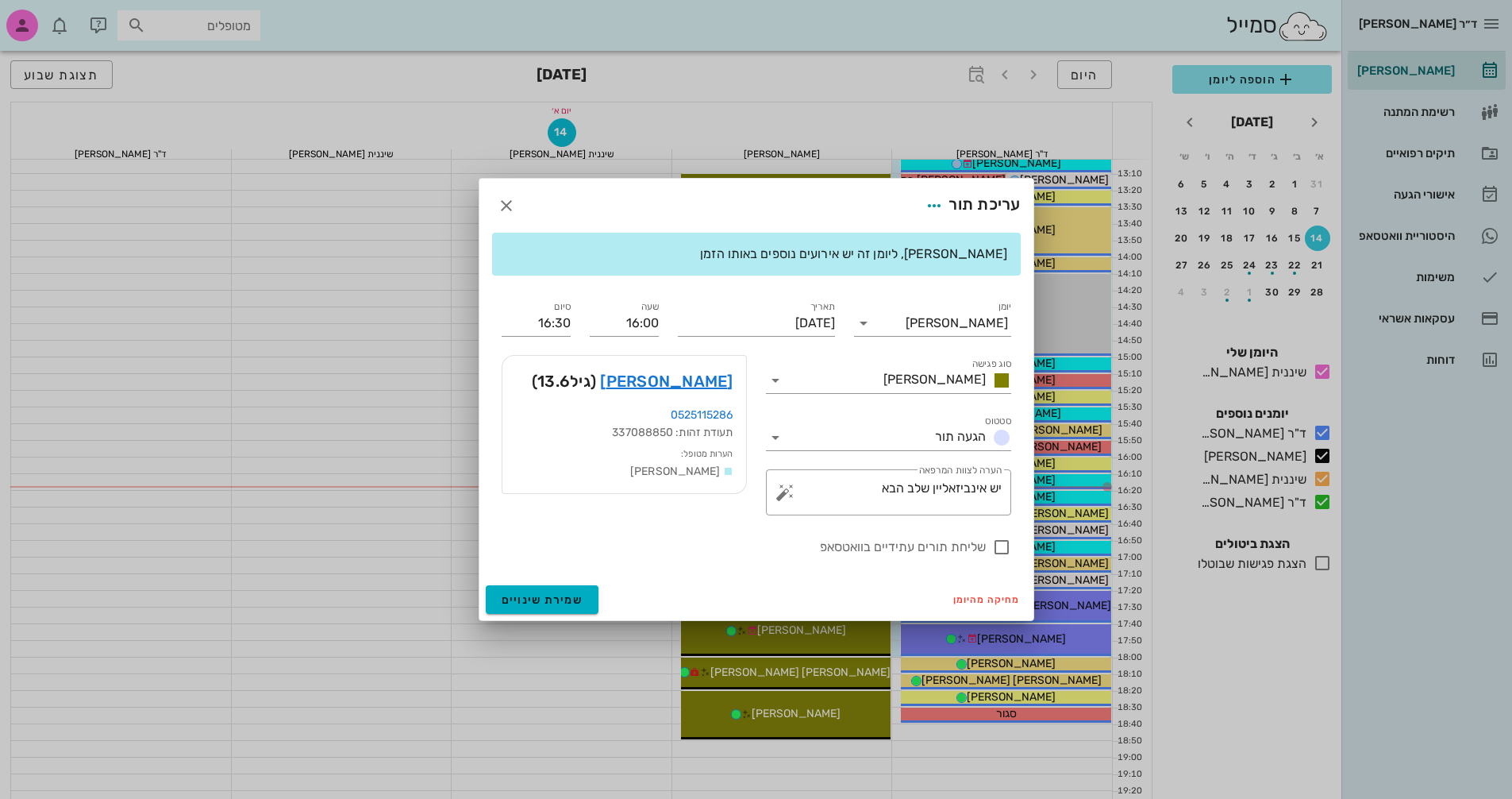
click at [869, 475] on div at bounding box center [756, 399] width 1512 height 799
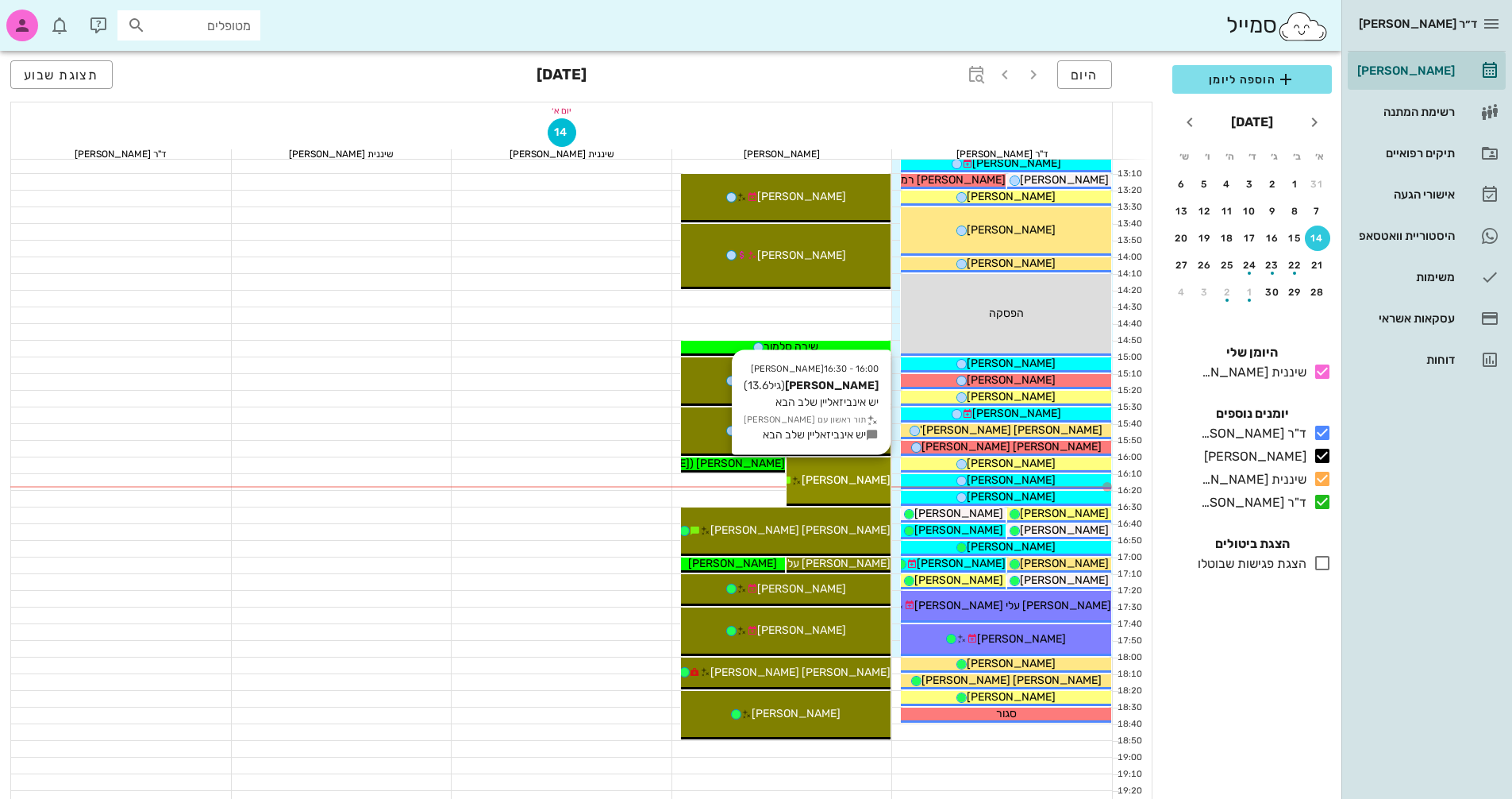
click at [862, 479] on span "[PERSON_NAME]" at bounding box center [846, 479] width 89 height 14
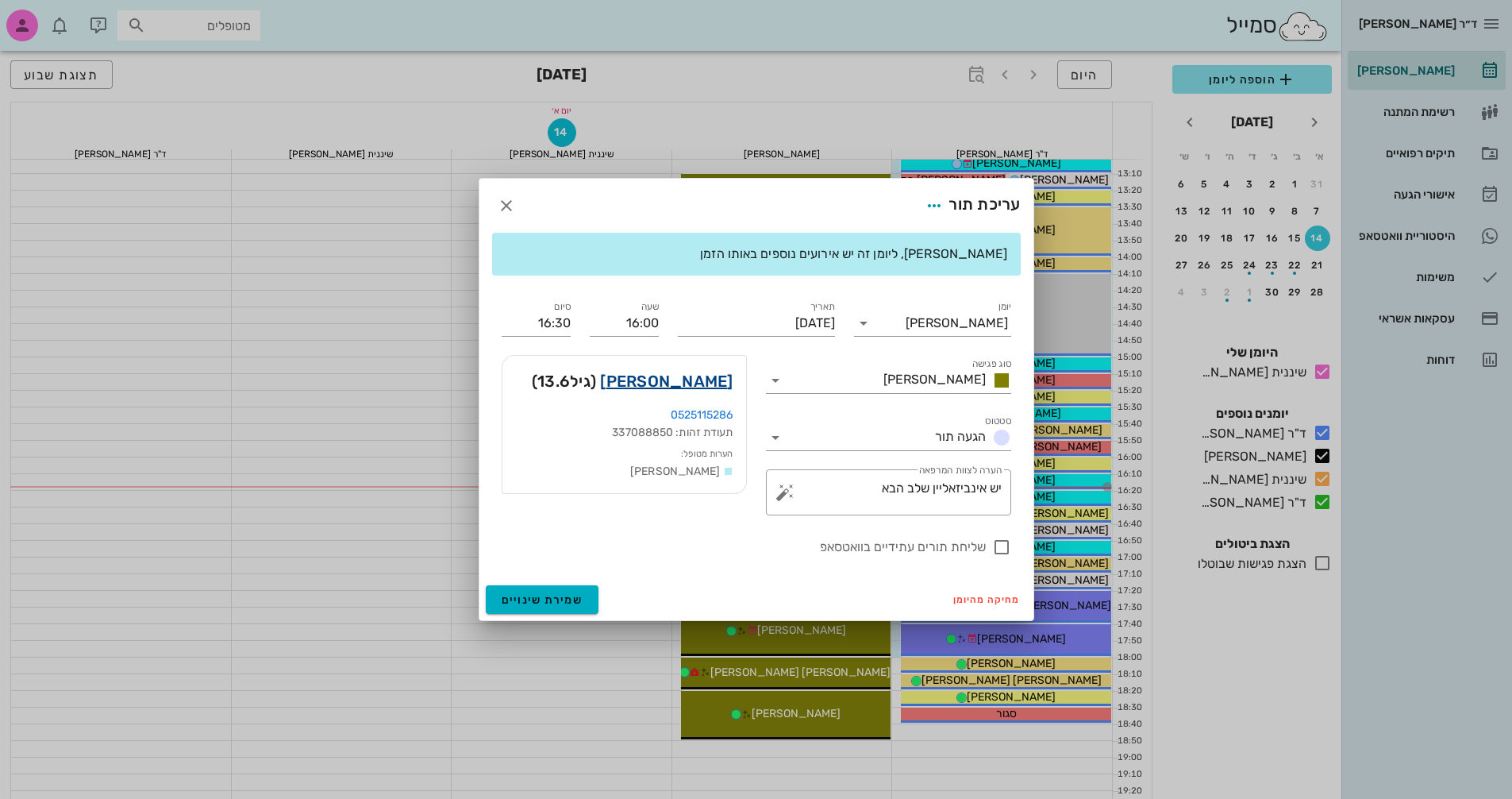
click at [697, 383] on link "[PERSON_NAME]" at bounding box center [666, 380] width 132 height 25
